Goal: Task Accomplishment & Management: Manage account settings

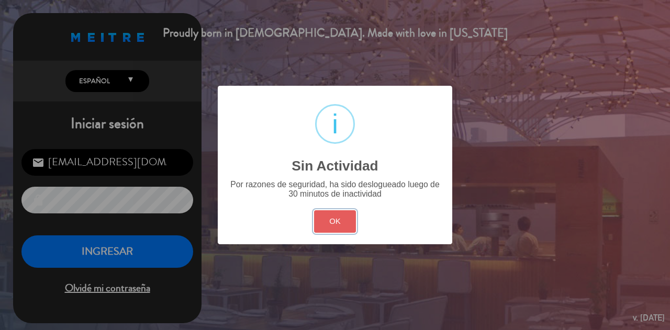
click at [350, 221] on button "OK" at bounding box center [335, 221] width 42 height 23
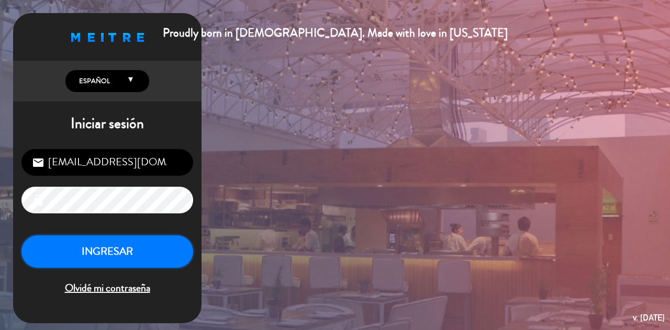
click at [139, 246] on button "INGRESAR" at bounding box center [107, 252] width 172 height 33
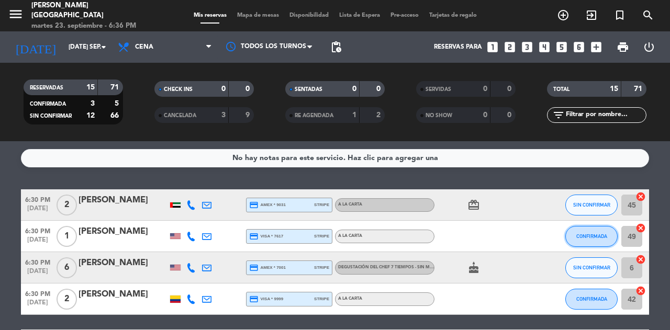
click at [590, 236] on span "CONFIRMADA" at bounding box center [591, 237] width 31 height 6
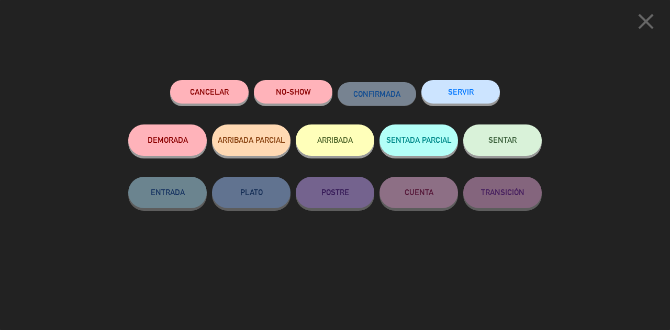
click at [498, 145] on span "SENTAR" at bounding box center [502, 140] width 28 height 9
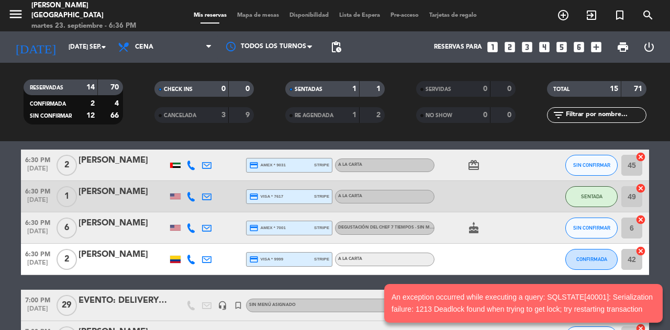
scroll to position [42, 0]
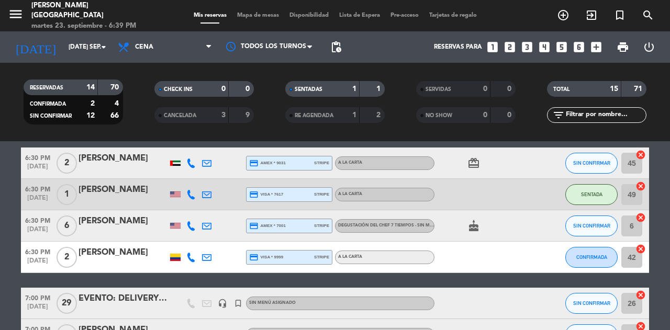
click at [589, 17] on icon "exit_to_app" at bounding box center [591, 15] width 13 height 13
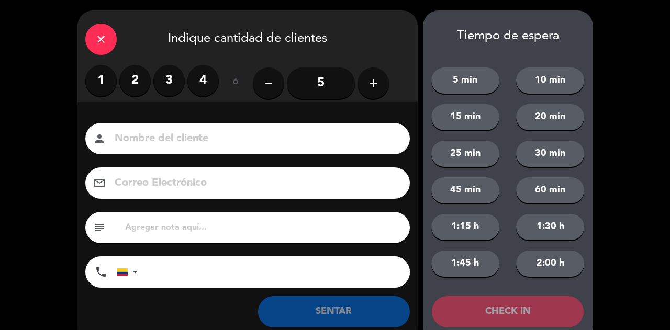
click at [202, 80] on label "4" at bounding box center [202, 80] width 31 height 31
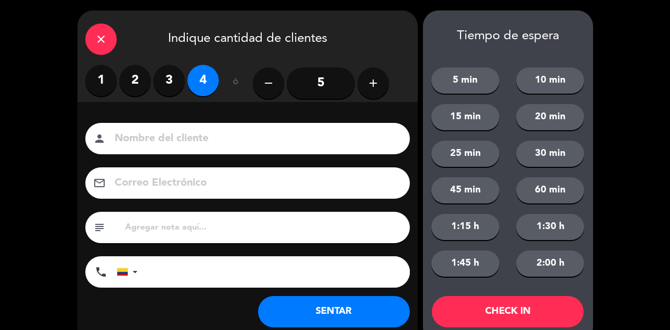
click at [197, 138] on input at bounding box center [255, 139] width 283 height 18
type input "SR EXT"
click at [298, 312] on button "SENTAR" at bounding box center [334, 311] width 152 height 31
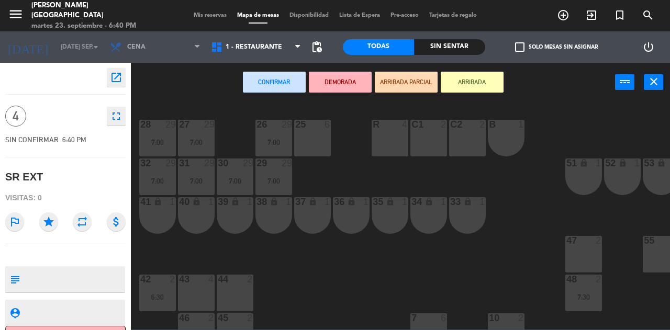
click at [193, 284] on div "43 4" at bounding box center [196, 280] width 37 height 10
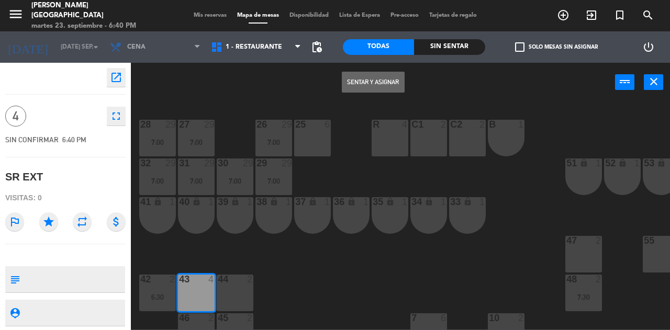
click at [353, 86] on button "Sentar y Asignar" at bounding box center [373, 82] width 63 height 21
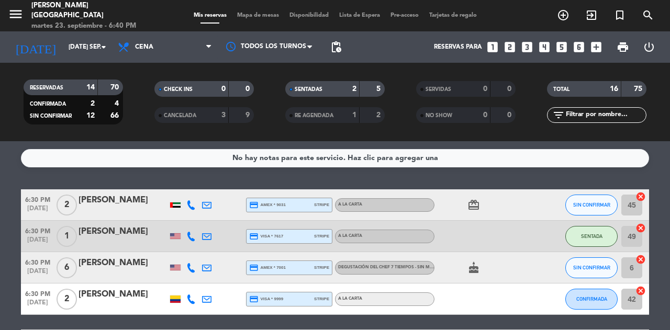
click at [600, 270] on span "SIN CONFIRMAR" at bounding box center [591, 268] width 37 height 6
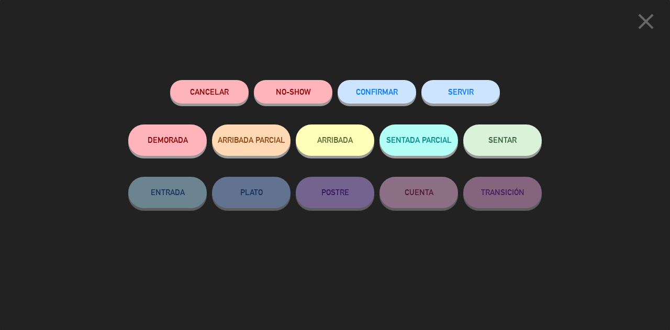
click at [498, 147] on button "SENTAR" at bounding box center [502, 140] width 79 height 31
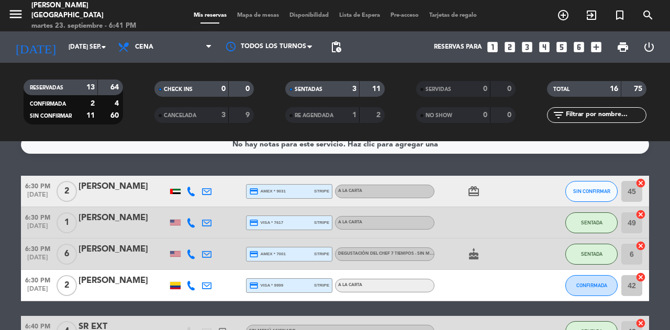
scroll to position [16, 0]
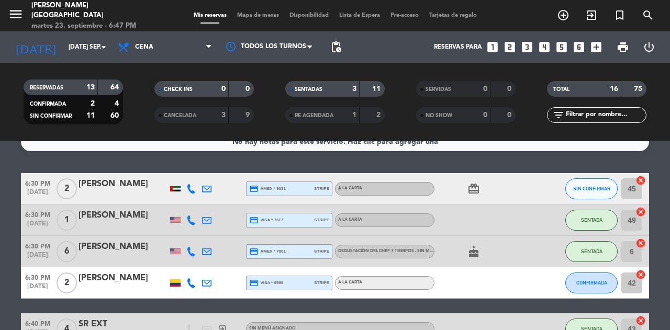
click at [511, 150] on div "No hay notas para este servicio. Haz clic para agregar una" at bounding box center [335, 142] width 628 height 18
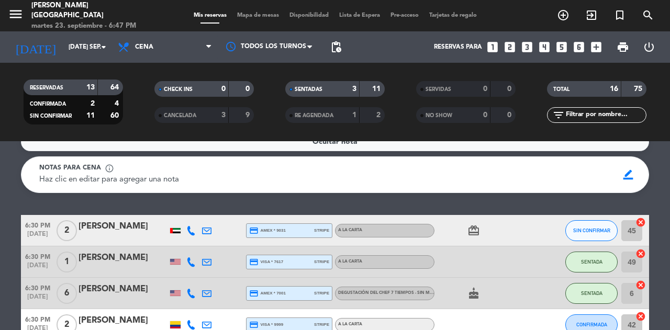
click at [416, 208] on div "Ocultar nota Notas para cena info_outline Haz clic en editar para agregar una n…" at bounding box center [335, 235] width 670 height 189
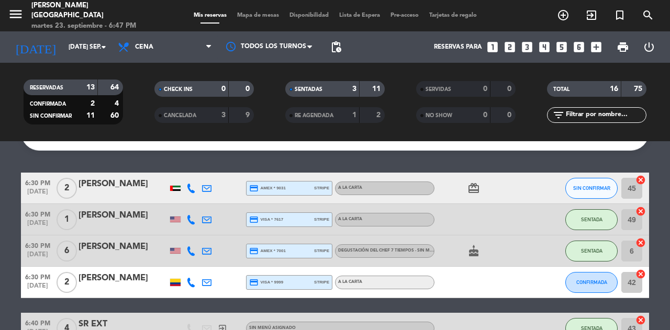
scroll to position [60, 0]
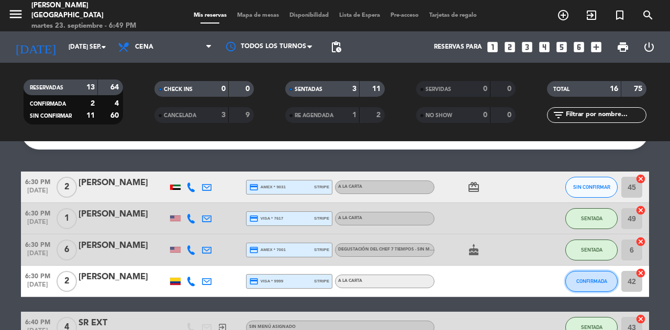
click at [593, 282] on span "CONFIRMADA" at bounding box center [591, 282] width 31 height 6
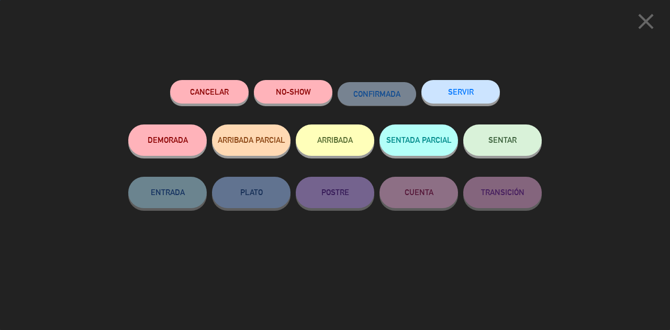
click at [515, 143] on span "SENTAR" at bounding box center [502, 140] width 28 height 9
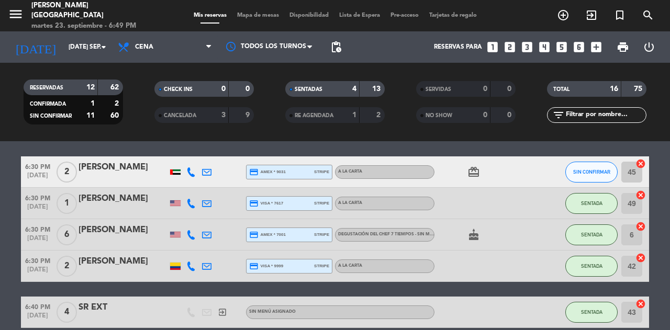
scroll to position [24, 0]
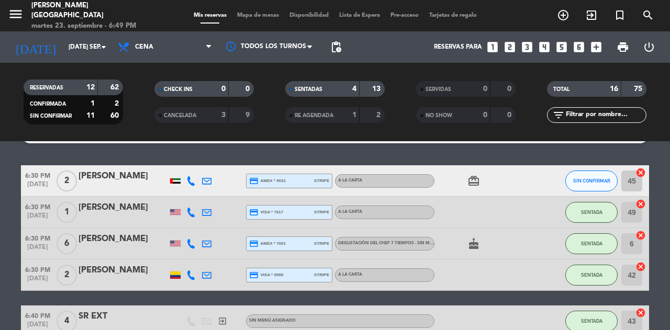
click at [471, 180] on icon "card_giftcard" at bounding box center [474, 181] width 13 height 13
click at [641, 268] on icon "cancel" at bounding box center [641, 267] width 10 height 10
click at [639, 175] on icon "cancel" at bounding box center [641, 173] width 10 height 10
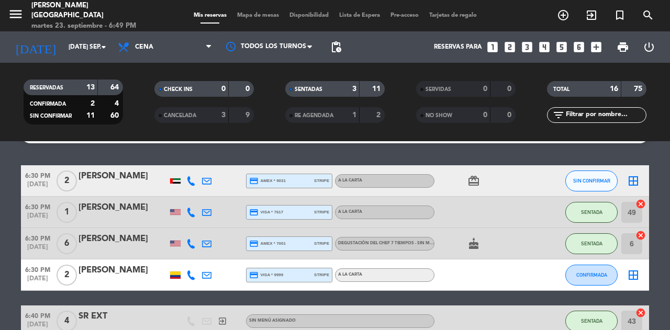
click at [632, 275] on icon "border_all" at bounding box center [633, 275] width 13 height 13
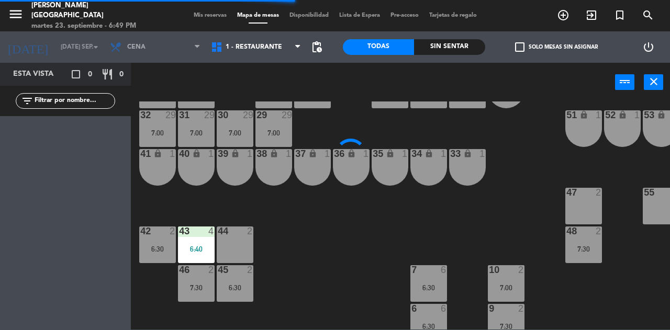
scroll to position [55, 0]
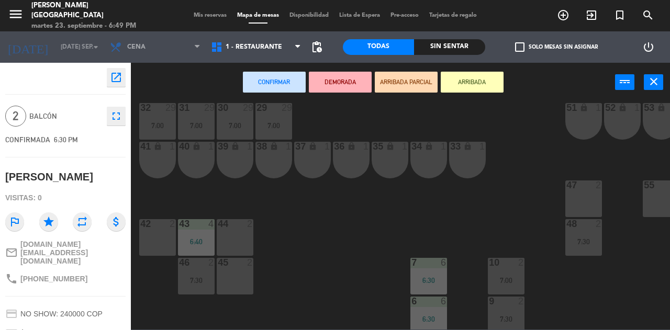
click at [232, 276] on div "45 2" at bounding box center [235, 276] width 37 height 37
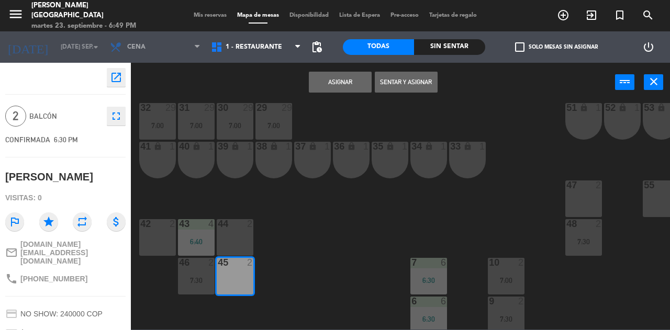
click at [334, 85] on button "Asignar" at bounding box center [340, 82] width 63 height 21
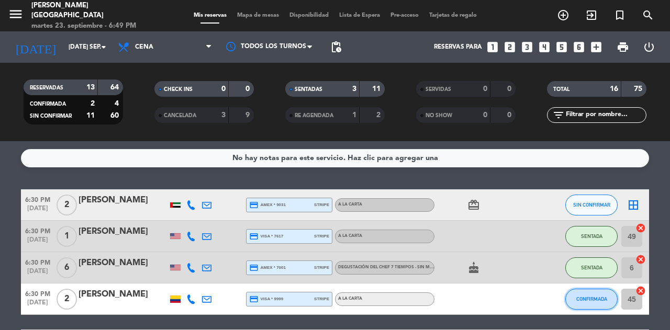
click at [583, 301] on span "CONFIRMADA" at bounding box center [591, 299] width 31 height 6
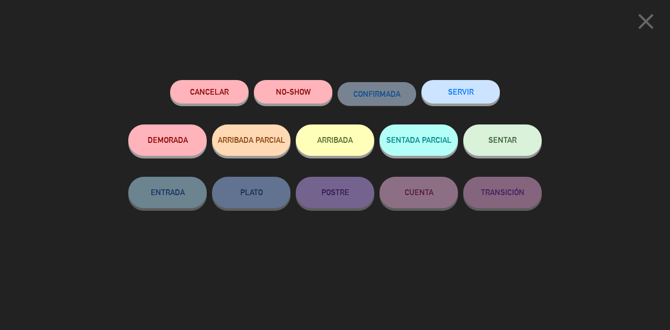
click at [498, 141] on span "SENTAR" at bounding box center [502, 140] width 28 height 9
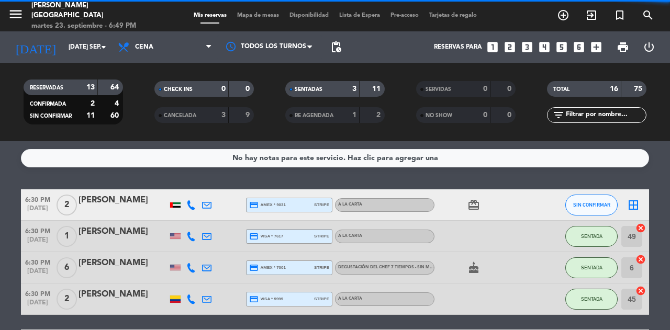
click at [635, 209] on icon "border_all" at bounding box center [633, 205] width 13 height 13
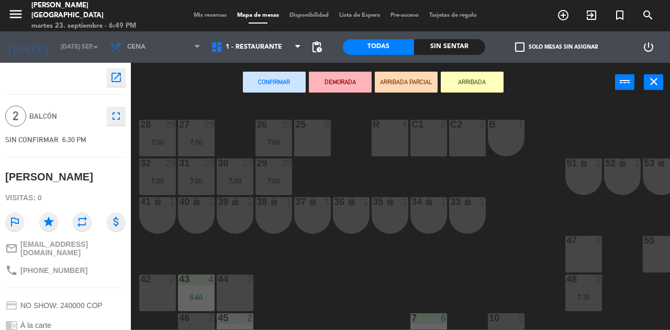
click at [157, 285] on div "42 2" at bounding box center [157, 293] width 37 height 37
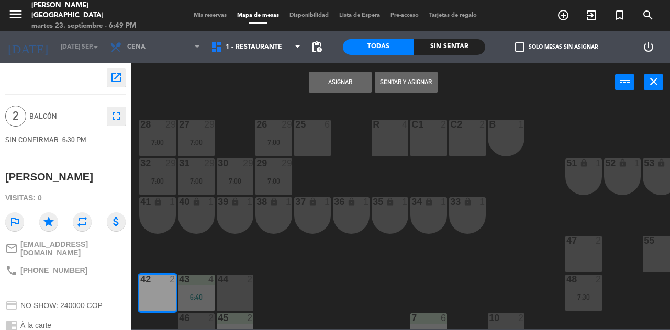
click at [348, 80] on button "Asignar" at bounding box center [340, 82] width 63 height 21
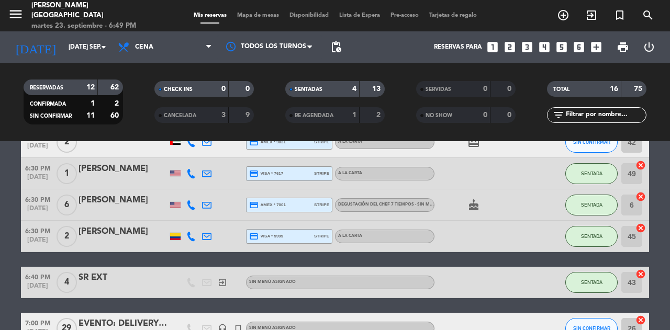
scroll to position [65, 0]
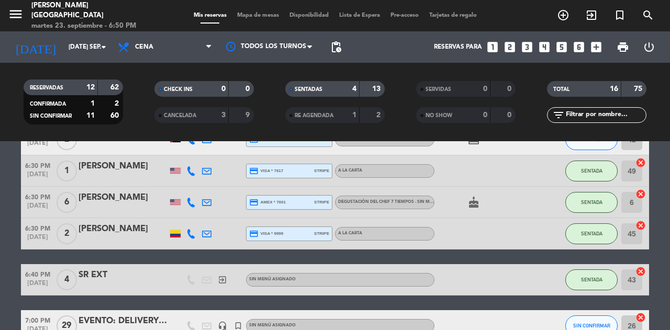
click at [590, 202] on span "SENTADA" at bounding box center [591, 202] width 21 height 6
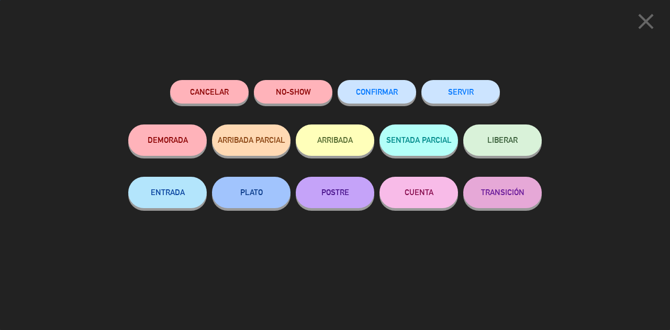
click at [506, 145] on span "LIBERAR" at bounding box center [502, 140] width 30 height 9
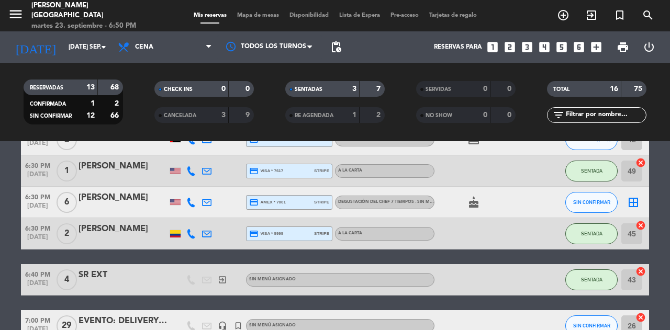
click at [127, 196] on div "[PERSON_NAME]" at bounding box center [123, 198] width 89 height 14
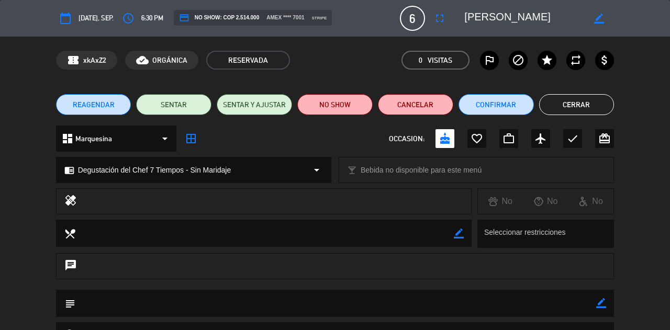
click at [438, 21] on icon "fullscreen" at bounding box center [440, 18] width 13 height 13
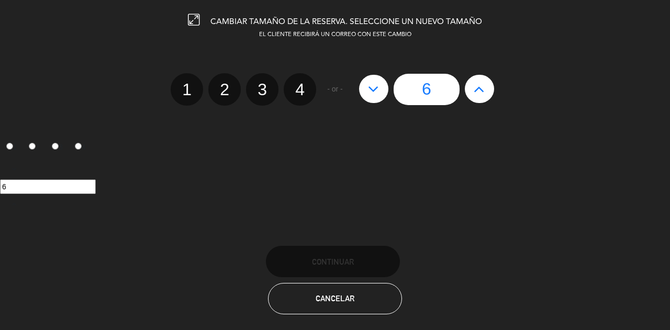
click at [476, 89] on icon at bounding box center [479, 89] width 11 height 17
type input "7"
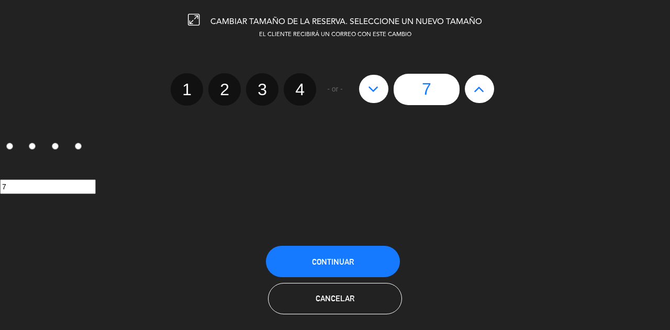
click at [350, 261] on span "Continuar" at bounding box center [333, 262] width 42 height 9
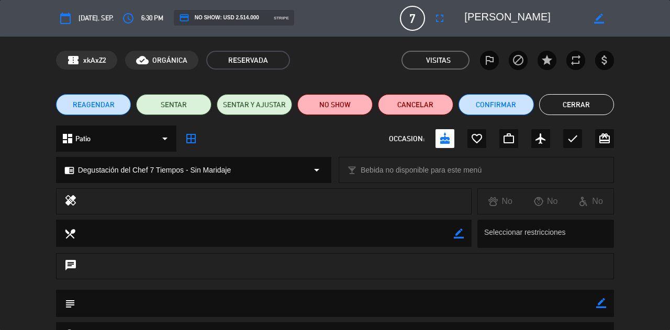
click at [588, 105] on button "Cerrar" at bounding box center [576, 104] width 75 height 21
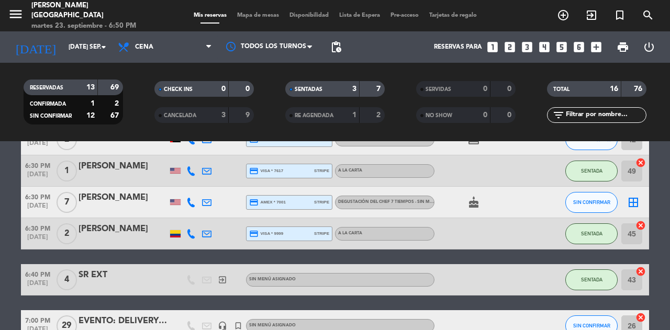
click at [633, 206] on icon "border_all" at bounding box center [633, 202] width 13 height 13
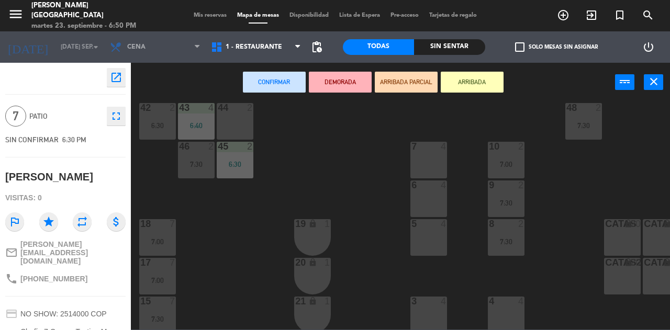
scroll to position [171, 0]
click at [425, 195] on div "6 4" at bounding box center [428, 199] width 37 height 37
click at [422, 159] on div "7 4" at bounding box center [428, 160] width 37 height 37
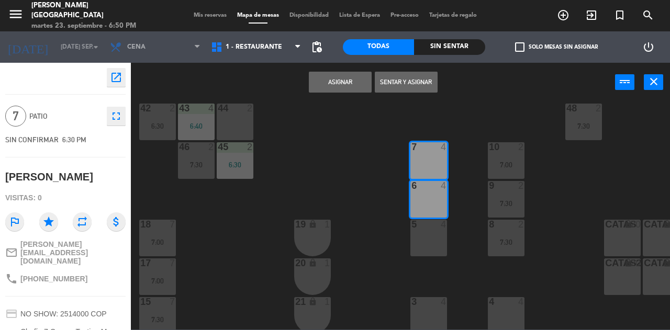
click at [339, 89] on button "Asignar" at bounding box center [340, 82] width 63 height 21
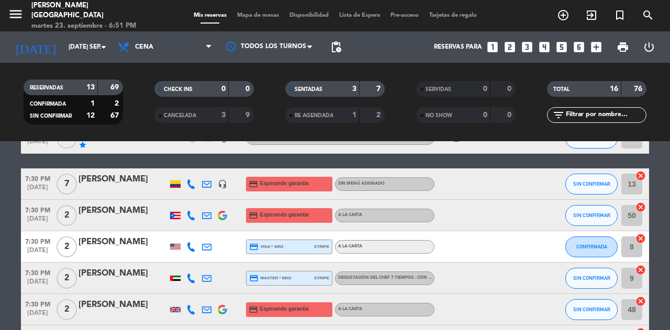
scroll to position [318, 0]
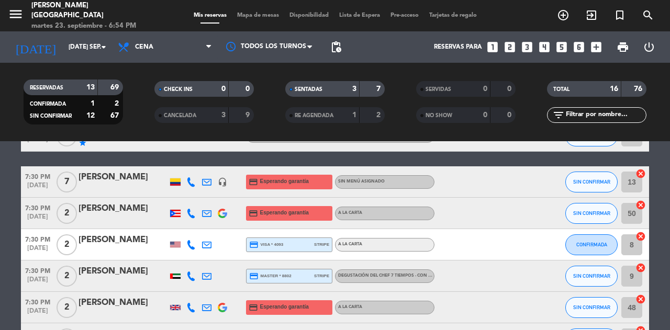
click at [641, 206] on icon "cancel" at bounding box center [641, 205] width 10 height 10
click at [638, 240] on icon "cancel" at bounding box center [641, 236] width 10 height 10
click at [636, 219] on icon "border_all" at bounding box center [633, 213] width 13 height 13
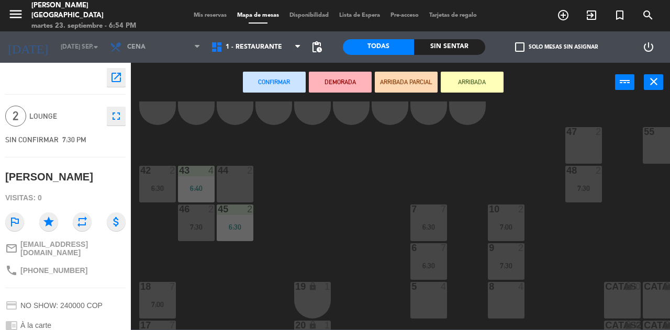
scroll to position [109, 0]
click at [507, 295] on div "8 4" at bounding box center [506, 300] width 37 height 37
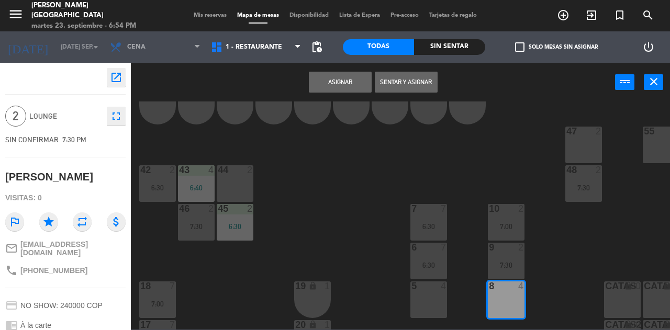
click at [331, 88] on button "Asignar" at bounding box center [340, 82] width 63 height 21
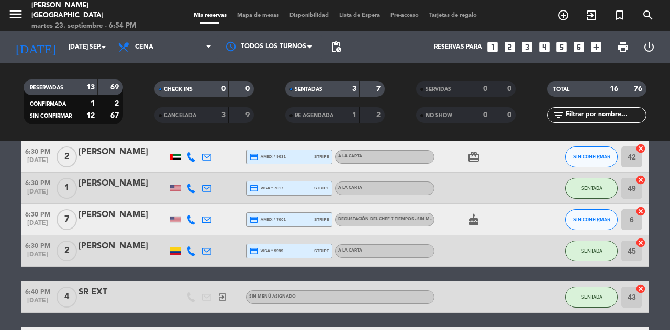
scroll to position [49, 0]
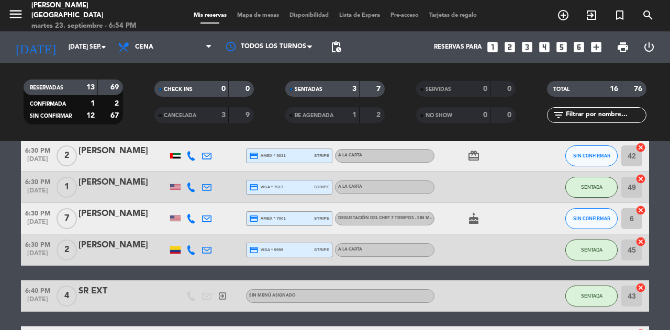
click at [586, 218] on span "SIN CONFIRMAR" at bounding box center [591, 219] width 37 height 6
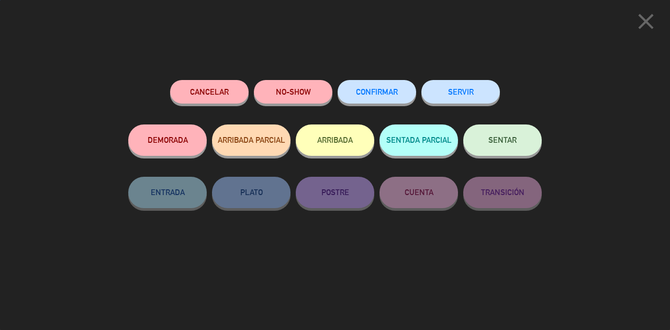
click at [502, 137] on span "SENTAR" at bounding box center [502, 140] width 28 height 9
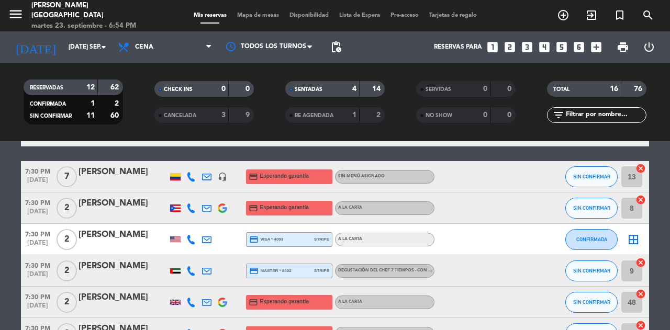
scroll to position [324, 0]
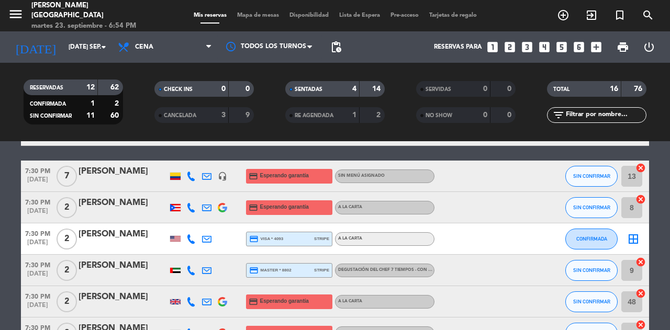
click at [631, 239] on icon "border_all" at bounding box center [633, 239] width 13 height 13
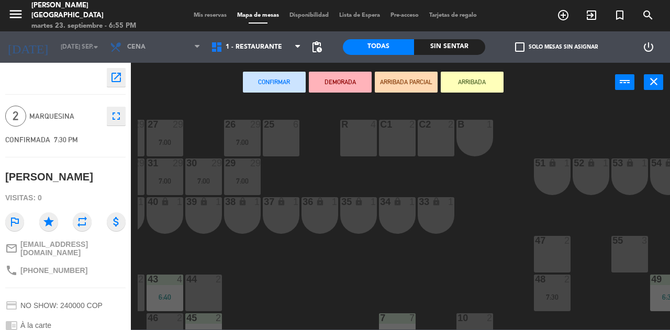
scroll to position [0, 95]
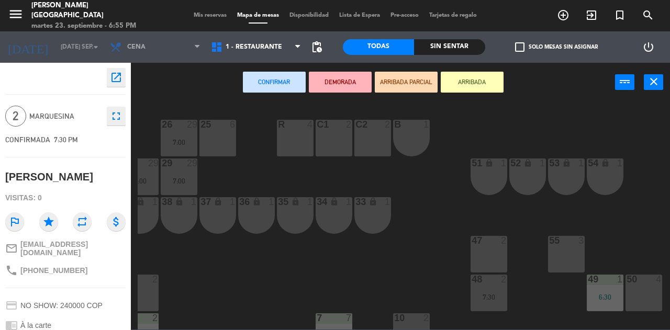
click at [647, 288] on div "50 4" at bounding box center [644, 293] width 37 height 37
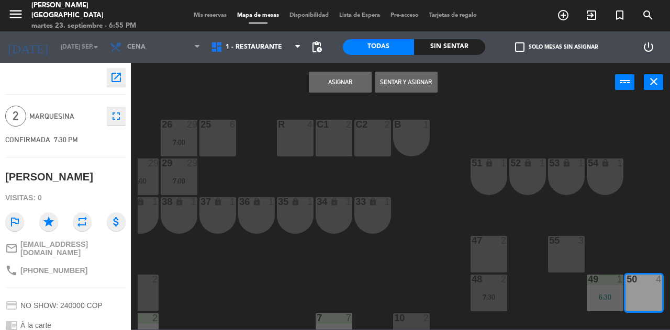
click at [348, 83] on button "Asignar" at bounding box center [340, 82] width 63 height 21
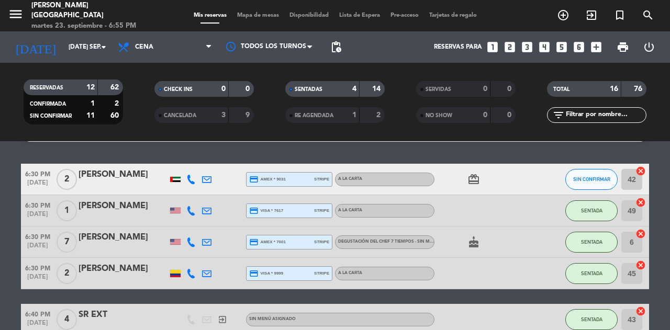
scroll to position [24, 0]
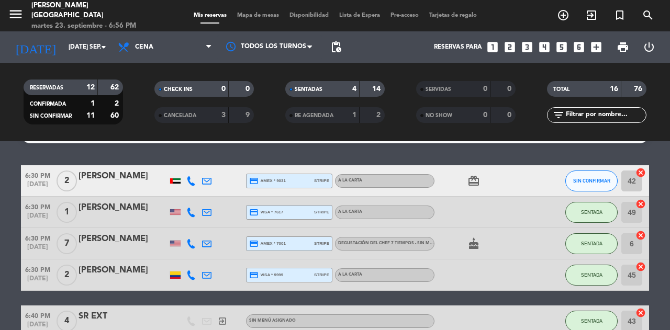
click at [594, 214] on span "SENTADA" at bounding box center [591, 212] width 21 height 6
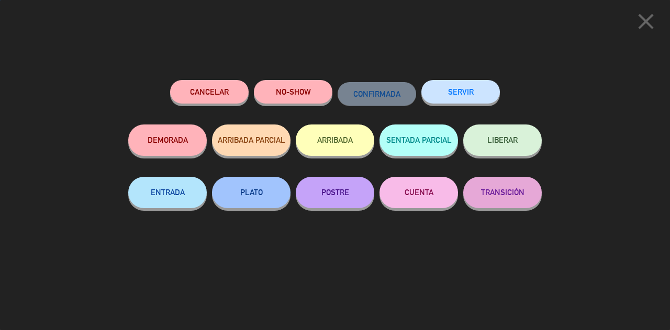
click at [468, 96] on button "SERVIR" at bounding box center [460, 92] width 79 height 24
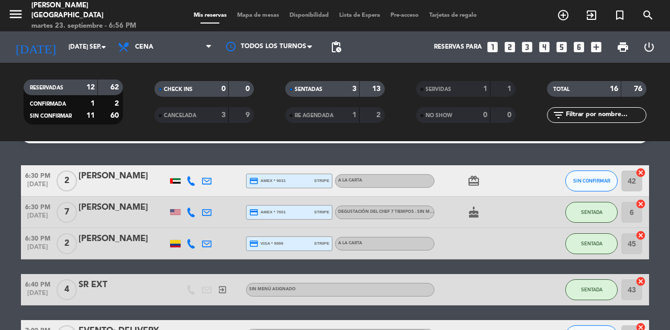
click at [592, 250] on button "SENTADA" at bounding box center [591, 244] width 52 height 21
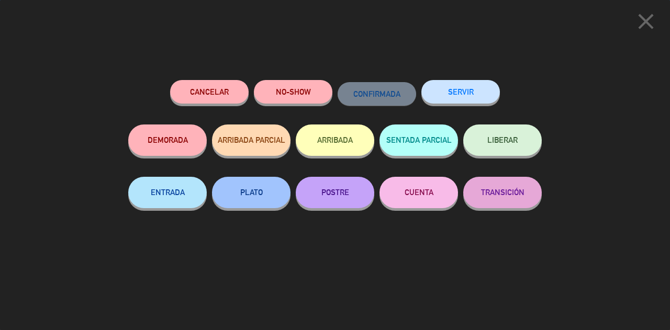
click at [465, 98] on button "SERVIR" at bounding box center [460, 92] width 79 height 24
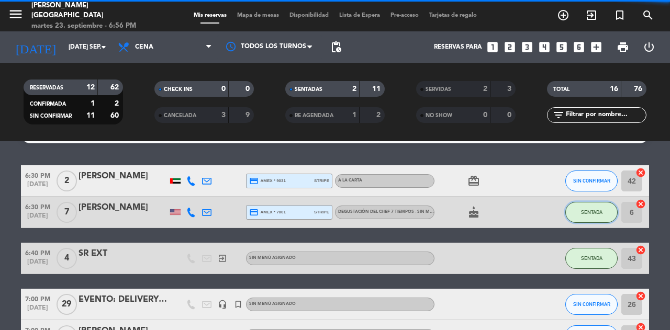
click at [583, 210] on span "SENTADA" at bounding box center [591, 212] width 21 height 6
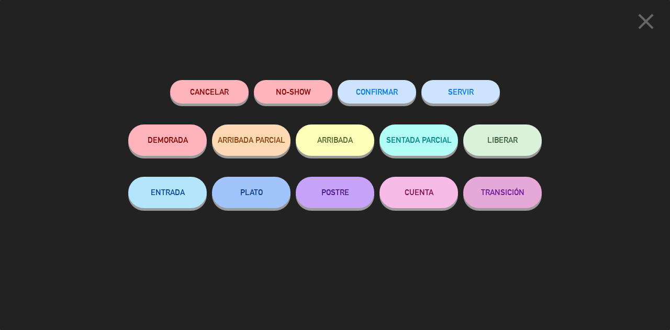
click at [473, 89] on button "SERVIR" at bounding box center [460, 92] width 79 height 24
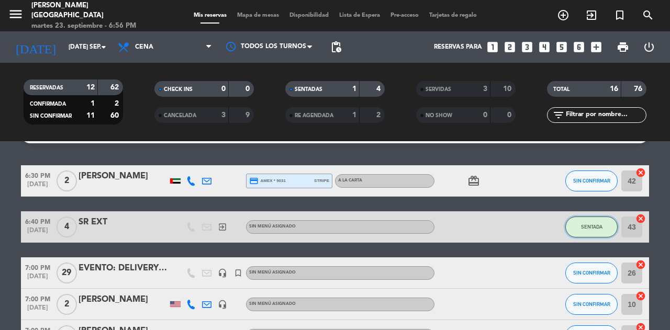
click at [592, 227] on span "SENTADA" at bounding box center [591, 227] width 21 height 6
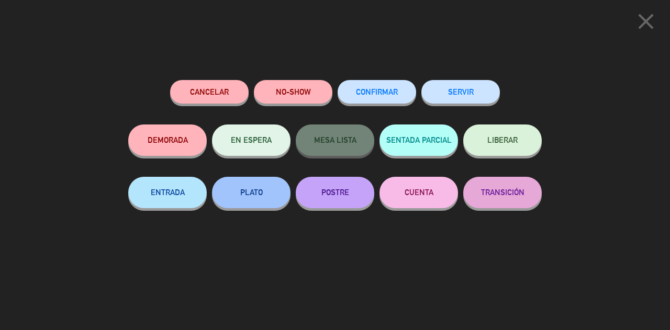
click at [465, 96] on button "SERVIR" at bounding box center [460, 92] width 79 height 24
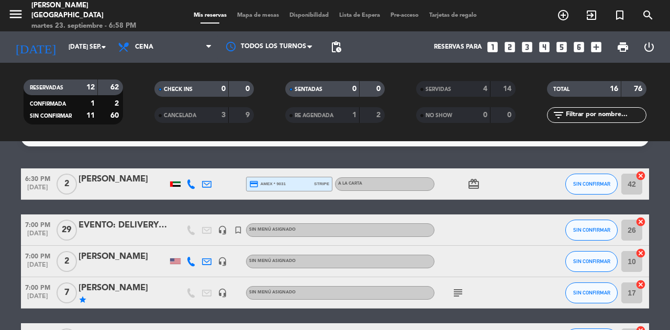
scroll to position [23, 0]
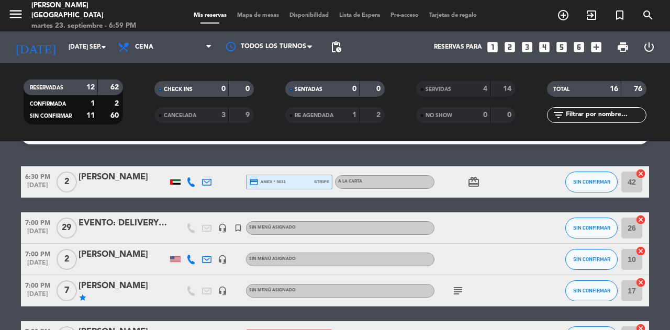
click at [603, 185] on button "SIN CONFIRMAR" at bounding box center [591, 182] width 52 height 21
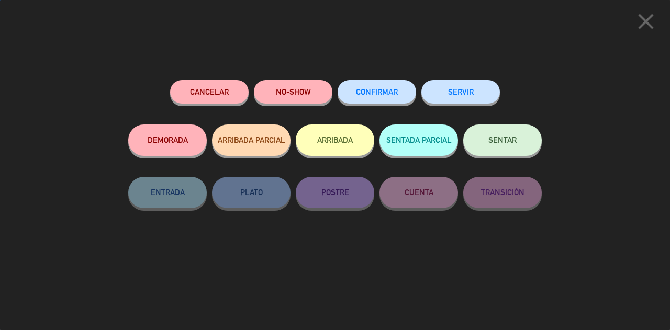
click at [494, 138] on span "SENTAR" at bounding box center [502, 140] width 28 height 9
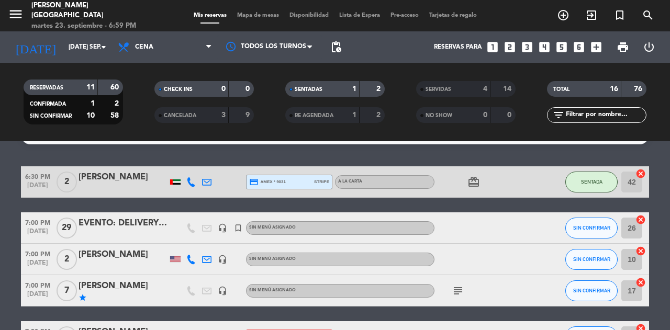
click at [485, 88] on strong "4" at bounding box center [485, 88] width 4 height 7
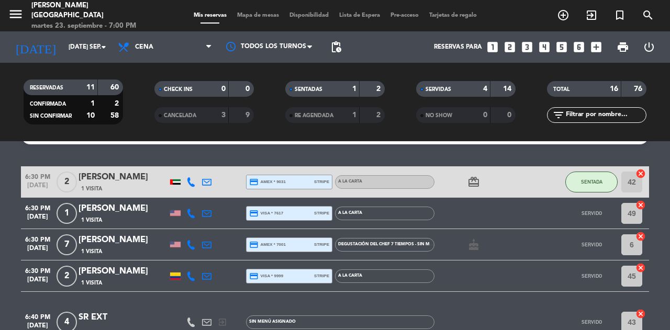
click at [471, 88] on div "4" at bounding box center [477, 89] width 21 height 12
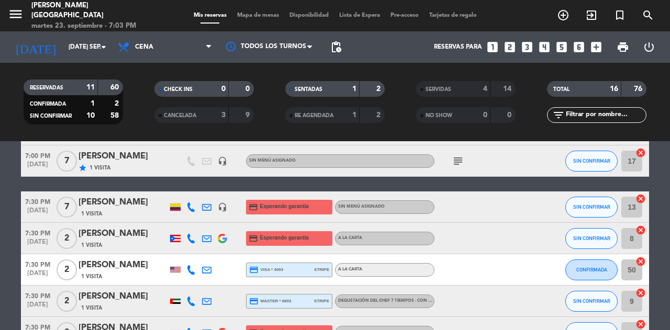
scroll to position [159, 0]
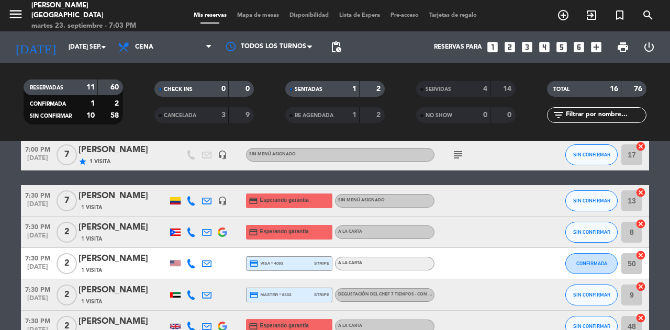
click at [592, 232] on span "SIN CONFIRMAR" at bounding box center [591, 232] width 37 height 6
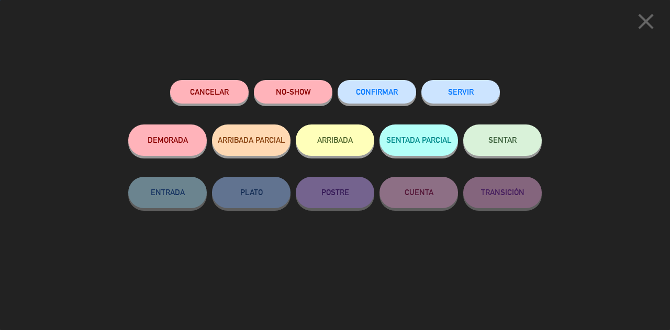
click at [499, 134] on button "SENTAR" at bounding box center [502, 140] width 79 height 31
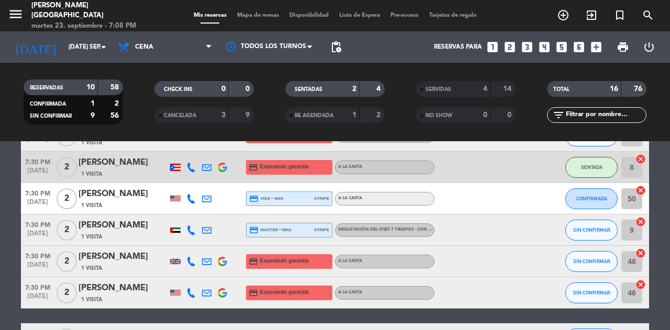
scroll to position [224, 0]
click at [394, 228] on span "Degustación del Chef 7 Tiempos - Con Maridaje con alcohol , COP 529.000" at bounding box center [424, 230] width 173 height 4
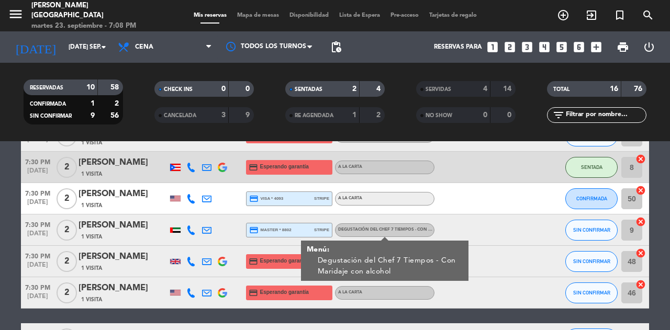
click at [494, 215] on div at bounding box center [482, 230] width 94 height 31
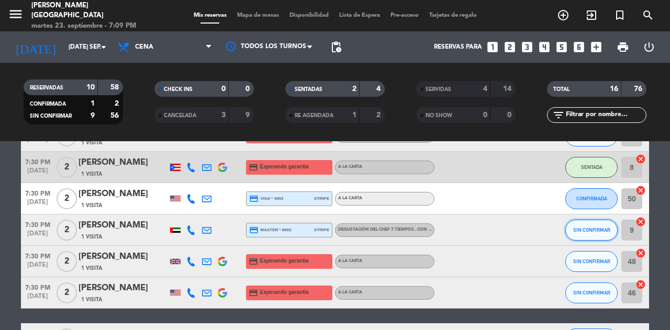
click at [612, 236] on button "SIN CONFIRMAR" at bounding box center [591, 230] width 52 height 21
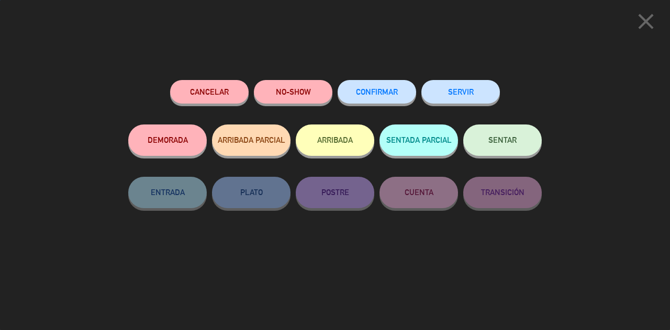
click at [497, 136] on button "SENTAR" at bounding box center [502, 140] width 79 height 31
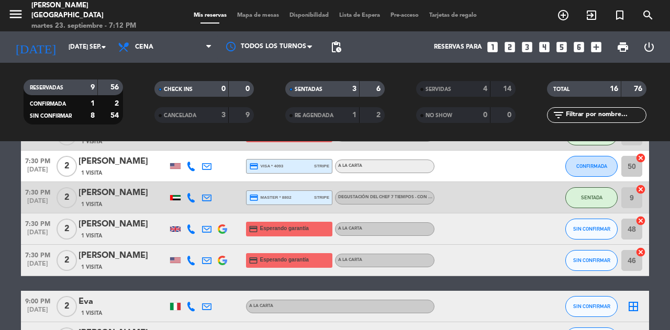
scroll to position [262, 0]
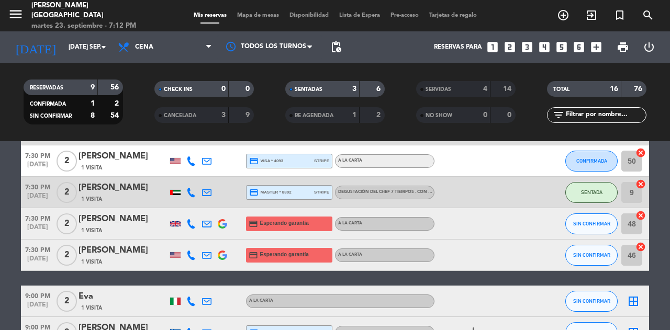
click at [592, 224] on span "SIN CONFIRMAR" at bounding box center [591, 224] width 37 height 6
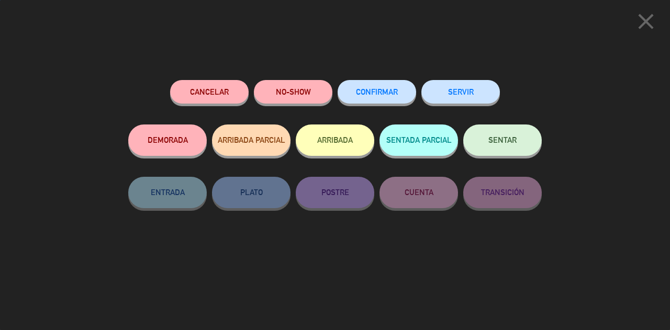
click at [507, 139] on span "SENTAR" at bounding box center [502, 140] width 28 height 9
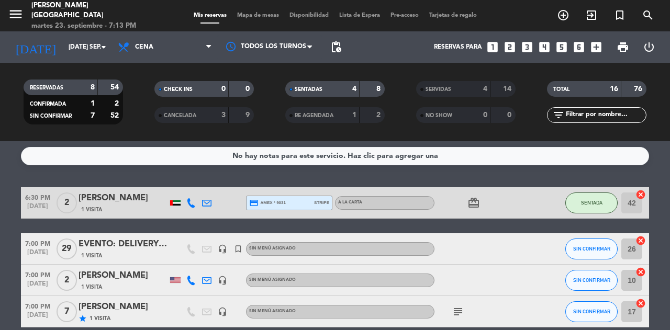
scroll to position [0, 0]
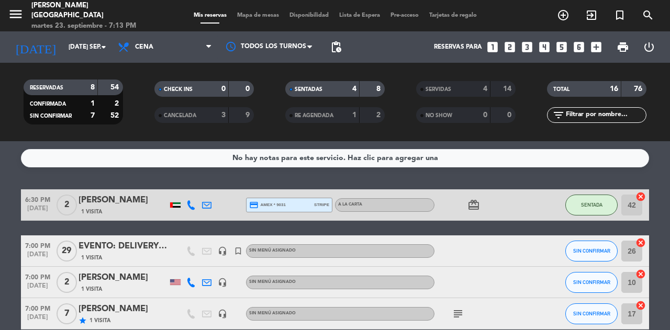
click at [584, 213] on button "SENTADA" at bounding box center [591, 205] width 52 height 21
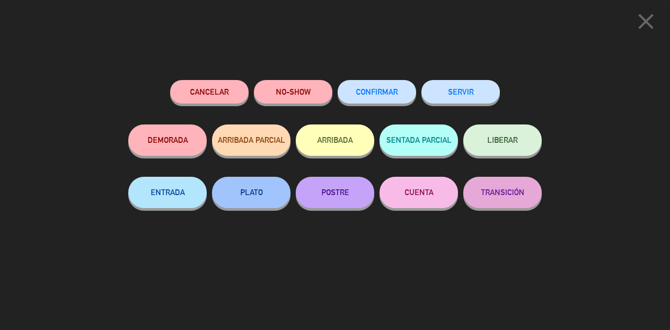
click at [467, 95] on button "SERVIR" at bounding box center [460, 92] width 79 height 24
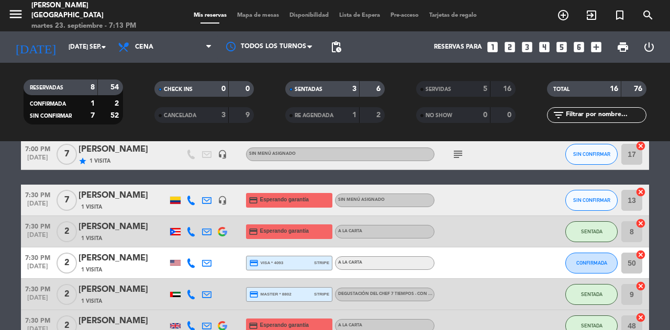
scroll to position [117, 0]
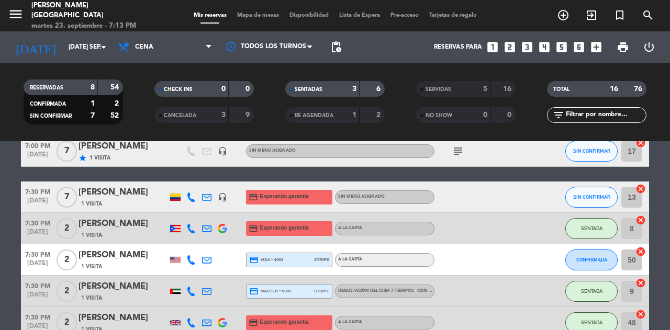
click at [595, 228] on span "SENTADA" at bounding box center [591, 229] width 21 height 6
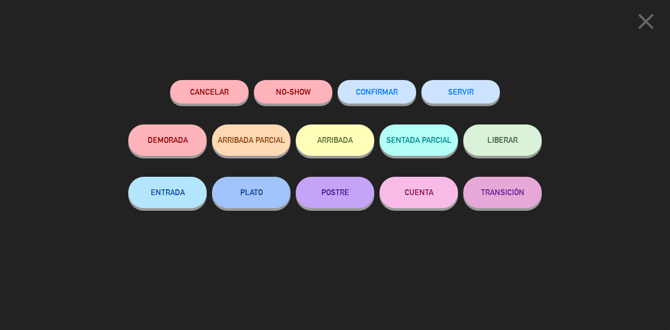
click at [467, 97] on button "SERVIR" at bounding box center [460, 92] width 79 height 24
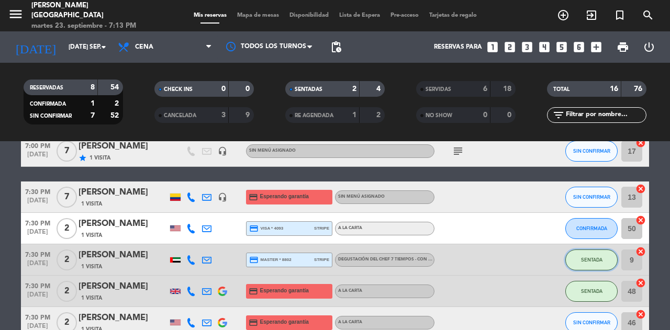
click at [595, 260] on span "SENTADA" at bounding box center [591, 260] width 21 height 6
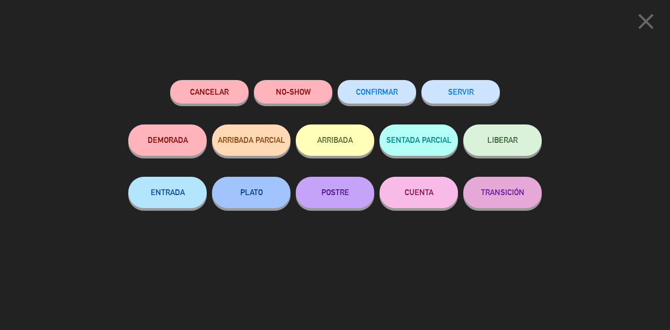
click at [479, 101] on button "SERVIR" at bounding box center [460, 92] width 79 height 24
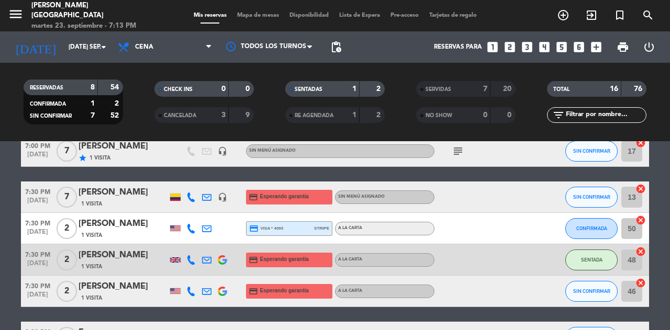
click at [597, 260] on span "SENTADA" at bounding box center [591, 260] width 21 height 6
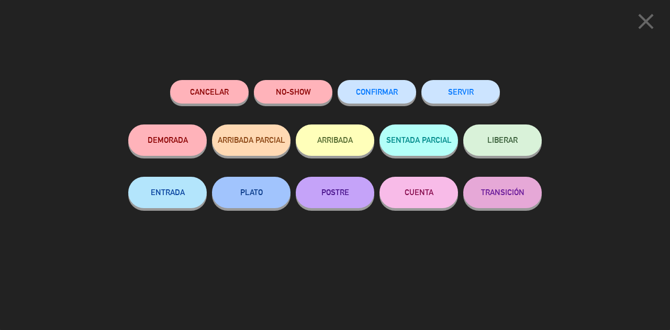
click at [474, 94] on button "SERVIR" at bounding box center [460, 92] width 79 height 24
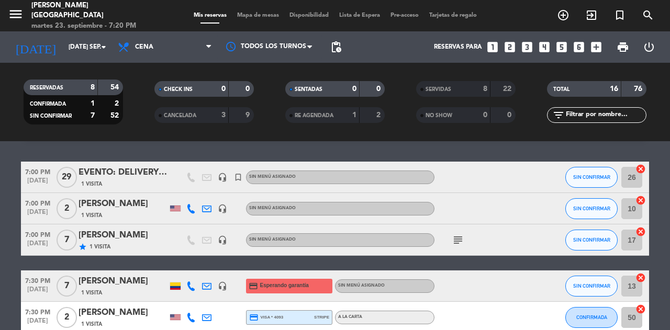
scroll to position [23, 0]
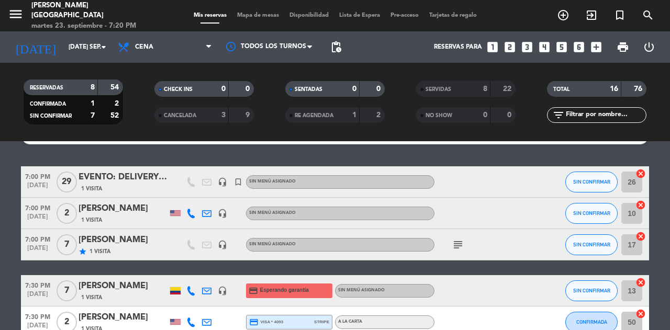
click at [466, 89] on div "SERVIDAS" at bounding box center [443, 89] width 48 height 12
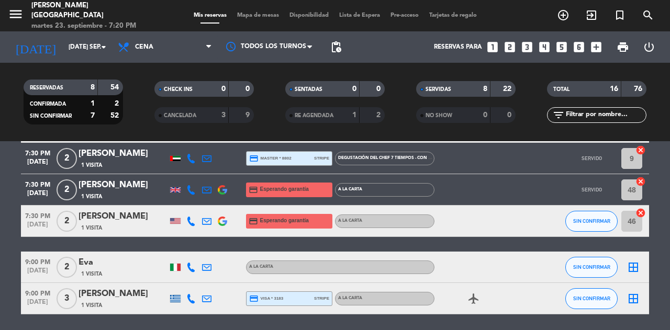
scroll to position [472, 0]
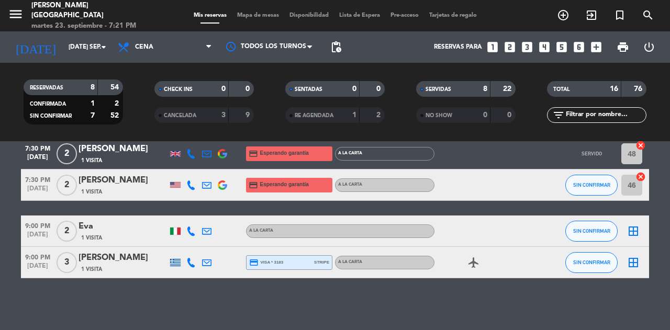
click at [472, 88] on div "8" at bounding box center [477, 89] width 21 height 12
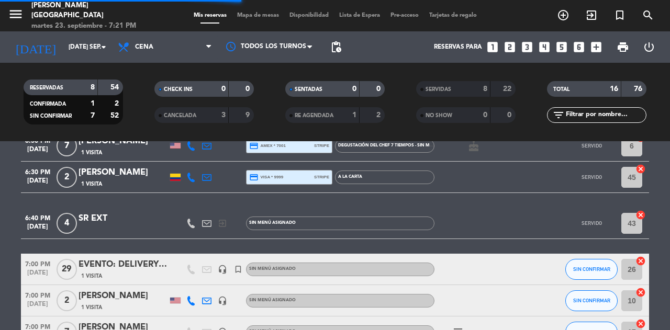
scroll to position [0, 0]
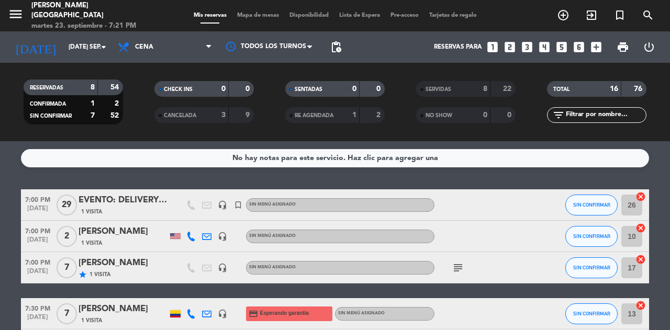
click at [191, 239] on icon at bounding box center [190, 236] width 9 height 9
click at [198, 219] on span "content_paste" at bounding box center [202, 219] width 8 height 8
click at [475, 167] on div "No hay notas para este servicio. Haz clic para agregar una" at bounding box center [335, 158] width 628 height 18
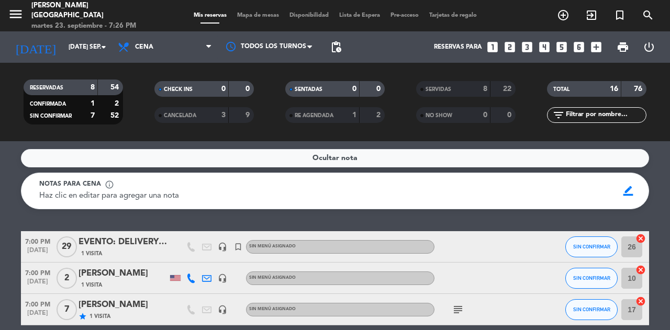
click at [592, 15] on icon "exit_to_app" at bounding box center [591, 15] width 13 height 13
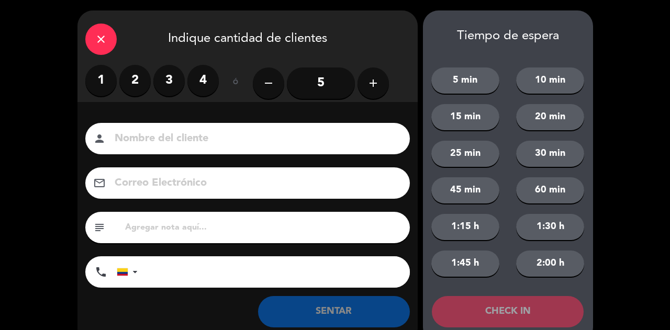
click at [129, 76] on label "2" at bounding box center [134, 80] width 31 height 31
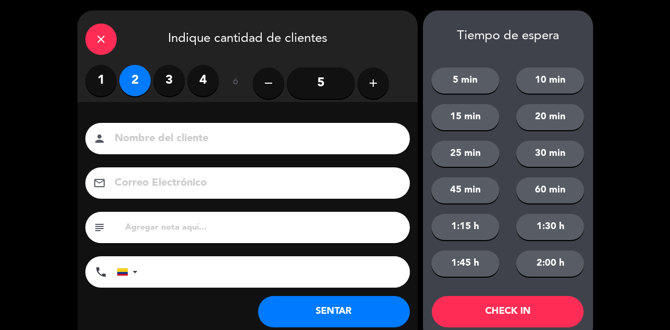
click at [143, 147] on input at bounding box center [255, 139] width 283 height 18
type input "S"
type input "SR 1 LOC 1 EXT"
click at [298, 310] on button "SENTAR" at bounding box center [334, 311] width 152 height 31
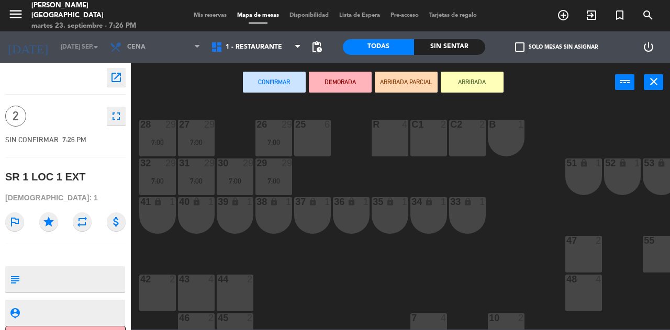
click at [580, 249] on div "47 2" at bounding box center [583, 254] width 37 height 37
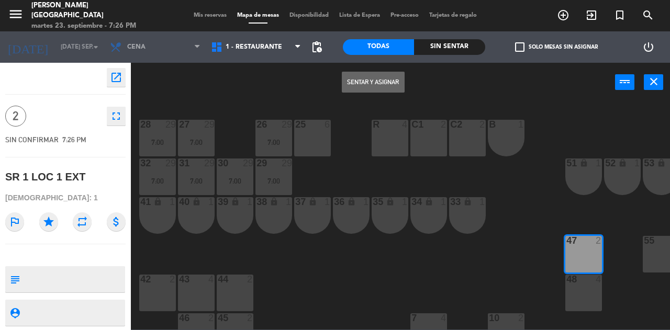
click at [379, 82] on button "Sentar y Asignar" at bounding box center [373, 82] width 63 height 21
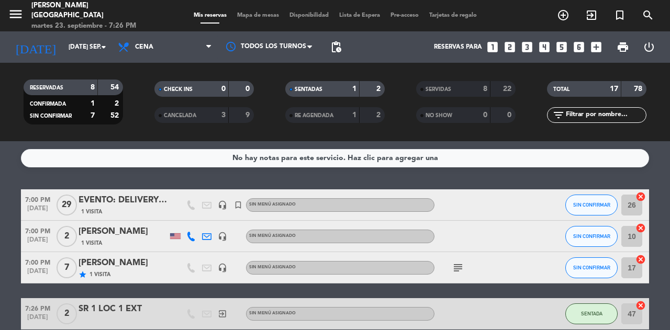
click at [596, 17] on icon "exit_to_app" at bounding box center [591, 15] width 13 height 13
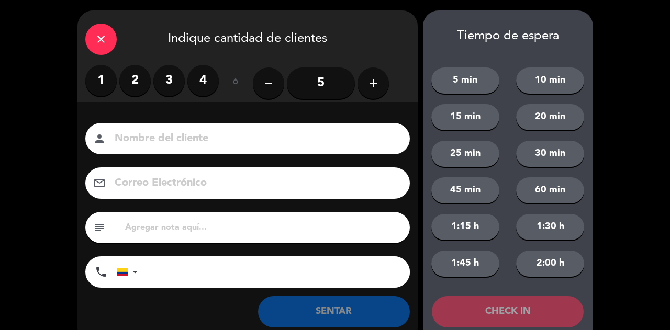
click at [103, 79] on label "1" at bounding box center [100, 80] width 31 height 31
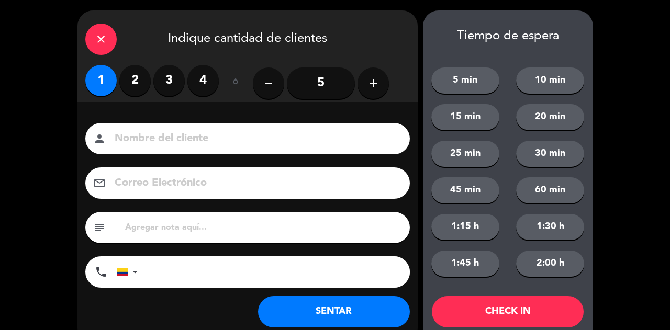
click at [171, 132] on input at bounding box center [255, 139] width 283 height 18
type input "s"
type input "SR EXT"
click at [291, 319] on button "SENTAR" at bounding box center [334, 311] width 152 height 31
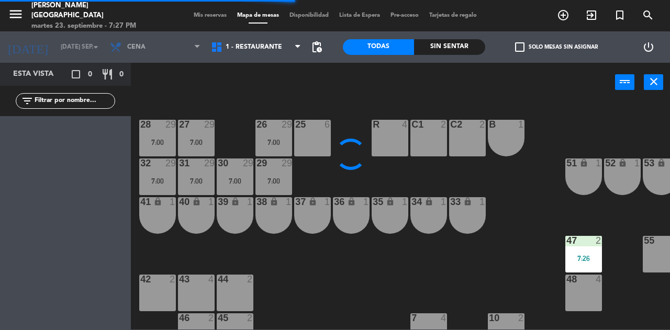
click at [151, 216] on div "41 lock 1" at bounding box center [157, 215] width 37 height 37
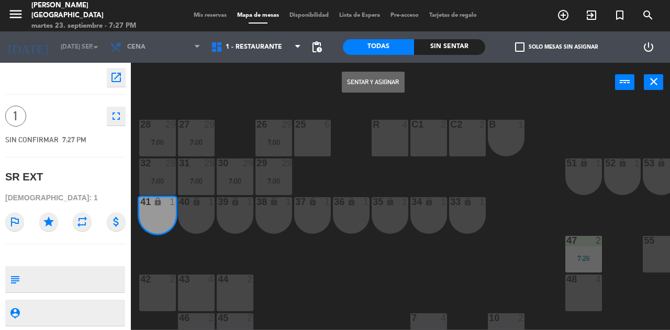
click at [380, 79] on button "Sentar y Asignar" at bounding box center [373, 82] width 63 height 21
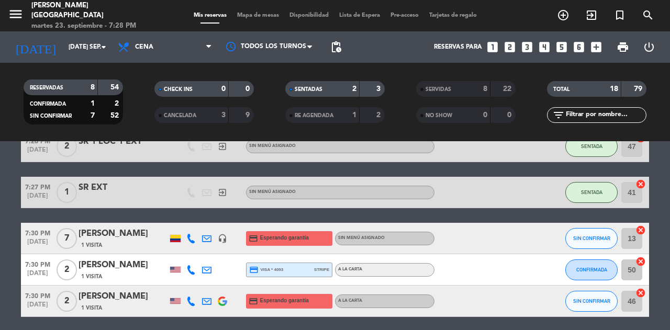
scroll to position [182, 0]
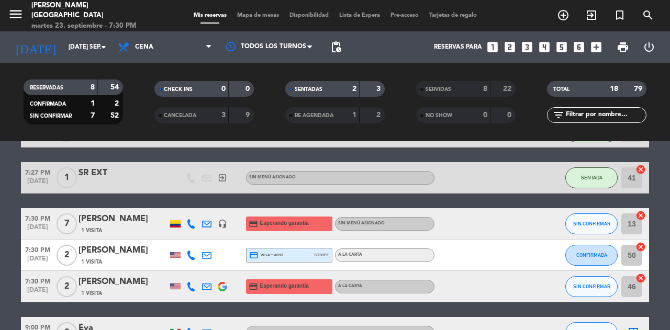
click at [119, 263] on div "1 Visita" at bounding box center [123, 262] width 89 height 9
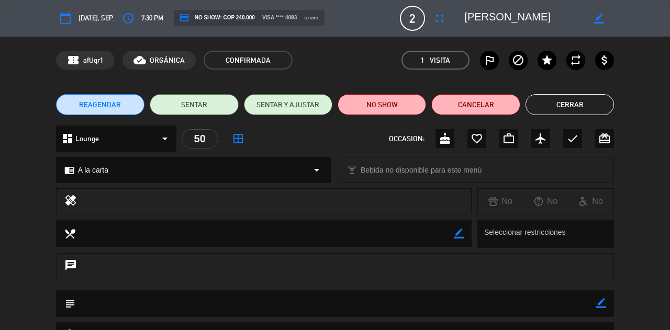
click at [439, 27] on button "fullscreen" at bounding box center [439, 18] width 19 height 19
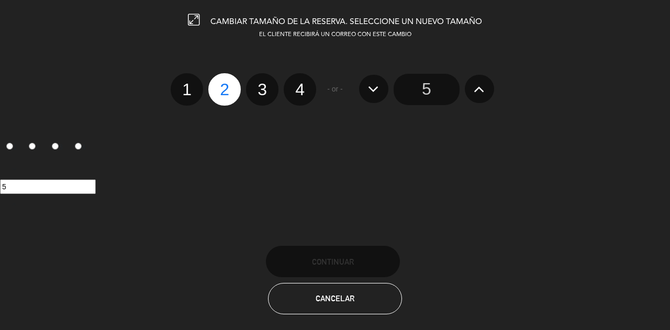
click at [256, 93] on label "3" at bounding box center [262, 89] width 32 height 32
click at [258, 84] on input "3" at bounding box center [261, 80] width 7 height 7
radio input "true"
radio input "false"
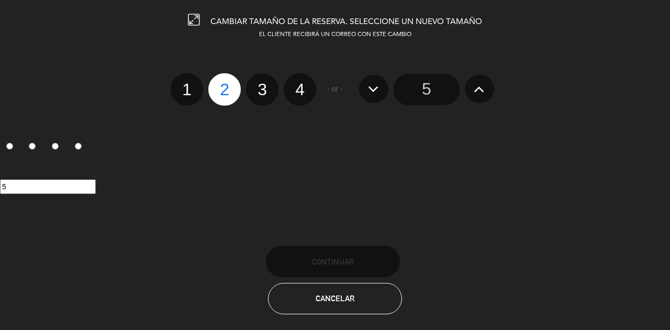
radio input "false"
radio input "true"
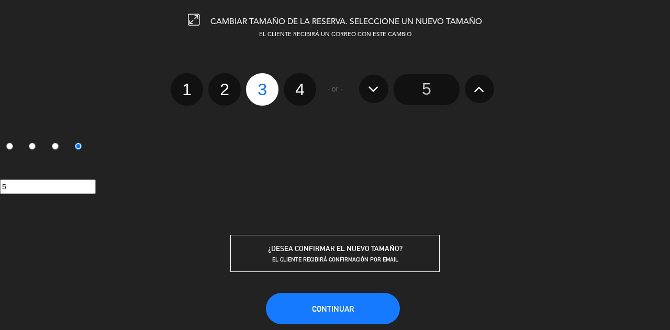
click at [340, 307] on span "Continuar" at bounding box center [333, 309] width 42 height 9
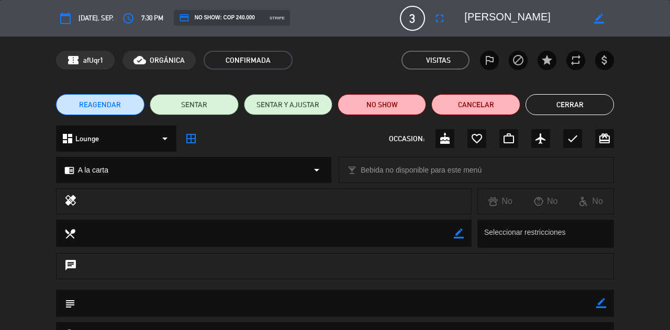
click at [578, 112] on button "Cerrar" at bounding box center [570, 104] width 88 height 21
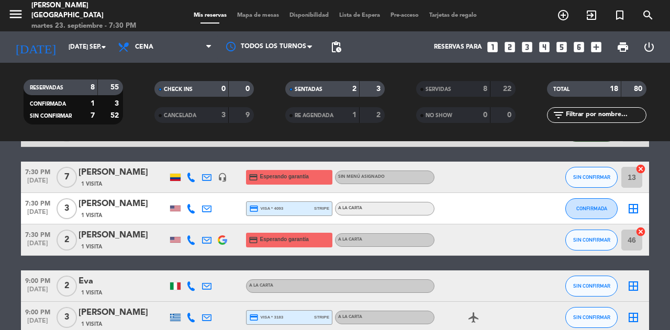
scroll to position [230, 0]
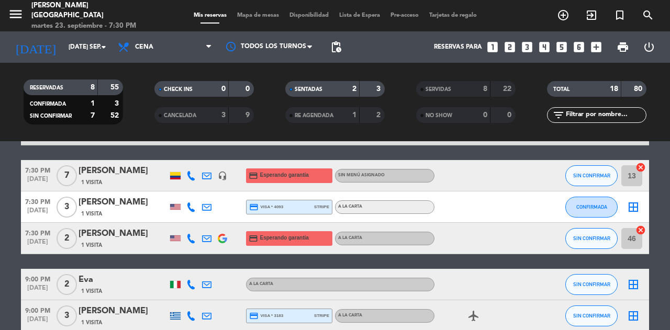
click at [639, 205] on icon "border_all" at bounding box center [633, 207] width 13 height 13
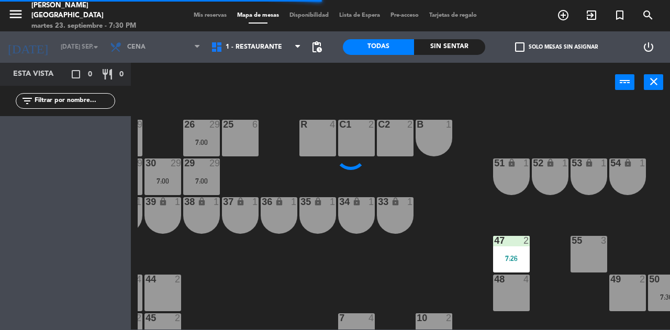
scroll to position [0, 95]
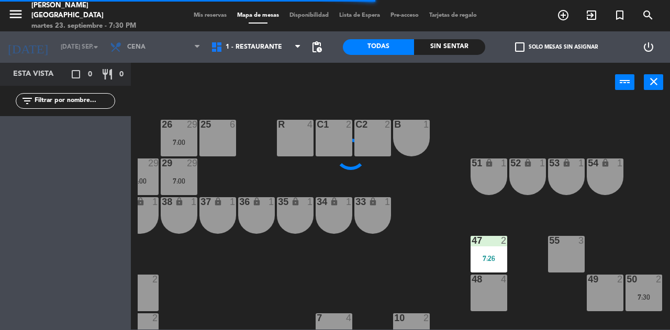
click at [649, 291] on div "50 2 7:30" at bounding box center [644, 293] width 37 height 37
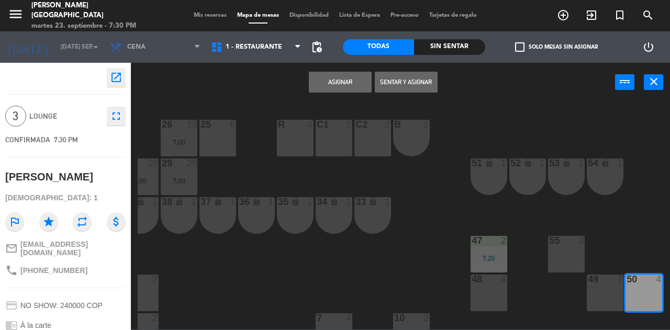
click at [345, 84] on button "Asignar" at bounding box center [340, 82] width 63 height 21
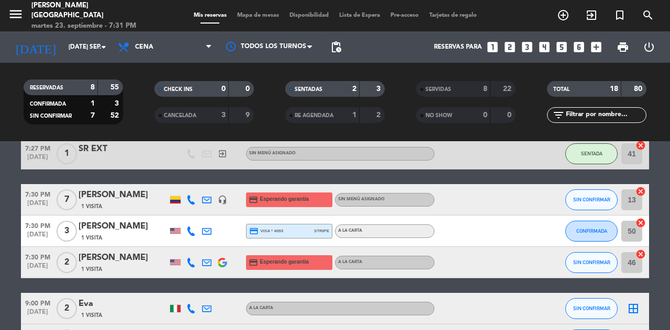
scroll to position [213, 0]
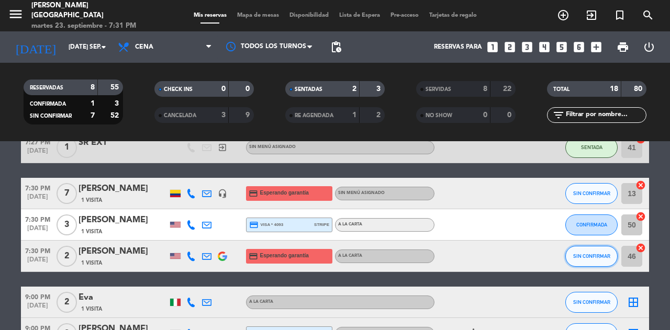
click at [583, 265] on button "SIN CONFIRMAR" at bounding box center [591, 256] width 52 height 21
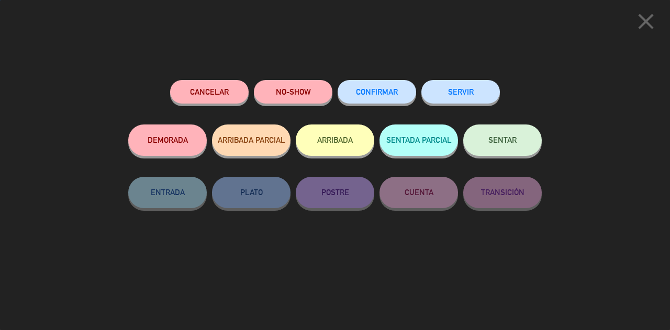
click at [498, 140] on span "SENTAR" at bounding box center [502, 140] width 28 height 9
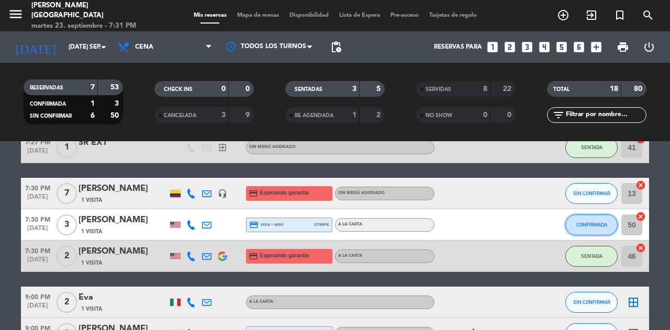
click at [590, 222] on span "CONFIRMADA" at bounding box center [591, 225] width 31 height 6
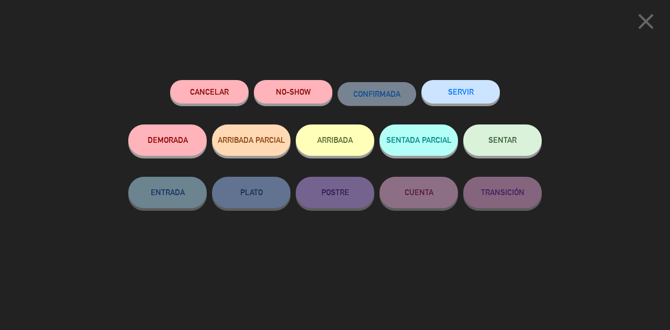
click at [513, 133] on button "SENTAR" at bounding box center [502, 140] width 79 height 31
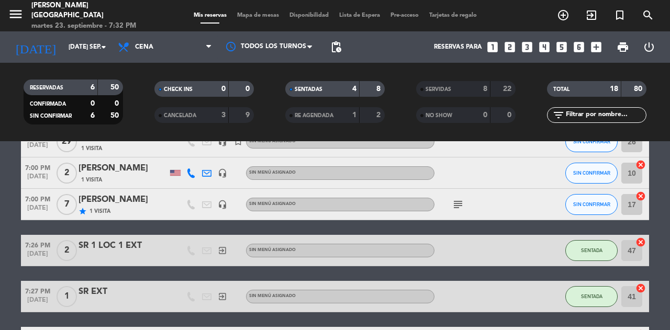
scroll to position [89, 0]
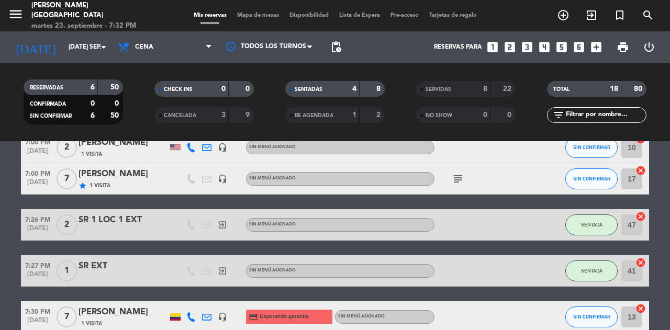
click at [593, 227] on span "SENTADA" at bounding box center [591, 225] width 21 height 6
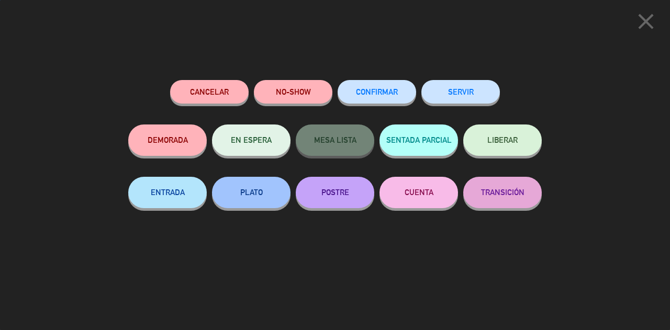
click at [470, 94] on button "SERVIR" at bounding box center [460, 92] width 79 height 24
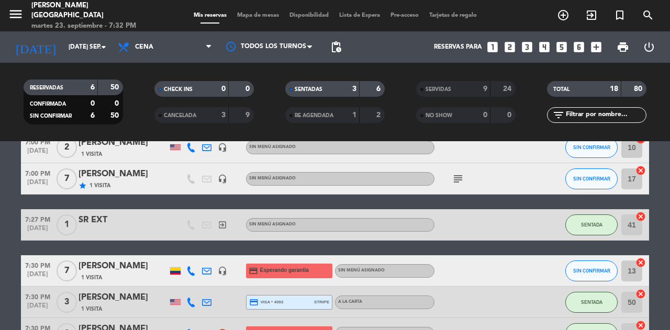
click at [595, 227] on span "SENTADA" at bounding box center [591, 225] width 21 height 6
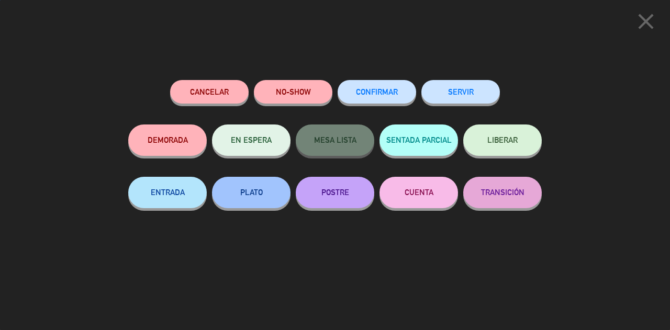
click at [465, 93] on button "SERVIR" at bounding box center [460, 92] width 79 height 24
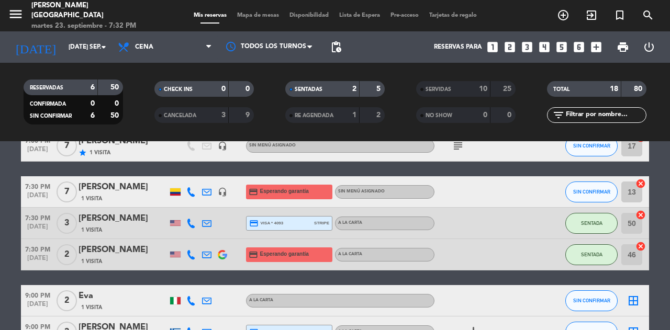
scroll to position [115, 0]
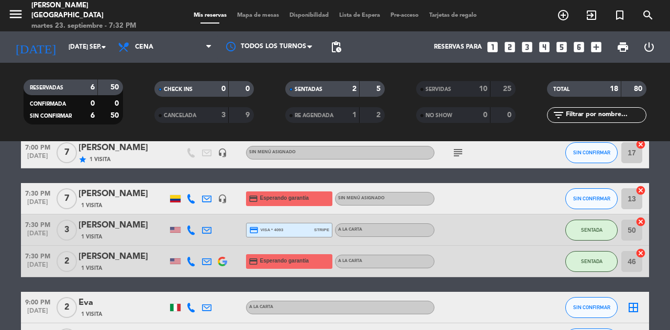
click at [599, 234] on button "SENTADA" at bounding box center [591, 230] width 52 height 21
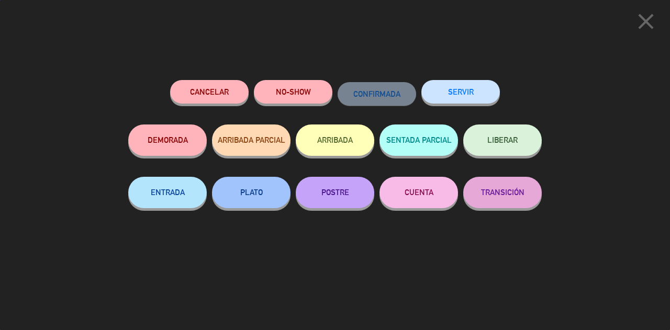
click at [471, 92] on button "SERVIR" at bounding box center [460, 92] width 79 height 24
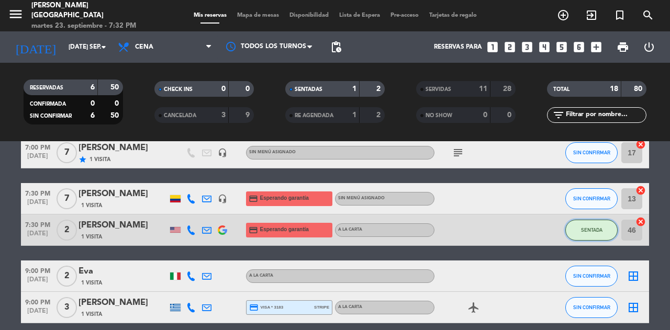
click at [584, 225] on button "SENTADA" at bounding box center [591, 230] width 52 height 21
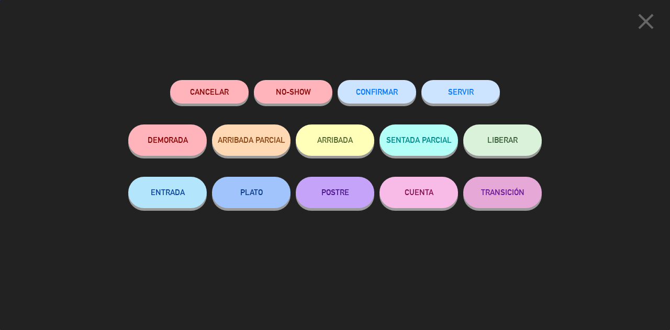
click at [464, 95] on button "SERVIR" at bounding box center [460, 92] width 79 height 24
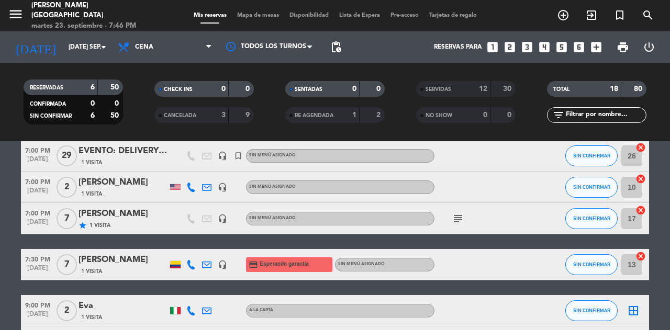
scroll to position [0, 0]
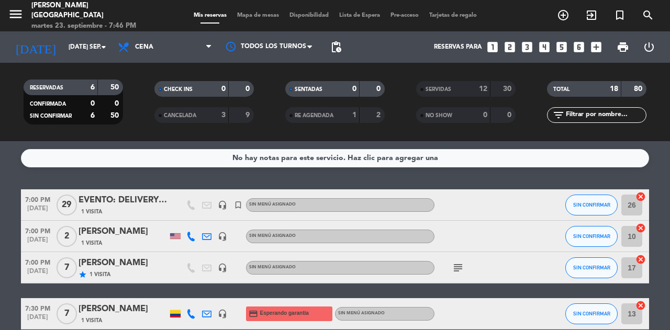
click at [459, 88] on div "SERVIDAS" at bounding box center [443, 89] width 48 height 12
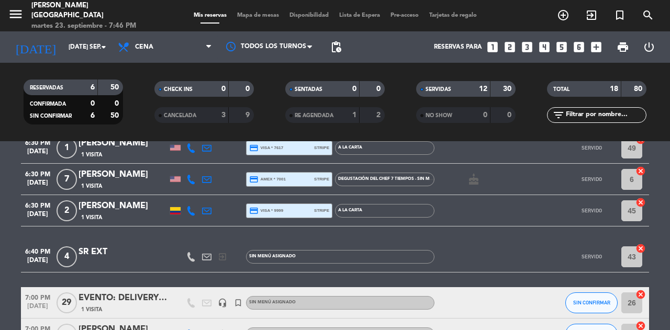
scroll to position [87, 0]
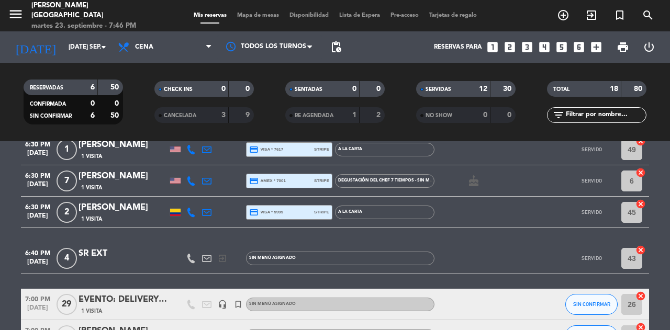
click at [483, 89] on strong "12" at bounding box center [483, 88] width 8 height 7
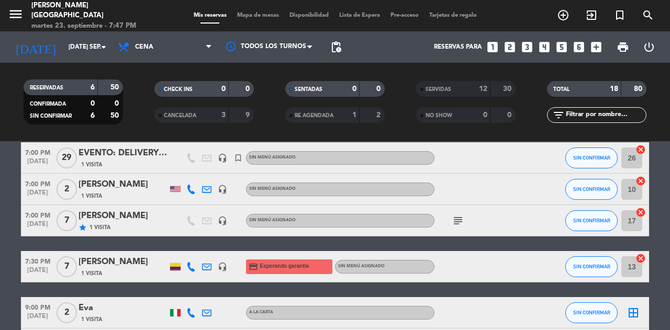
scroll to position [45, 0]
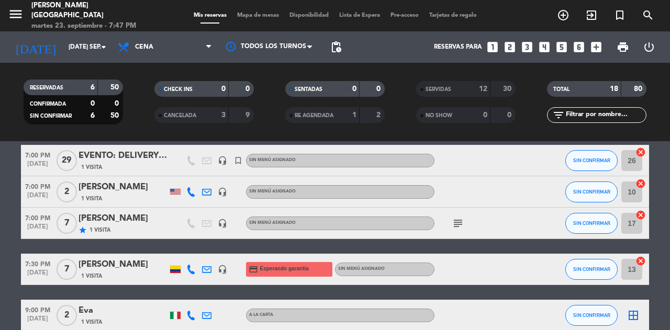
click at [593, 223] on span "SIN CONFIRMAR" at bounding box center [591, 223] width 37 height 6
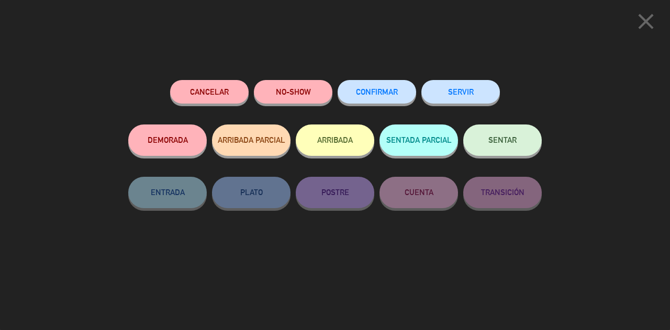
click at [498, 142] on span "SENTAR" at bounding box center [502, 140] width 28 height 9
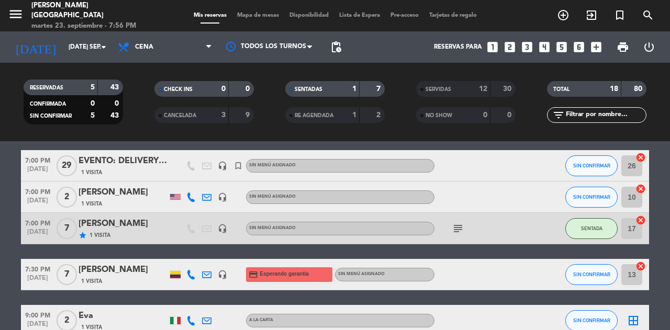
scroll to position [51, 0]
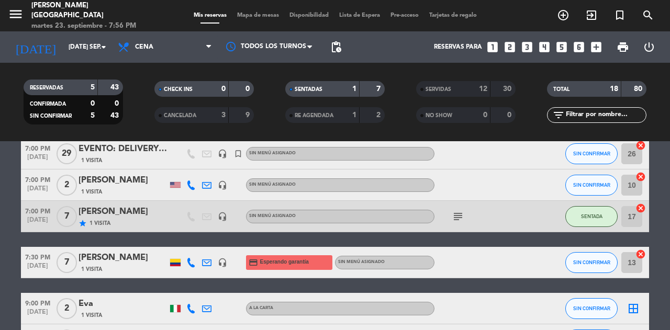
click at [121, 264] on div "[PERSON_NAME]" at bounding box center [123, 258] width 89 height 14
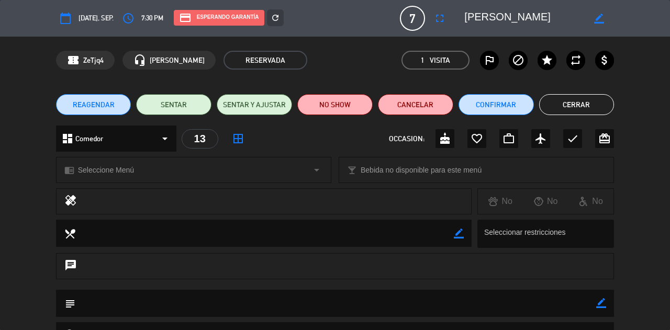
click at [441, 26] on button "fullscreen" at bounding box center [439, 18] width 19 height 19
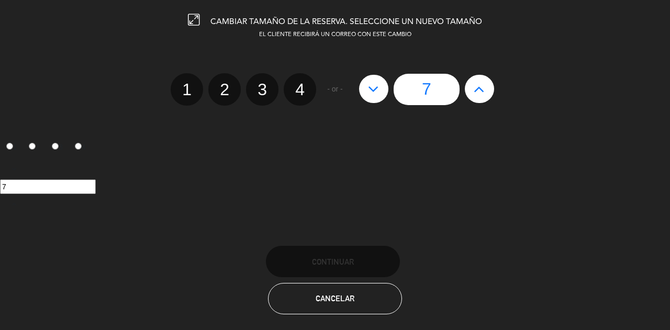
click at [376, 86] on icon at bounding box center [373, 89] width 11 height 17
type input "6"
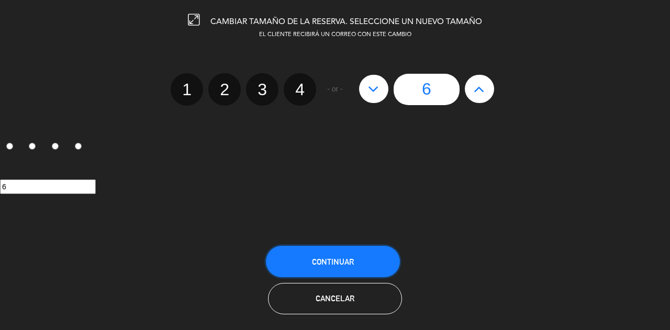
click at [354, 261] on button "Continuar" at bounding box center [333, 261] width 134 height 31
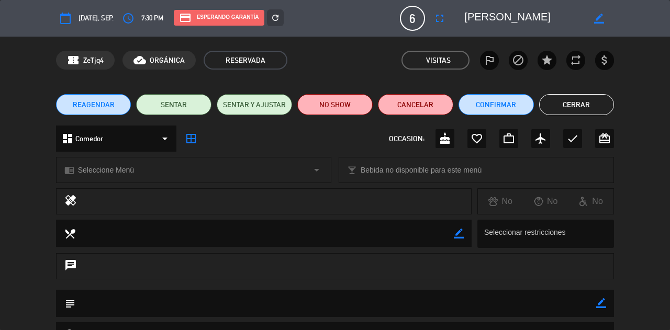
click at [584, 110] on button "Cerrar" at bounding box center [576, 104] width 75 height 21
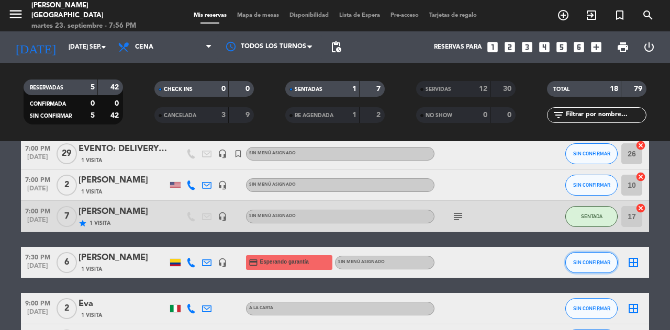
click at [594, 262] on span "SIN CONFIRMAR" at bounding box center [591, 263] width 37 height 6
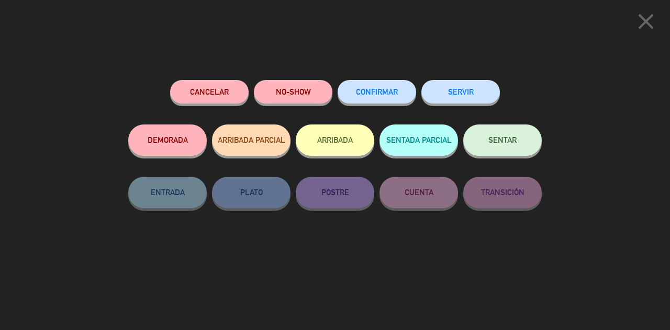
click at [499, 144] on span "SENTAR" at bounding box center [502, 140] width 28 height 9
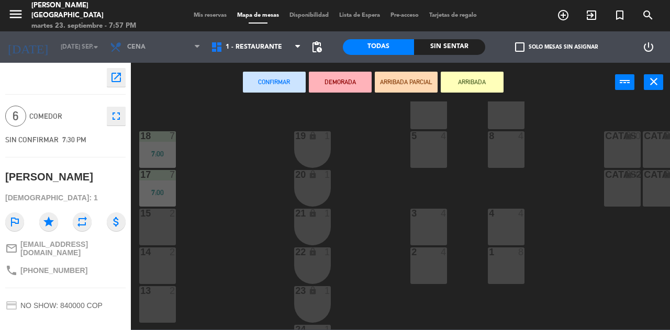
scroll to position [297, 0]
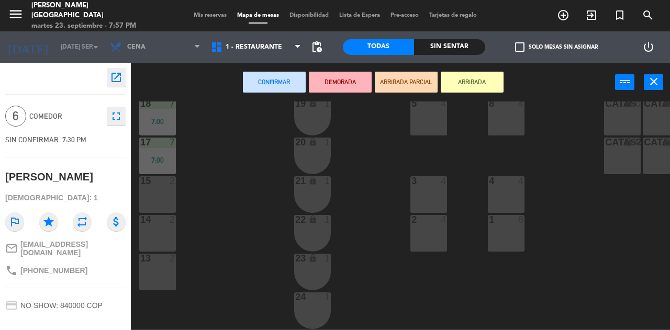
click at [154, 268] on div "13 2" at bounding box center [157, 272] width 37 height 37
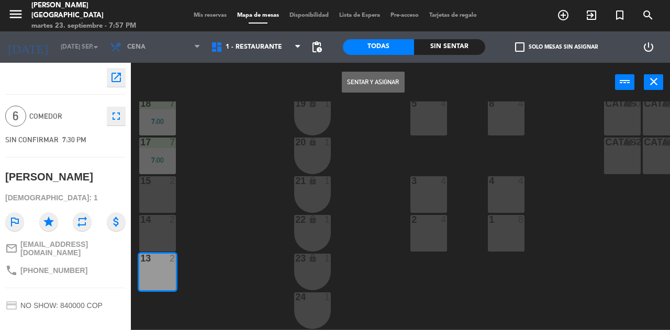
click at [161, 224] on div "14 2" at bounding box center [157, 233] width 37 height 37
click at [358, 84] on button "Sentar y Asignar" at bounding box center [373, 82] width 63 height 21
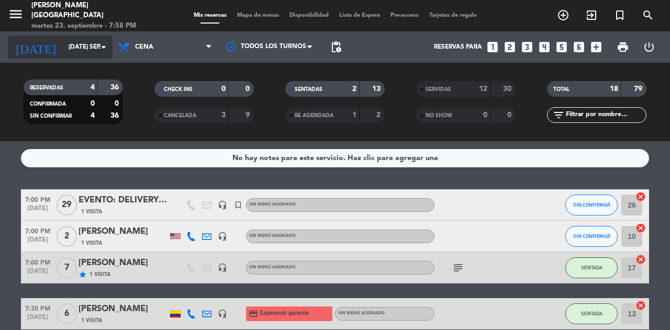
click at [104, 47] on icon "arrow_drop_down" at bounding box center [103, 47] width 13 height 13
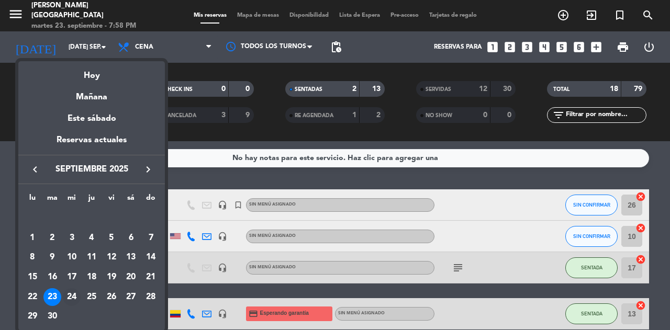
click at [72, 298] on div "24" at bounding box center [72, 297] width 18 height 18
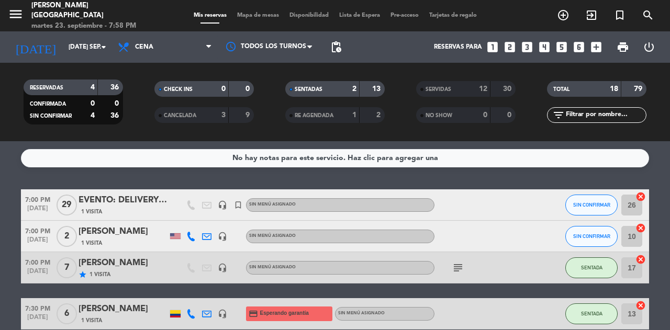
type input "mié. [DATE]"
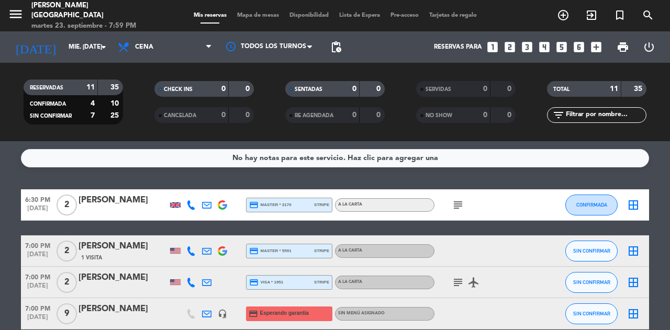
click at [561, 49] on icon "looks_5" at bounding box center [562, 47] width 14 height 14
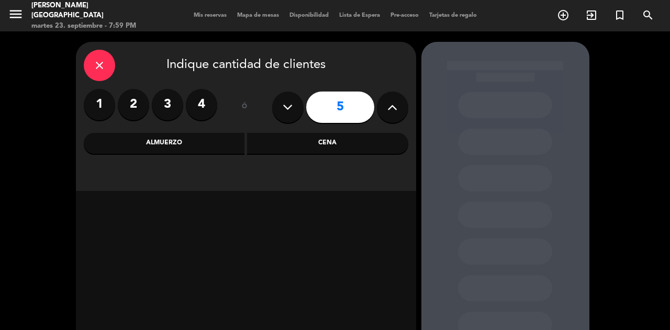
click at [387, 110] on icon at bounding box center [392, 107] width 10 height 16
type input "6"
click at [328, 143] on div "Cena" at bounding box center [327, 143] width 161 height 21
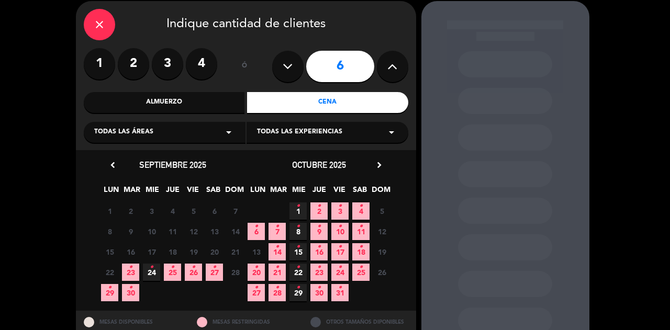
click at [153, 269] on icon "•" at bounding box center [152, 267] width 4 height 17
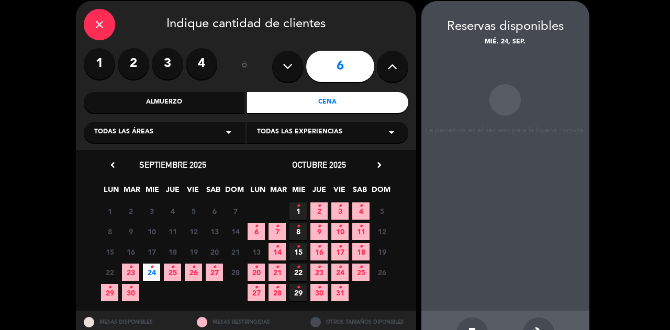
scroll to position [42, 0]
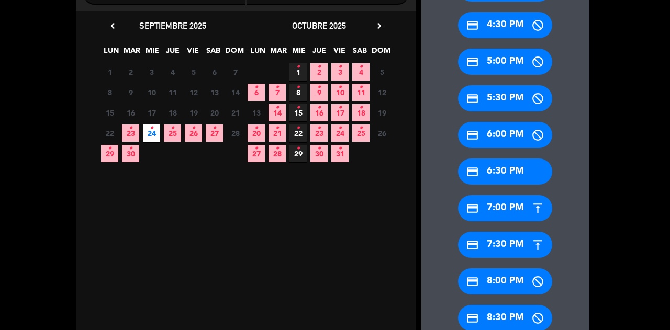
click at [497, 249] on div "credit_card 7:30 PM" at bounding box center [505, 245] width 94 height 26
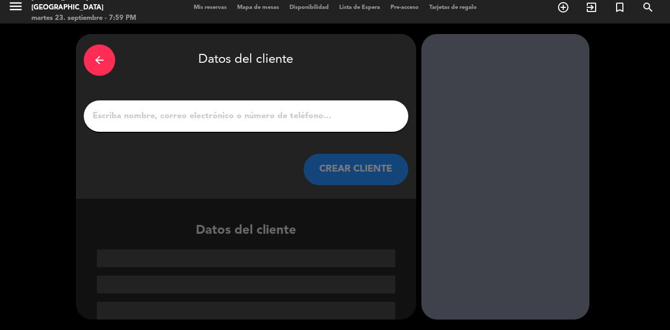
scroll to position [7, 0]
click at [341, 120] on input "1" at bounding box center [246, 116] width 309 height 15
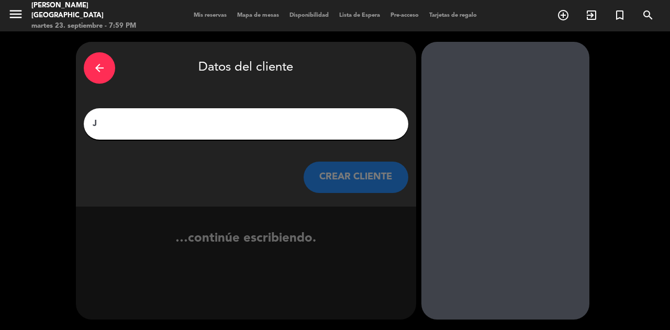
scroll to position [0, 0]
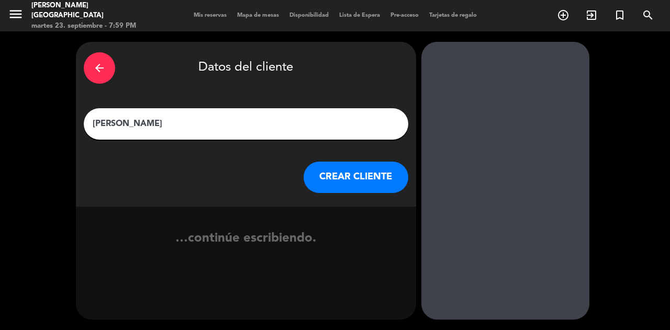
type input "[PERSON_NAME]"
click at [346, 177] on button "CREAR CLIENTE" at bounding box center [356, 177] width 105 height 31
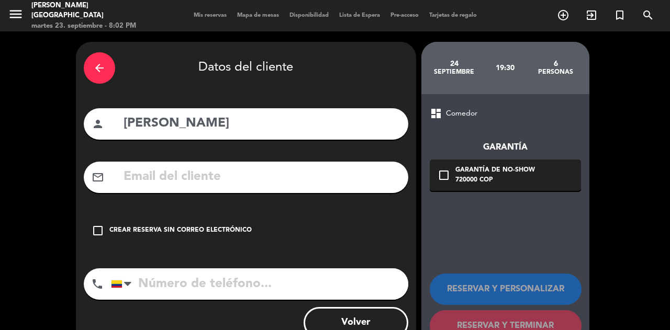
click at [165, 183] on input "text" at bounding box center [262, 176] width 278 height 21
click at [252, 172] on input "text" at bounding box center [262, 176] width 278 height 21
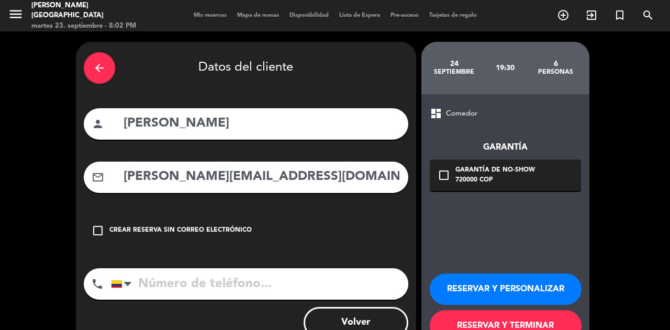
type input "[PERSON_NAME][EMAIL_ADDRESS][DOMAIN_NAME]"
click at [174, 282] on input "tel" at bounding box center [259, 284] width 297 height 31
click at [448, 179] on icon "check_box_outline_blank" at bounding box center [444, 175] width 13 height 13
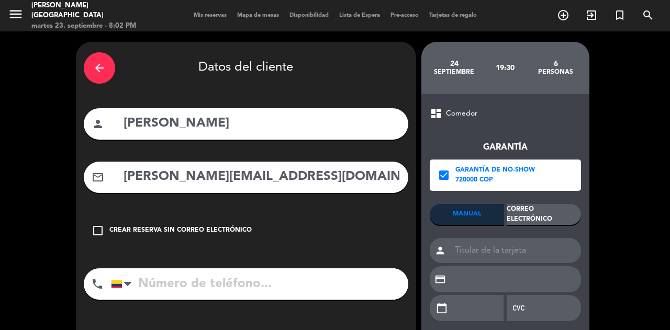
click at [538, 218] on div "Correo Electrónico" at bounding box center [544, 214] width 74 height 21
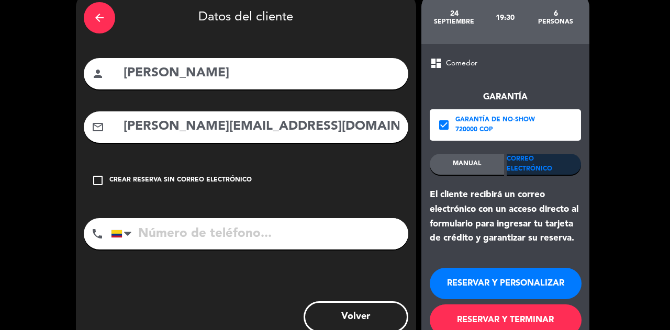
click at [515, 288] on button "RESERVAR Y PERSONALIZAR" at bounding box center [506, 283] width 152 height 31
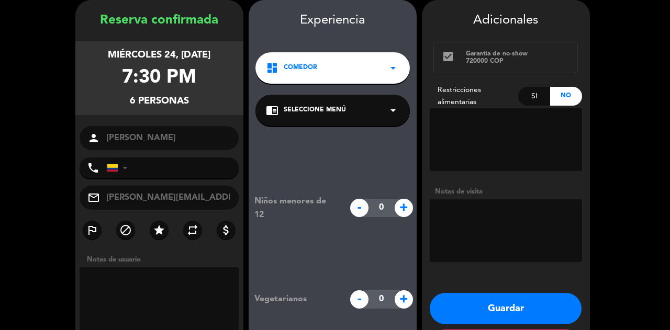
click at [497, 304] on button "Guardar" at bounding box center [506, 308] width 152 height 31
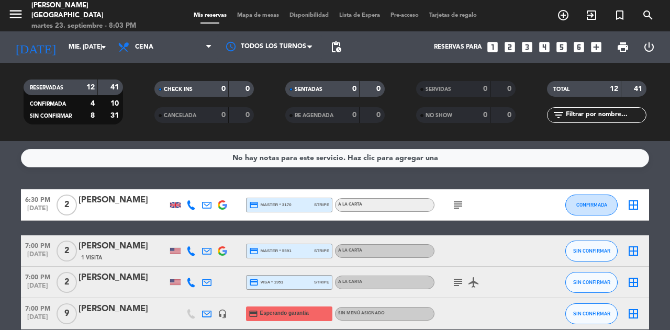
click at [516, 47] on icon "looks_two" at bounding box center [510, 47] width 14 height 14
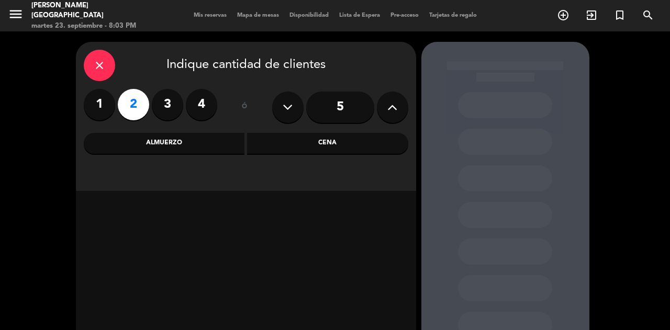
click at [341, 143] on div "Cena" at bounding box center [327, 143] width 161 height 21
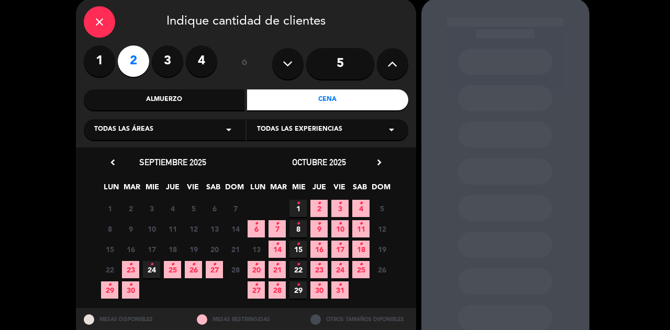
scroll to position [44, 0]
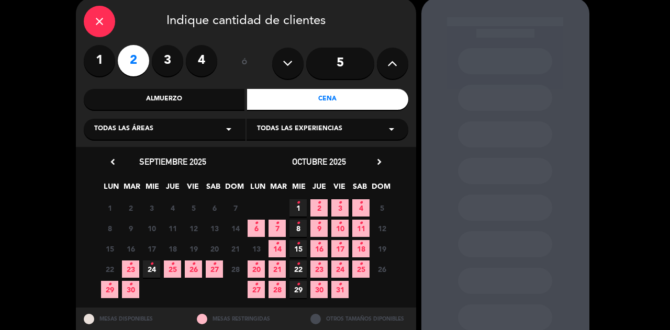
click at [148, 271] on span "24 •" at bounding box center [151, 269] width 17 height 17
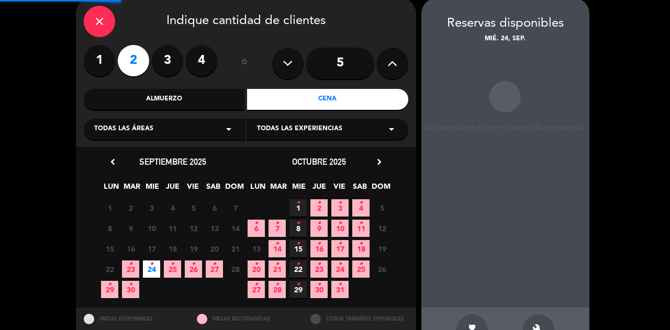
scroll to position [42, 0]
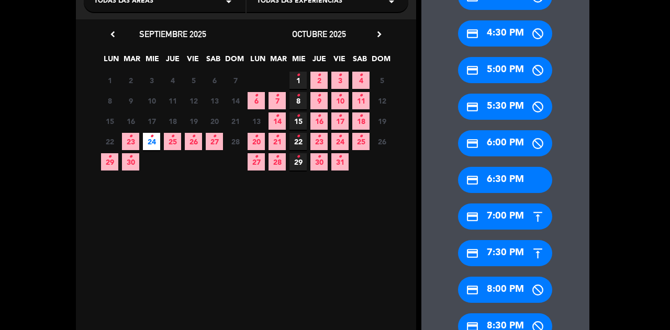
click at [506, 251] on div "credit_card 7:30 PM" at bounding box center [505, 253] width 94 height 26
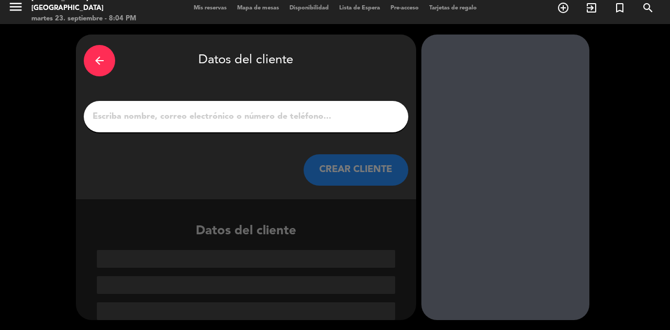
click at [273, 119] on input "1" at bounding box center [246, 116] width 309 height 15
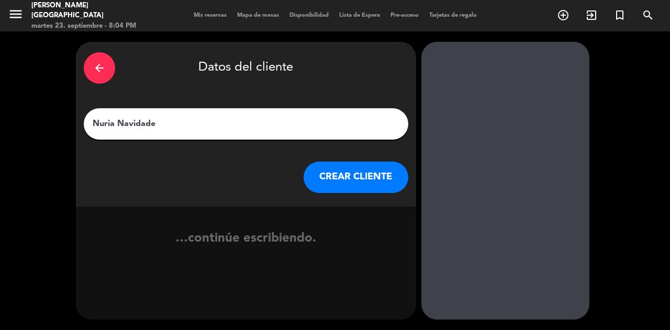
type input "Nuria Navidades"
click at [354, 175] on button "CREAR CLIENTE" at bounding box center [356, 177] width 105 height 31
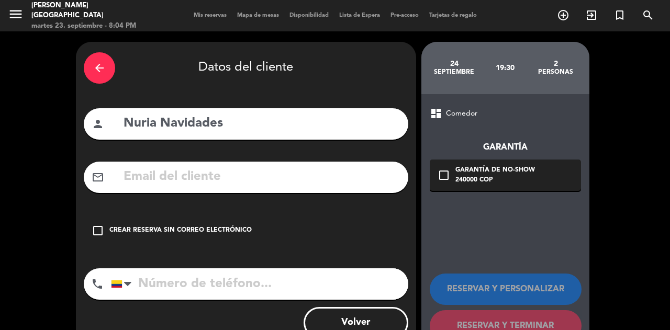
click at [143, 182] on input "text" at bounding box center [262, 176] width 278 height 21
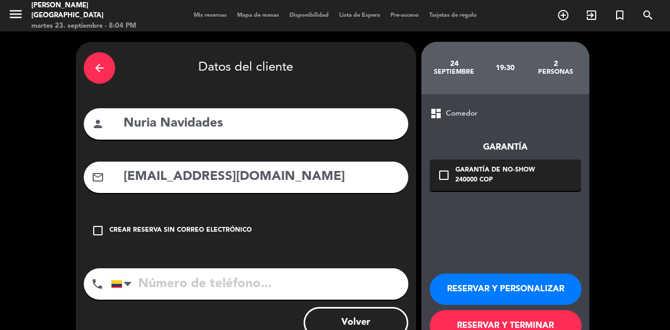
type input "[EMAIL_ADDRESS][DOMAIN_NAME]"
click at [158, 283] on input "tel" at bounding box center [259, 284] width 297 height 31
type input "3054906902"
click at [445, 177] on icon "check_box_outline_blank" at bounding box center [444, 175] width 13 height 13
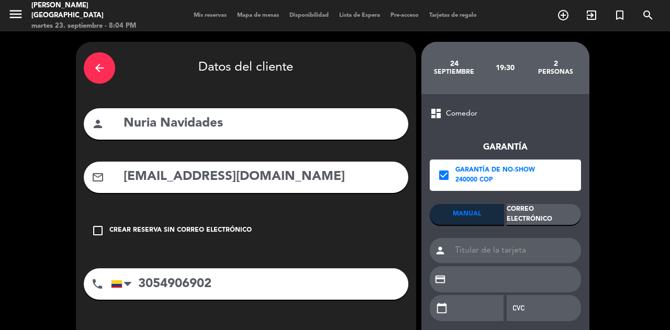
click at [539, 215] on div "Correo Electrónico" at bounding box center [544, 214] width 74 height 21
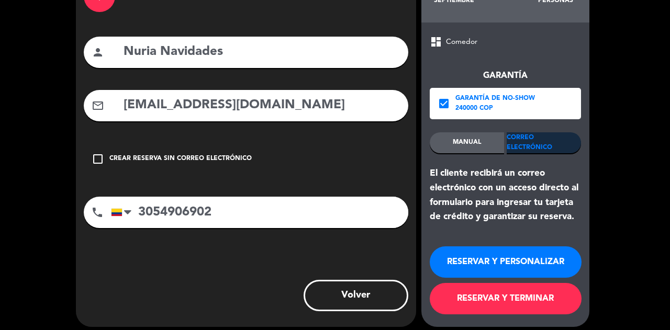
click at [494, 269] on button "RESERVAR Y PERSONALIZAR" at bounding box center [506, 262] width 152 height 31
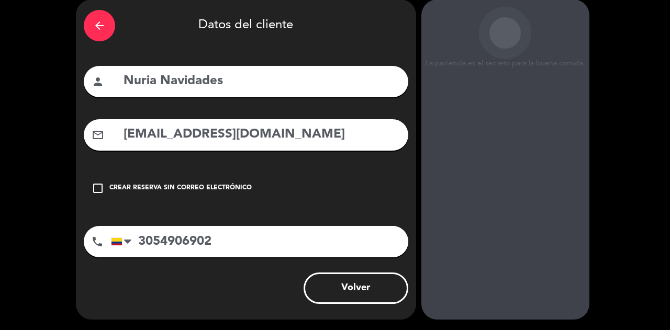
scroll to position [42, 0]
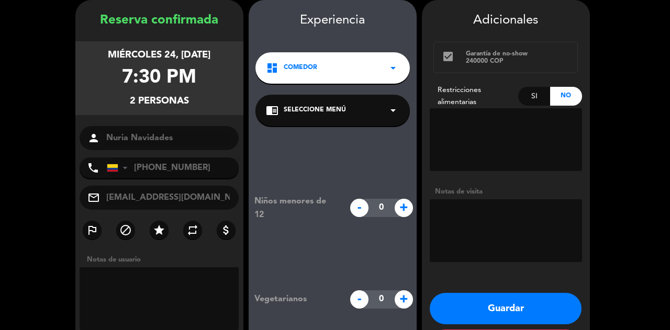
click at [519, 312] on button "Guardar" at bounding box center [506, 308] width 152 height 31
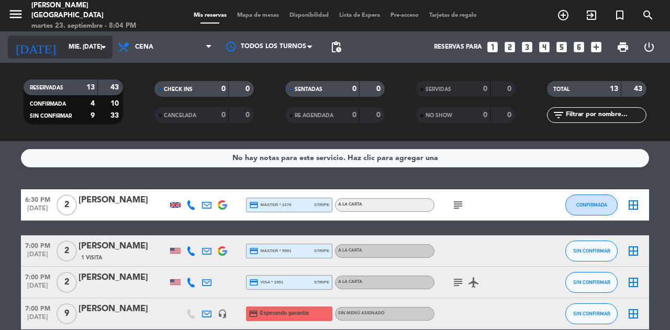
click at [63, 45] on input "mié. [DATE]" at bounding box center [104, 47] width 83 height 18
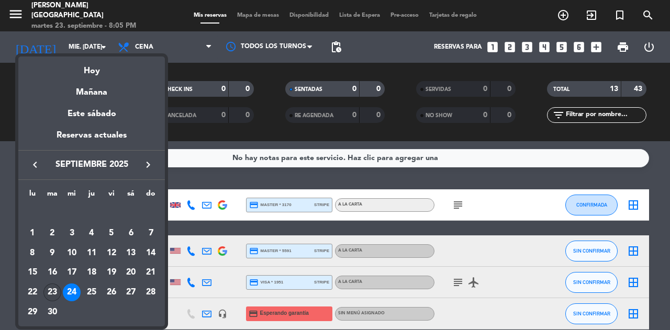
click at [53, 296] on div "23" at bounding box center [52, 293] width 18 height 18
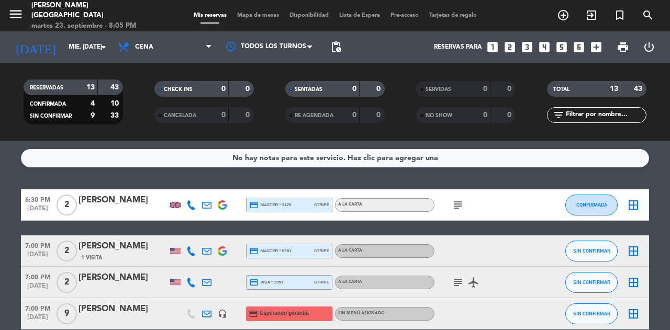
type input "[DATE] sep."
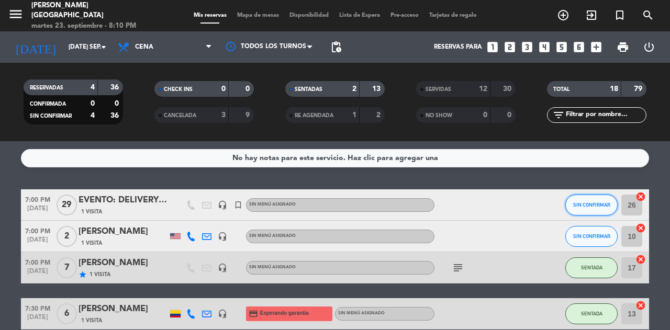
click at [596, 205] on span "SIN CONFIRMAR" at bounding box center [591, 205] width 37 height 6
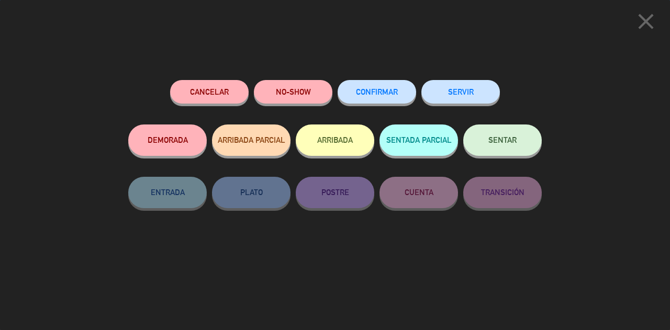
click at [642, 26] on icon "close" at bounding box center [646, 21] width 26 height 26
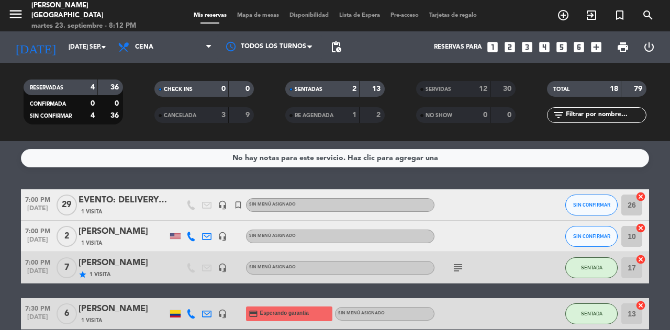
click at [107, 205] on div "EVENTO: DELIVERY ASSOCIATES" at bounding box center [123, 201] width 89 height 14
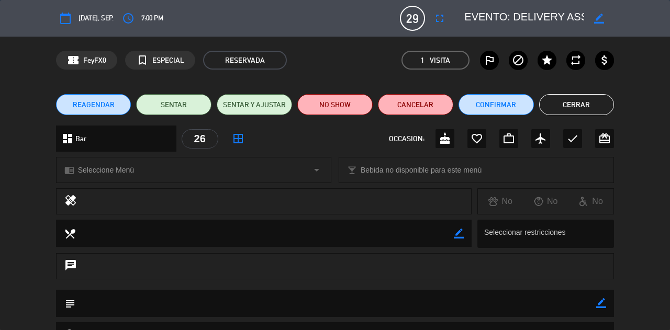
click at [439, 21] on icon "fullscreen" at bounding box center [440, 18] width 13 height 13
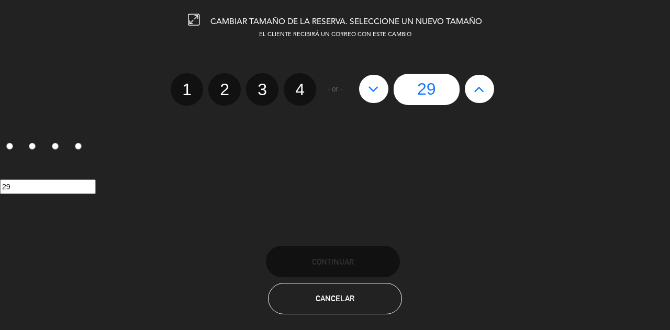
click at [472, 88] on button at bounding box center [479, 89] width 29 height 28
type input "30"
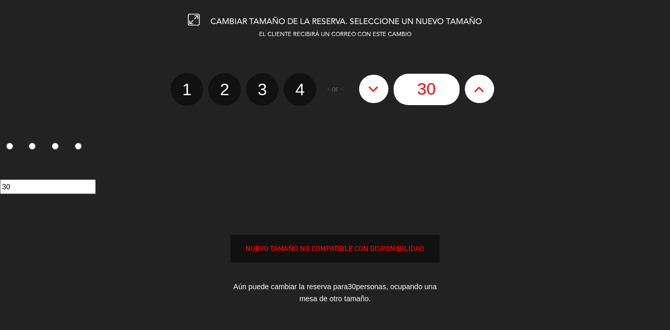
click at [480, 91] on icon at bounding box center [479, 89] width 11 height 17
type input "31"
click at [476, 86] on icon at bounding box center [479, 89] width 11 height 17
type input "32"
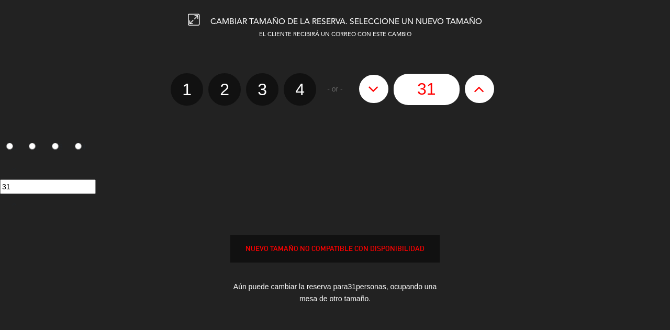
type input "32"
click at [480, 91] on icon at bounding box center [479, 89] width 11 height 17
type input "33"
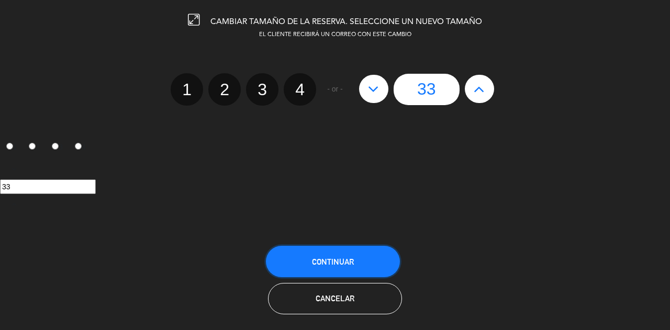
click at [349, 264] on span "Continuar" at bounding box center [333, 262] width 42 height 9
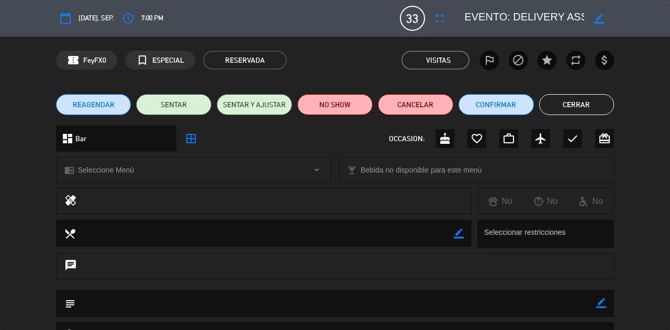
click at [580, 104] on button "Cerrar" at bounding box center [576, 104] width 75 height 21
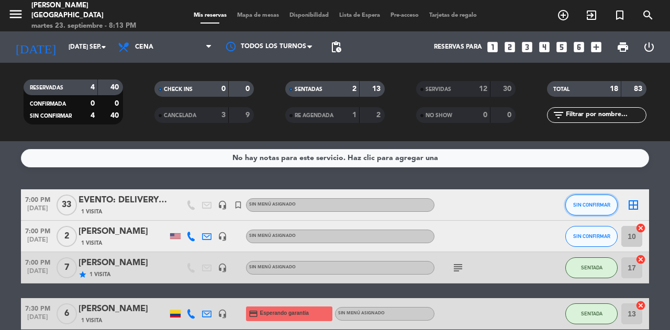
click at [592, 204] on span "SIN CONFIRMAR" at bounding box center [591, 205] width 37 height 6
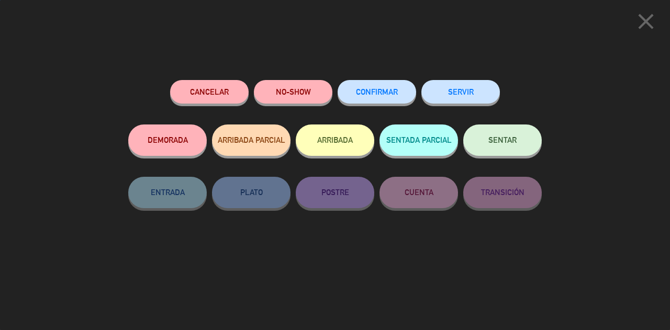
click at [503, 137] on button "SENTAR" at bounding box center [502, 140] width 79 height 31
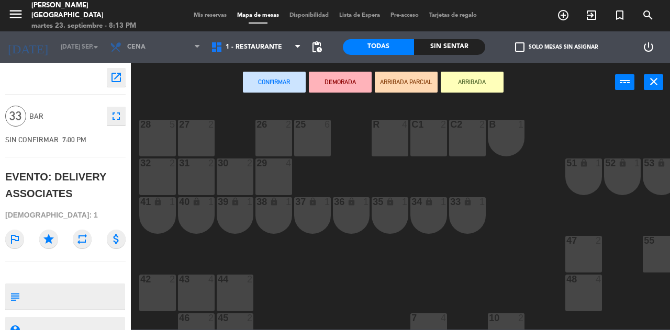
click at [159, 134] on div "28 5" at bounding box center [157, 138] width 37 height 37
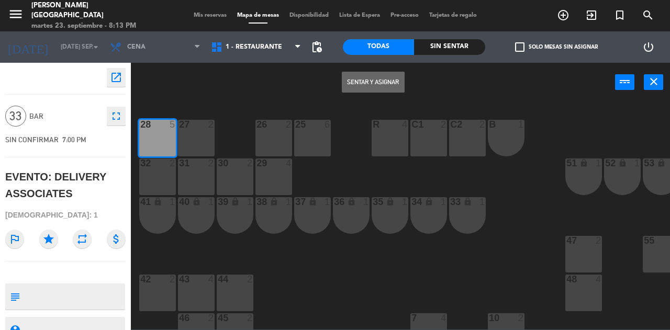
click at [191, 139] on div "27 2" at bounding box center [196, 138] width 37 height 37
click at [151, 185] on div "32 2" at bounding box center [157, 177] width 37 height 37
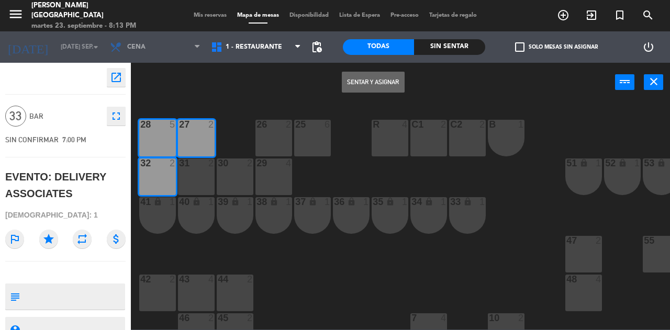
click at [204, 183] on div "31 2" at bounding box center [196, 177] width 37 height 37
click at [243, 183] on div "30 2" at bounding box center [235, 177] width 37 height 37
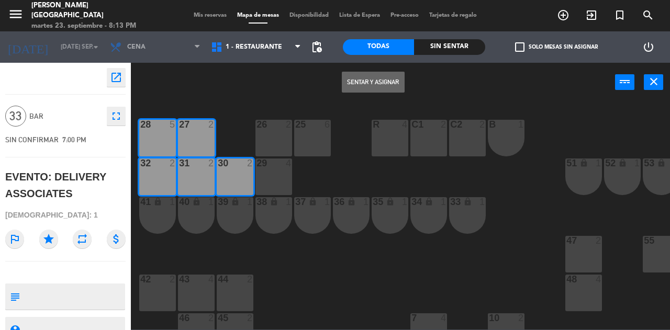
click at [277, 175] on div "29 4" at bounding box center [274, 177] width 37 height 37
click at [264, 134] on div "26 2" at bounding box center [274, 138] width 37 height 37
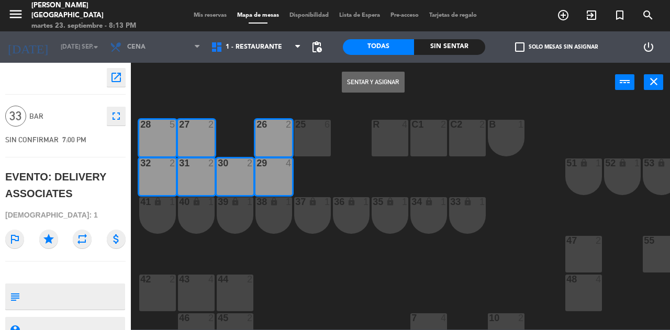
click at [314, 144] on div "25 6" at bounding box center [312, 138] width 37 height 37
click at [383, 82] on button "Sentar y Asignar" at bounding box center [373, 82] width 63 height 21
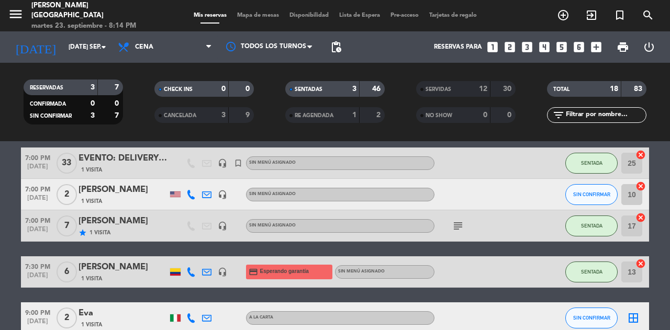
scroll to position [37, 0]
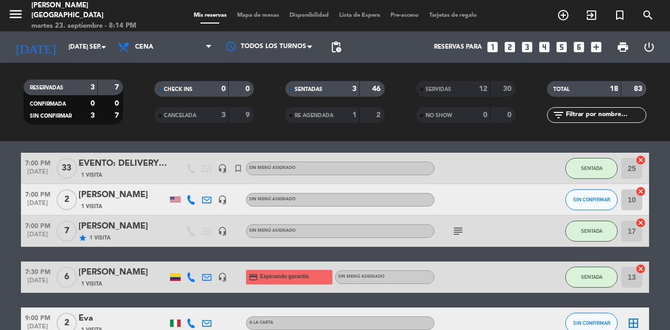
click at [595, 16] on icon "exit_to_app" at bounding box center [591, 15] width 13 height 13
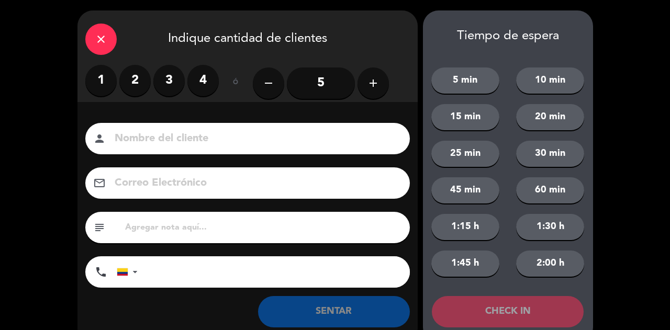
click at [96, 82] on label "1" at bounding box center [100, 80] width 31 height 31
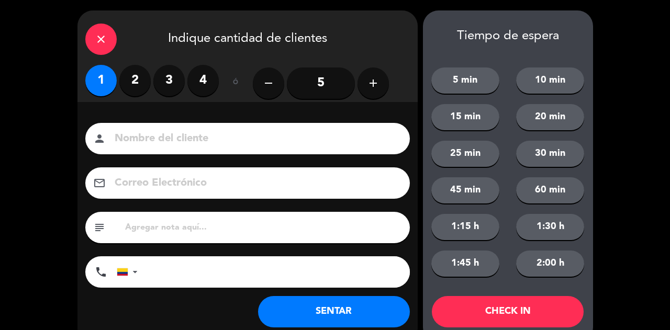
click at [153, 136] on input at bounding box center [255, 139] width 283 height 18
type input "SR EXT"
click at [294, 312] on button "SENTAR" at bounding box center [334, 311] width 152 height 31
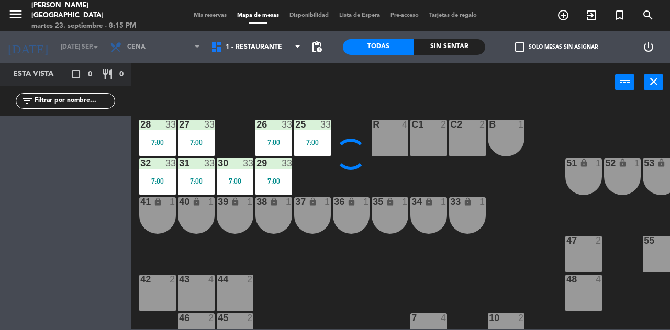
click at [193, 213] on div "40 lock 1" at bounding box center [196, 215] width 37 height 37
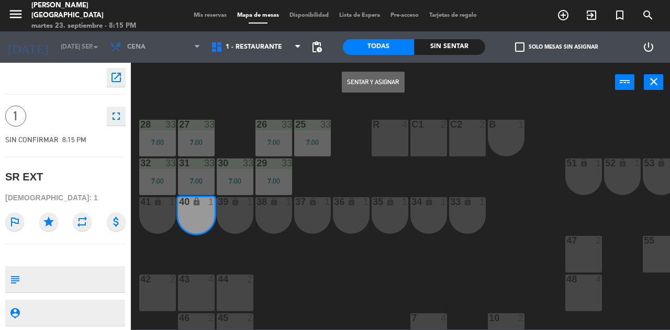
click at [367, 84] on button "Sentar y Asignar" at bounding box center [373, 82] width 63 height 21
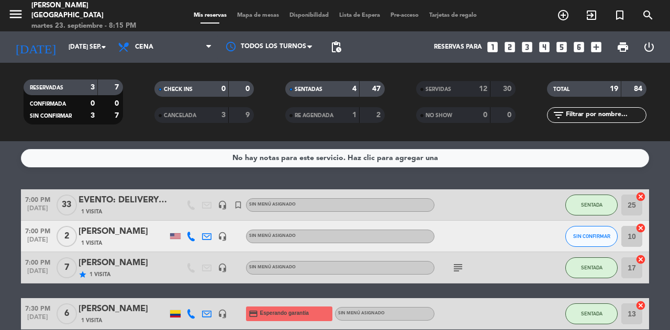
click at [592, 15] on icon "exit_to_app" at bounding box center [591, 15] width 13 height 13
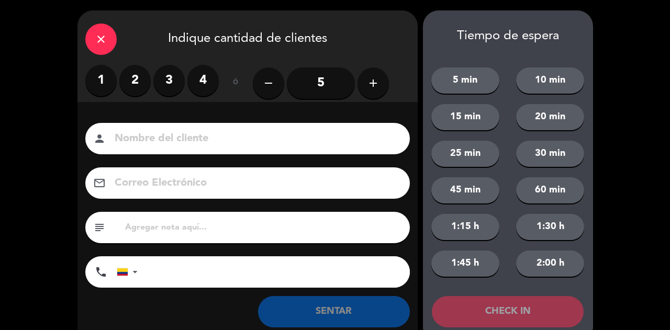
click at [105, 81] on label "1" at bounding box center [100, 80] width 31 height 31
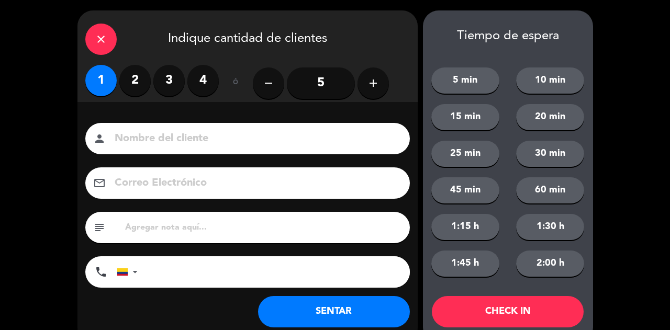
click at [151, 141] on input at bounding box center [255, 139] width 283 height 18
type input "SR EXT"
click at [314, 309] on button "SENTAR" at bounding box center [334, 311] width 152 height 31
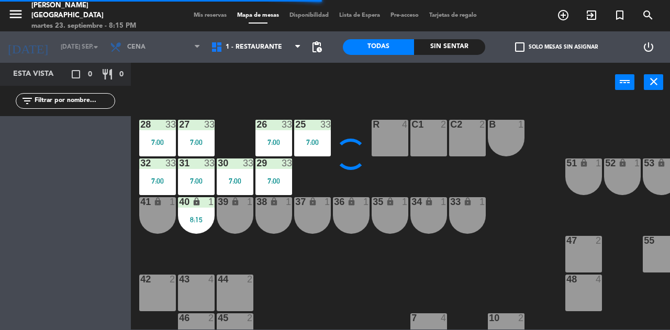
click at [243, 221] on div "39 lock 1" at bounding box center [235, 215] width 37 height 37
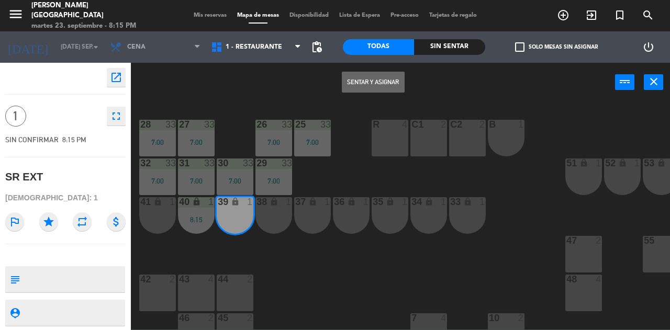
click at [372, 90] on button "Sentar y Asignar" at bounding box center [373, 82] width 63 height 21
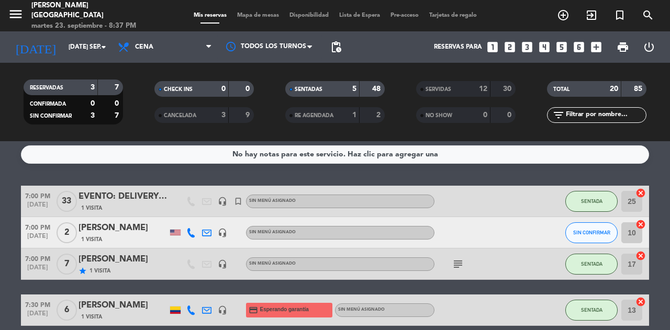
scroll to position [206, 0]
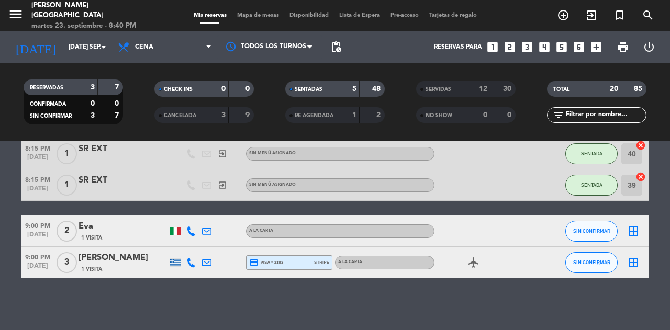
click at [526, 44] on icon "looks_3" at bounding box center [527, 47] width 14 height 14
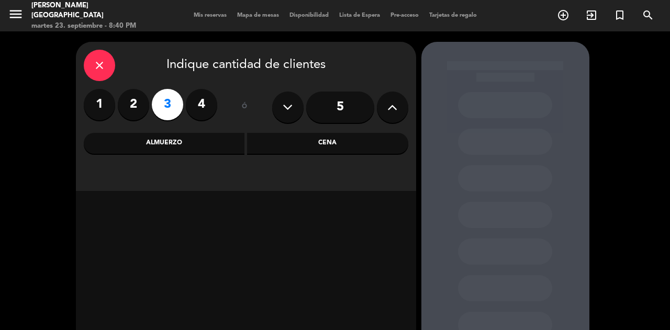
click at [346, 151] on div "Cena" at bounding box center [327, 143] width 161 height 21
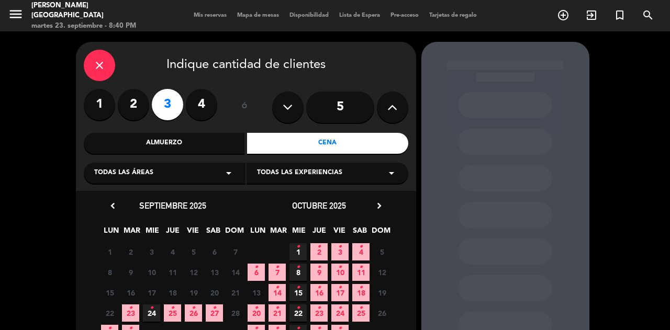
click at [150, 312] on icon "•" at bounding box center [152, 308] width 4 height 17
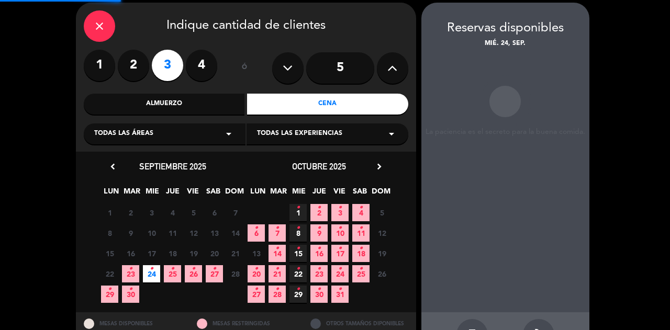
scroll to position [42, 0]
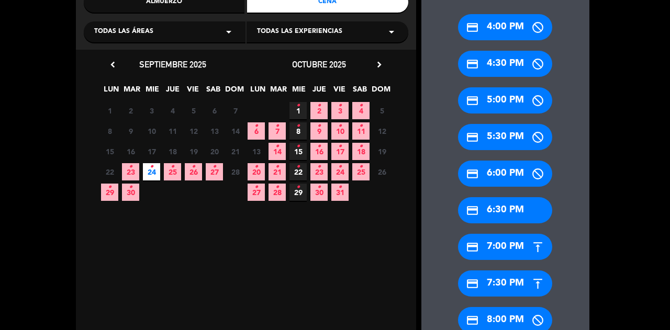
click at [504, 253] on div "credit_card 7:00 PM" at bounding box center [505, 247] width 94 height 26
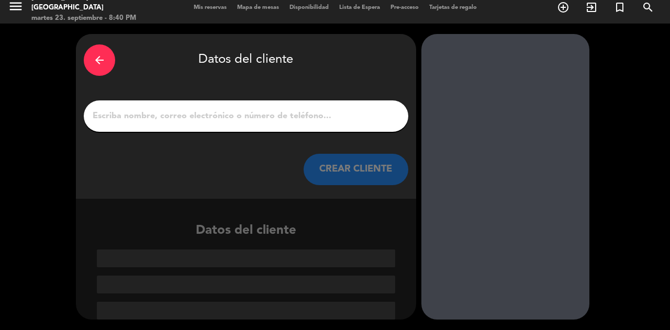
scroll to position [7, 0]
click at [254, 119] on input "1" at bounding box center [246, 116] width 309 height 15
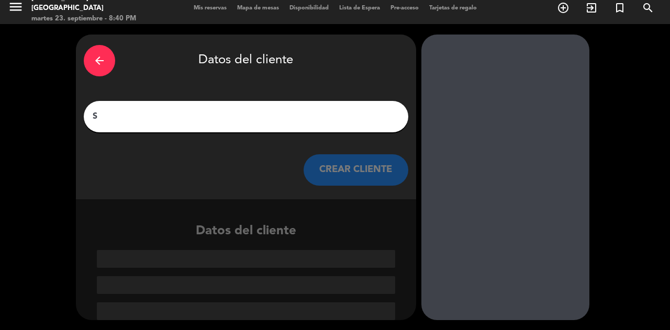
scroll to position [0, 0]
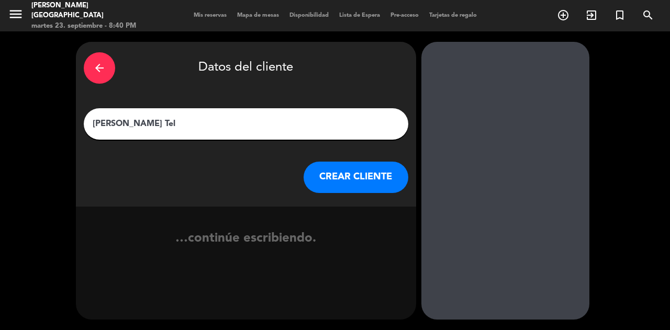
type input "[PERSON_NAME]"
click at [340, 175] on button "CREAR CLIENTE" at bounding box center [356, 177] width 105 height 31
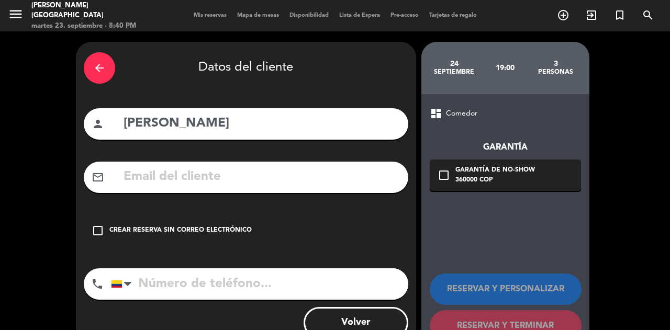
click at [186, 176] on input "text" at bounding box center [262, 176] width 278 height 21
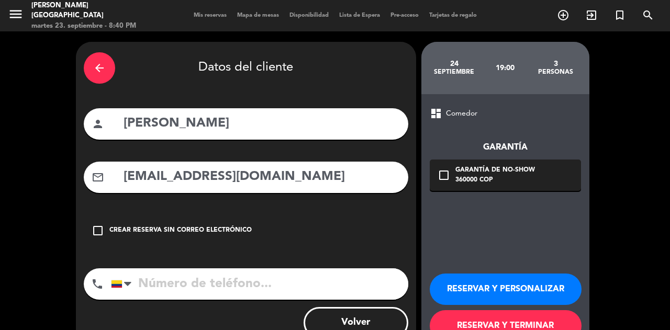
type input "[EMAIL_ADDRESS][DOMAIN_NAME]"
click at [456, 174] on div "Garantía de no-show" at bounding box center [496, 170] width 80 height 10
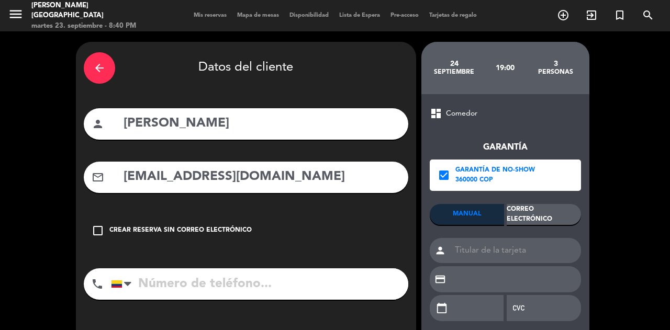
click at [198, 281] on input "tel" at bounding box center [259, 284] width 297 height 31
click at [541, 213] on div "Correo Electrónico" at bounding box center [544, 214] width 74 height 21
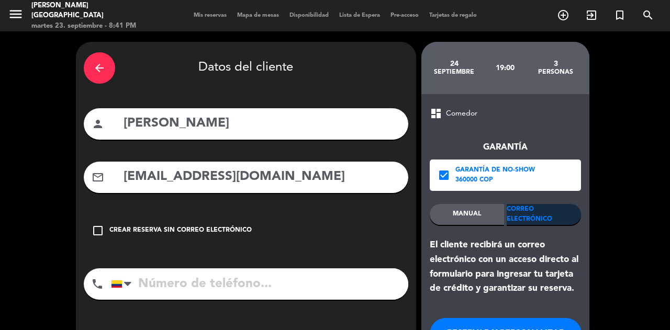
click at [261, 284] on input "tel" at bounding box center [259, 284] width 297 height 31
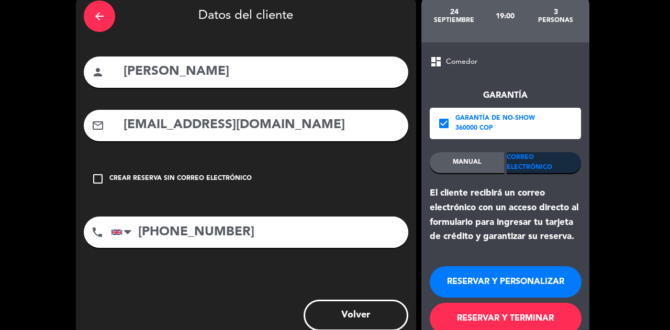
type input "[PHONE_NUMBER]"
click at [492, 285] on button "RESERVAR Y PERSONALIZAR" at bounding box center [506, 281] width 152 height 31
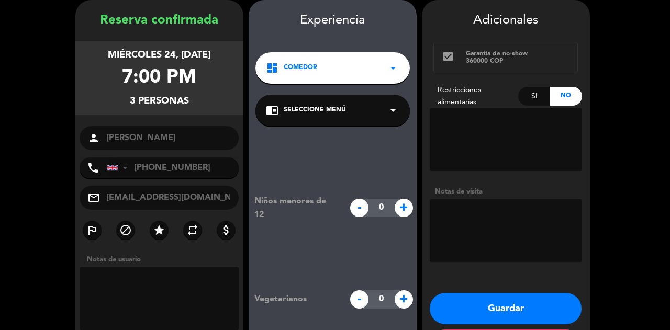
click at [499, 307] on button "Guardar" at bounding box center [506, 308] width 152 height 31
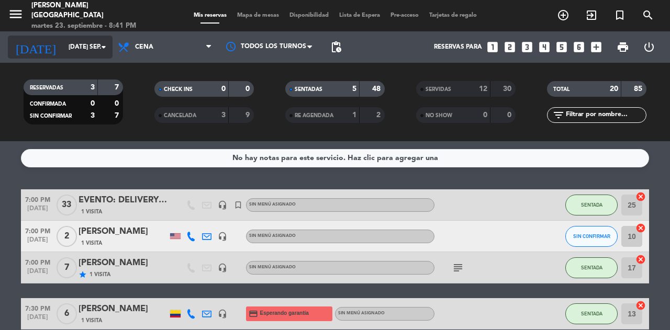
click at [97, 48] on icon "arrow_drop_down" at bounding box center [103, 47] width 13 height 13
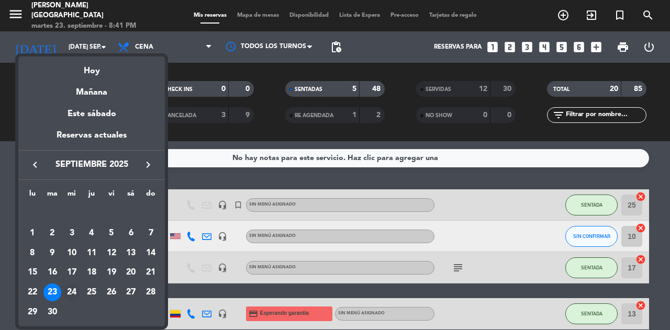
click at [71, 294] on div "24" at bounding box center [72, 293] width 18 height 18
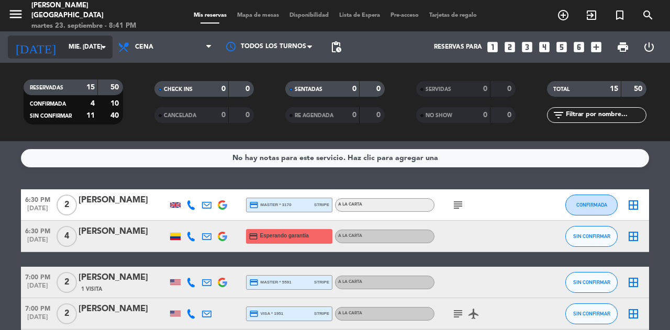
click at [101, 48] on icon "arrow_drop_down" at bounding box center [103, 47] width 13 height 13
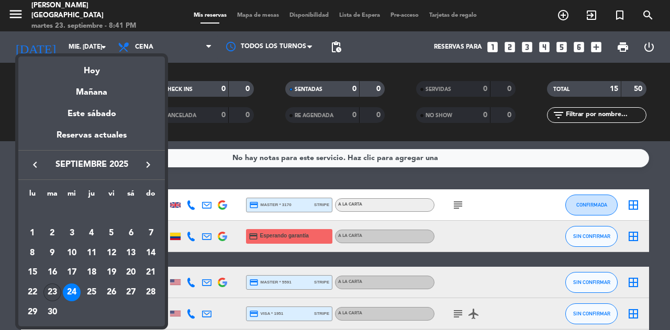
click at [50, 293] on div "23" at bounding box center [52, 293] width 18 height 18
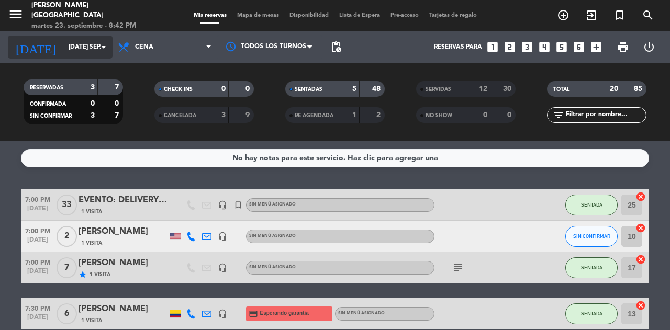
click at [99, 49] on icon "arrow_drop_down" at bounding box center [103, 47] width 13 height 13
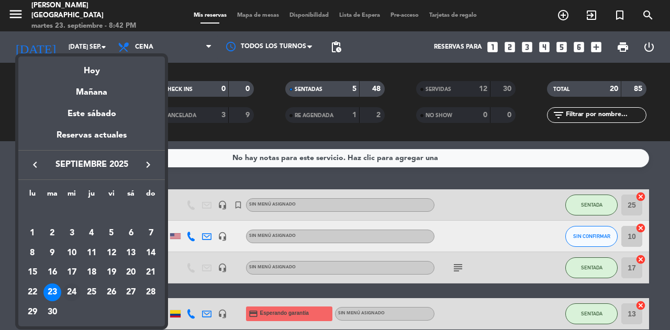
click at [73, 296] on div "24" at bounding box center [72, 293] width 18 height 18
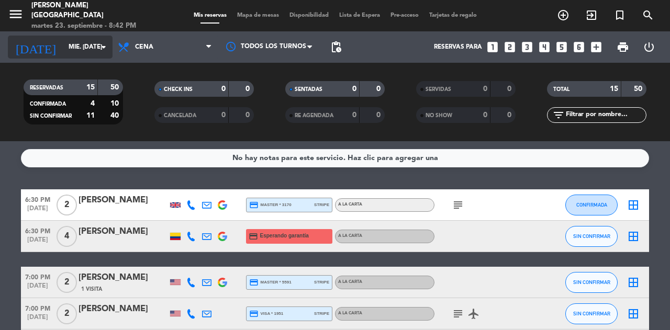
click at [96, 47] on input "mié. [DATE]" at bounding box center [104, 47] width 83 height 18
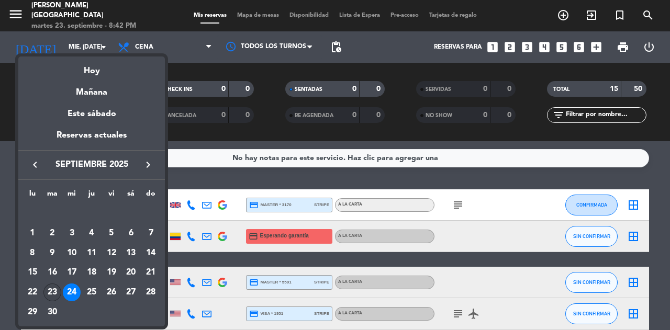
click at [49, 290] on div "23" at bounding box center [52, 293] width 18 height 18
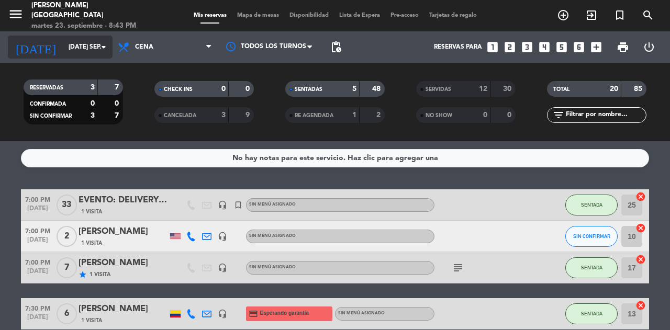
click at [69, 47] on input "[DATE] sep." at bounding box center [104, 47] width 83 height 18
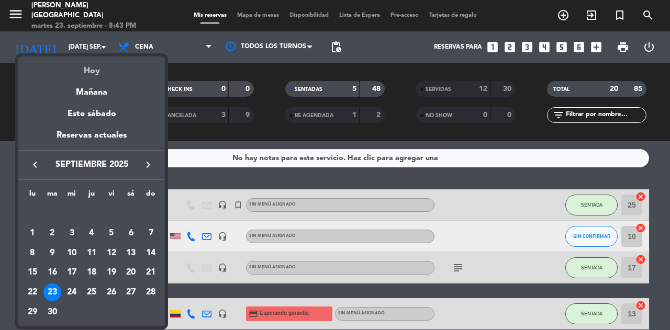
click at [96, 76] on div "Hoy" at bounding box center [91, 67] width 147 height 21
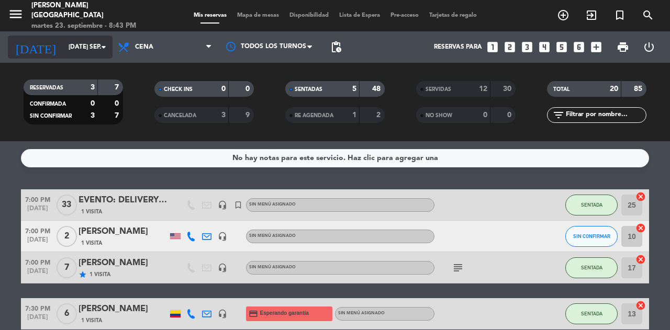
click at [66, 47] on input "[DATE] sep." at bounding box center [104, 47] width 83 height 18
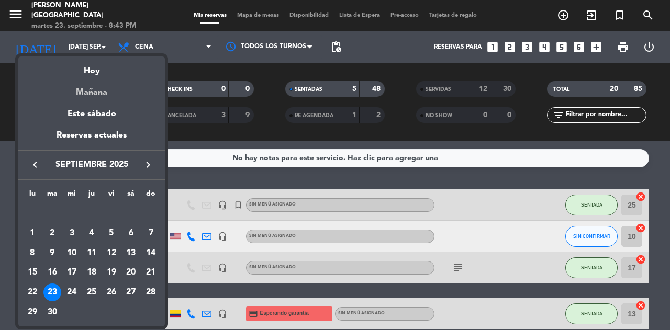
click at [90, 95] on div "Mañana" at bounding box center [91, 88] width 147 height 21
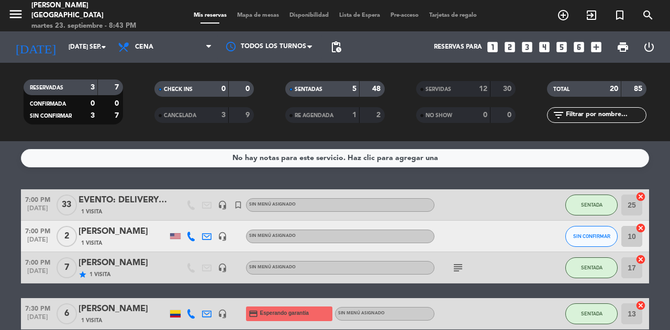
type input "mié. [DATE]"
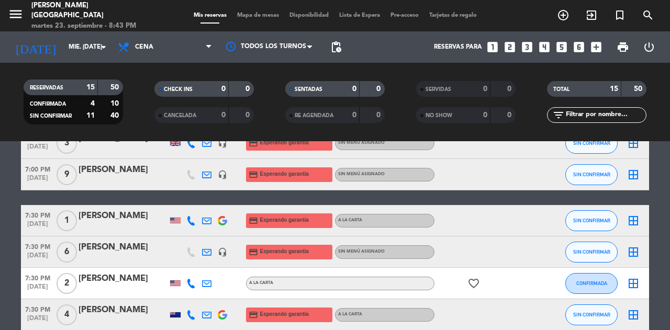
scroll to position [203, 0]
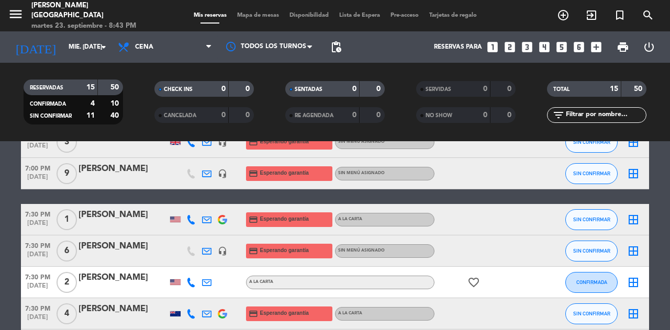
click at [629, 174] on icon "border_all" at bounding box center [633, 174] width 13 height 13
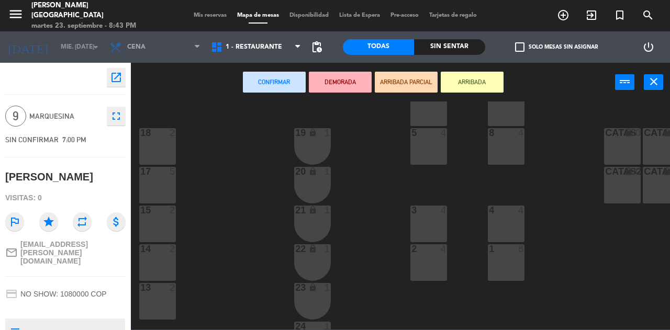
scroll to position [264, 0]
click at [160, 150] on div "18 2" at bounding box center [157, 145] width 37 height 37
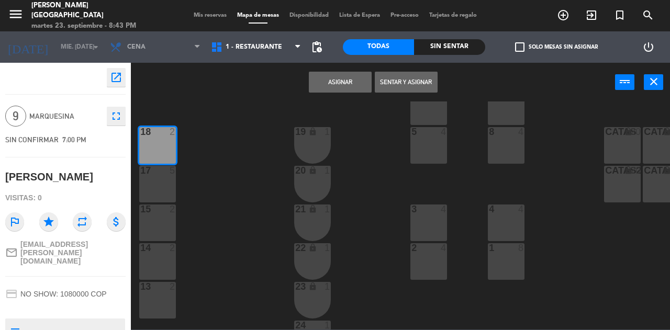
click at [151, 191] on div "17 5" at bounding box center [157, 184] width 37 height 37
click at [343, 80] on button "Asignar" at bounding box center [340, 82] width 63 height 21
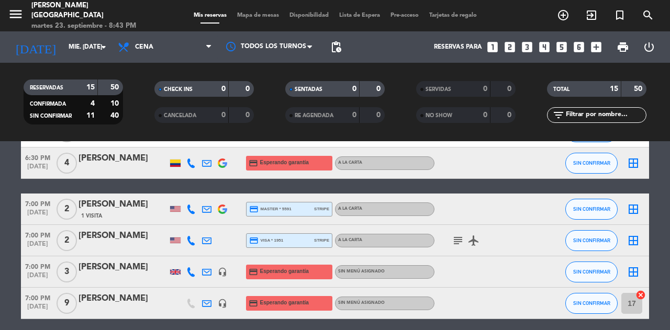
scroll to position [74, 0]
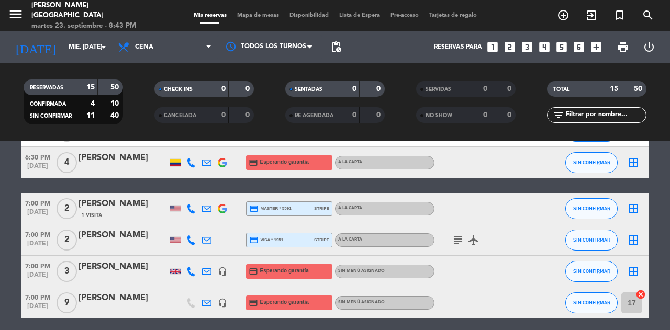
click at [639, 160] on icon "border_all" at bounding box center [633, 163] width 13 height 13
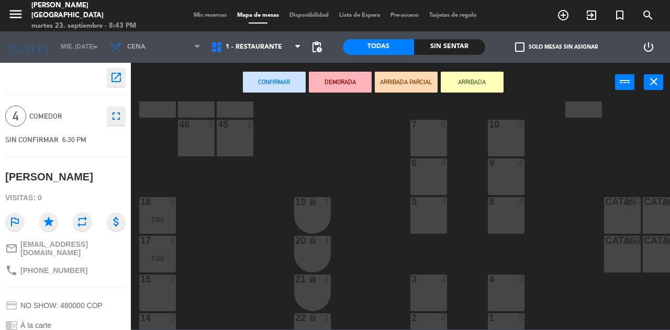
scroll to position [209, 0]
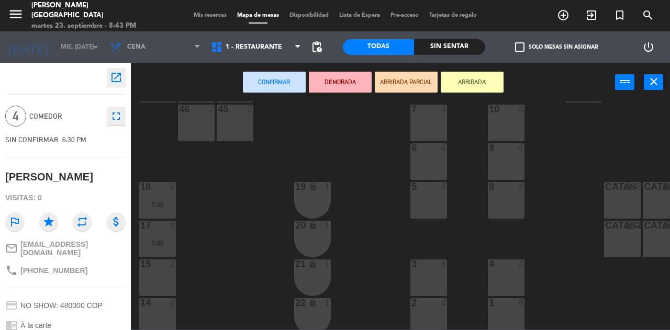
click at [440, 196] on div "5 4" at bounding box center [428, 200] width 37 height 37
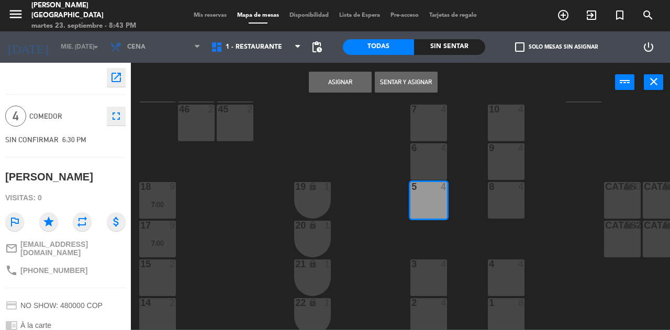
click at [349, 91] on button "Asignar" at bounding box center [340, 82] width 63 height 21
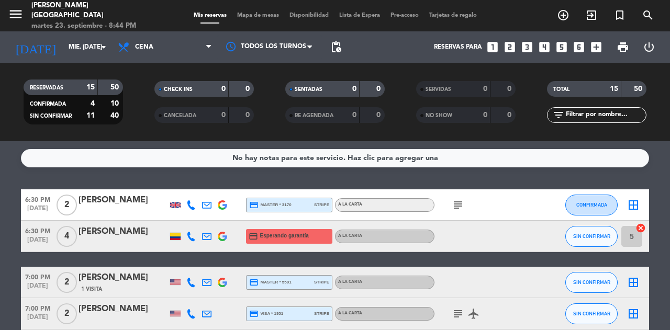
click at [635, 207] on icon "border_all" at bounding box center [633, 205] width 13 height 13
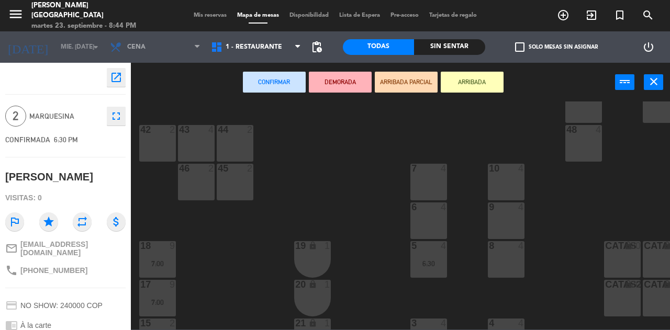
scroll to position [154, 0]
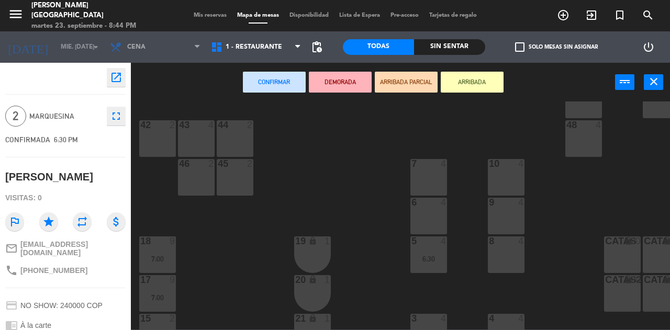
click at [239, 185] on div "45 2" at bounding box center [235, 177] width 37 height 37
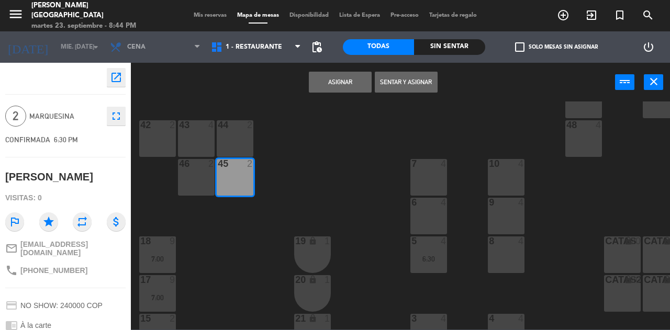
click at [330, 85] on button "Asignar" at bounding box center [340, 82] width 63 height 21
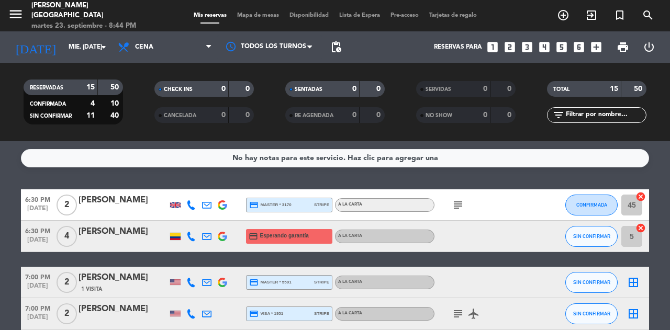
click at [636, 282] on icon "border_all" at bounding box center [633, 282] width 13 height 13
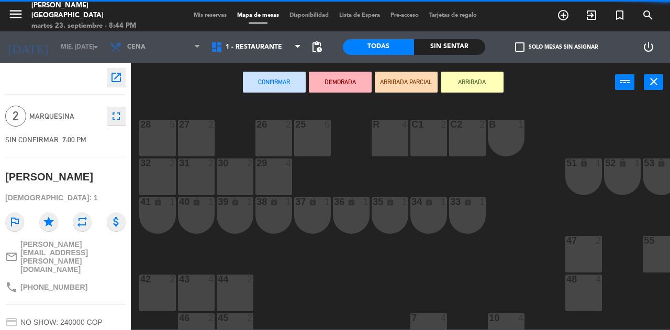
click at [268, 135] on div "26 2" at bounding box center [274, 138] width 37 height 37
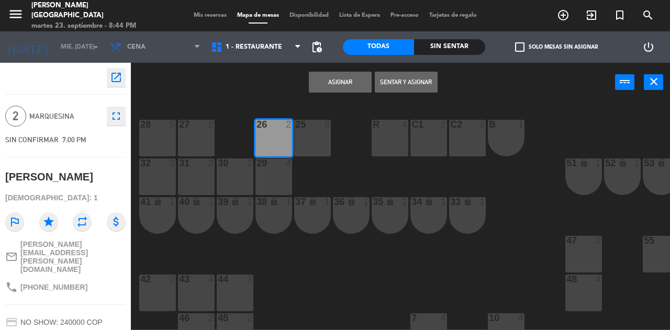
click at [333, 80] on button "Asignar" at bounding box center [340, 82] width 63 height 21
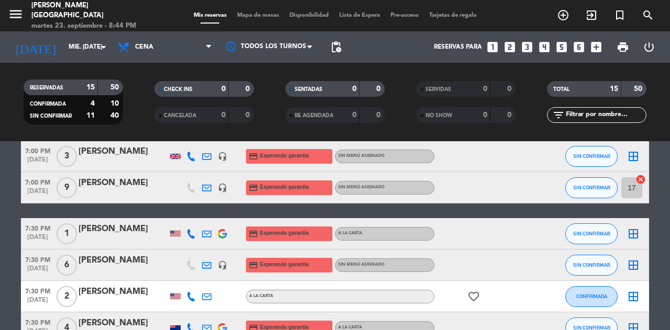
scroll to position [190, 0]
click at [635, 262] on icon "border_all" at bounding box center [633, 265] width 13 height 13
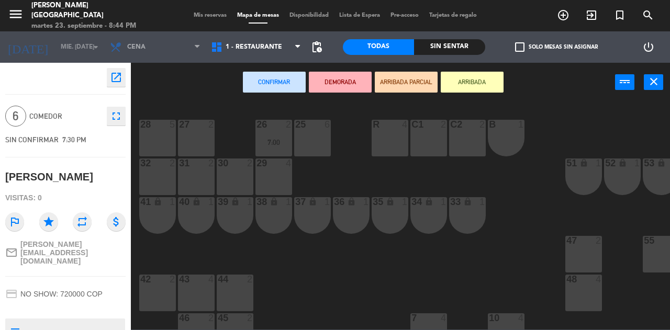
click at [310, 137] on div "25 6" at bounding box center [312, 138] width 37 height 37
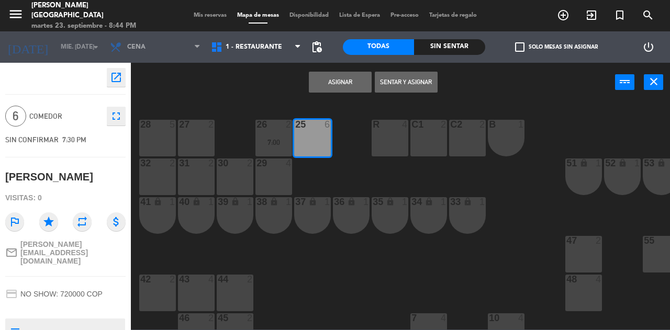
click at [344, 83] on button "Asignar" at bounding box center [340, 82] width 63 height 21
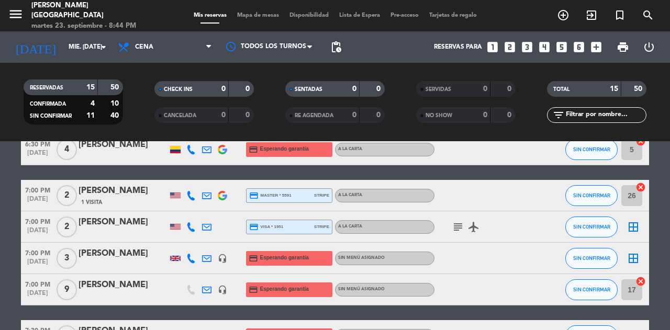
scroll to position [87, 0]
click at [636, 225] on icon "border_all" at bounding box center [633, 227] width 13 height 13
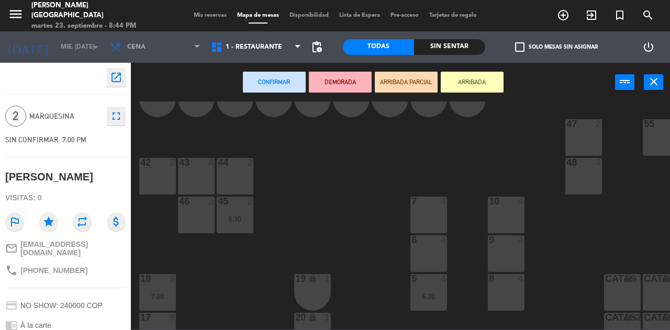
scroll to position [117, 0]
click at [502, 261] on div "9 4" at bounding box center [506, 253] width 37 height 37
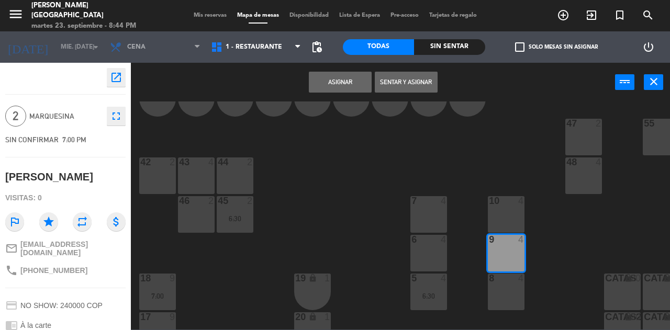
click at [325, 94] on div "Asignar Sentar y Asignar power_input close" at bounding box center [373, 83] width 484 height 40
click at [330, 80] on button "Asignar" at bounding box center [340, 82] width 63 height 21
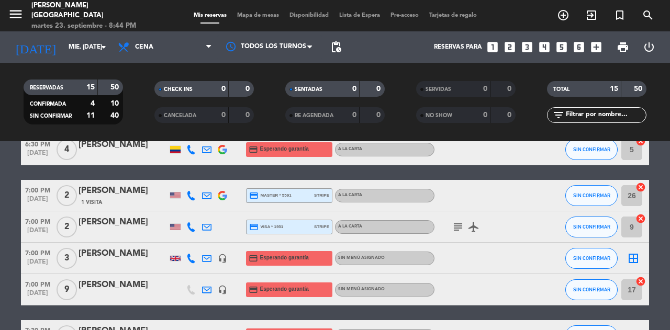
scroll to position [87, 0]
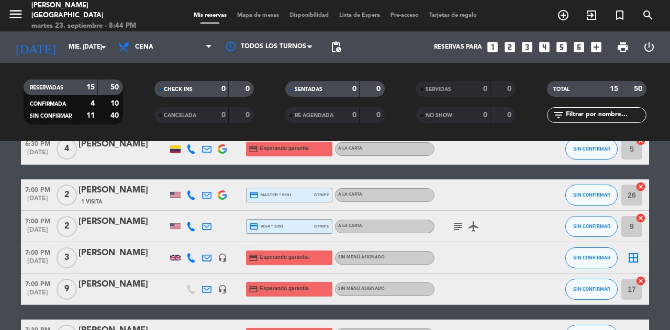
click at [638, 255] on icon "border_all" at bounding box center [633, 258] width 13 height 13
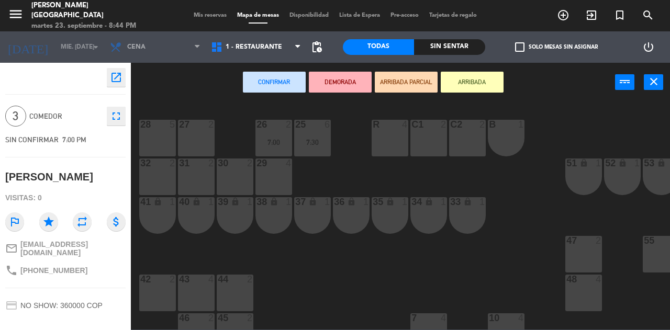
click at [282, 175] on div "29 4" at bounding box center [274, 177] width 37 height 37
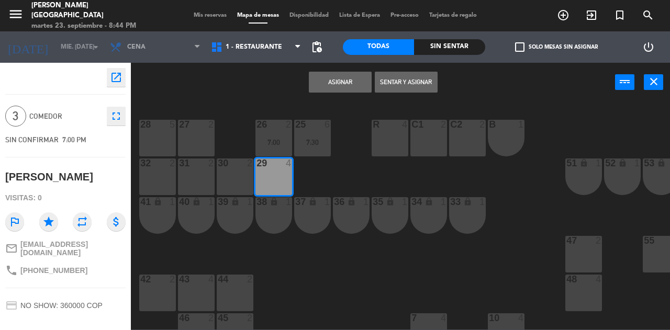
click at [341, 82] on button "Asignar" at bounding box center [340, 82] width 63 height 21
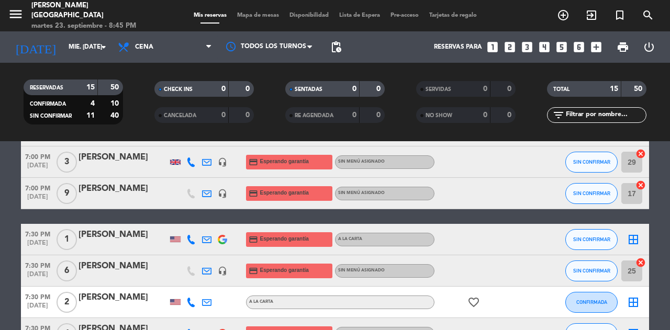
scroll to position [190, 0]
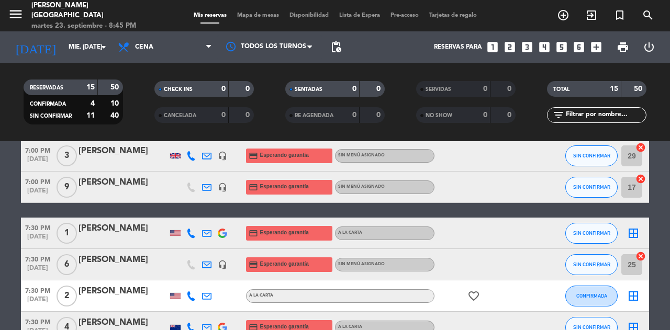
click at [637, 230] on icon "border_all" at bounding box center [633, 233] width 13 height 13
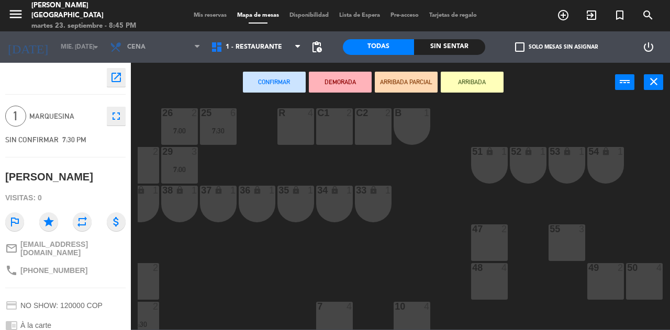
scroll to position [12, 95]
click at [610, 285] on div "49 2" at bounding box center [605, 281] width 37 height 37
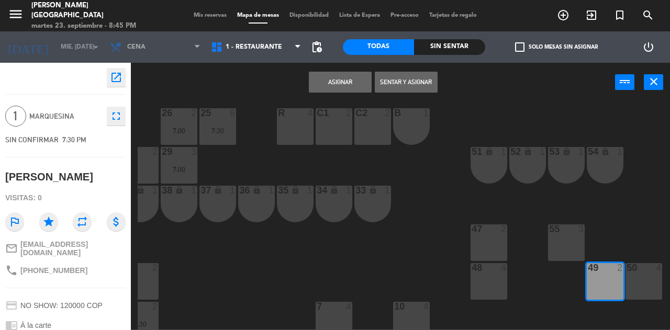
click at [346, 74] on button "Asignar" at bounding box center [340, 82] width 63 height 21
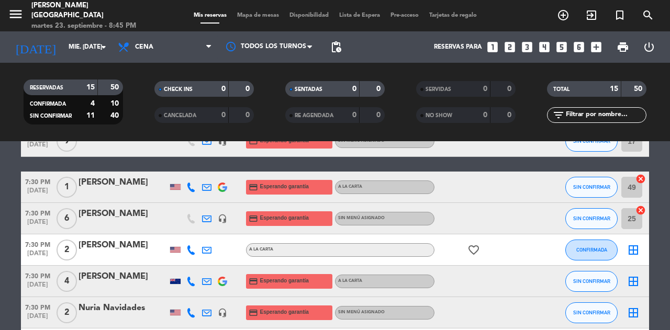
scroll to position [286, 0]
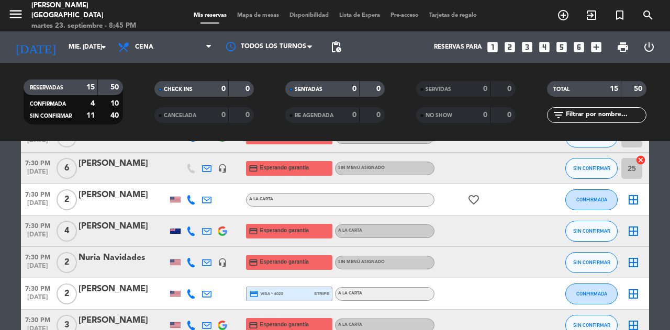
click at [639, 204] on icon "border_all" at bounding box center [633, 200] width 13 height 13
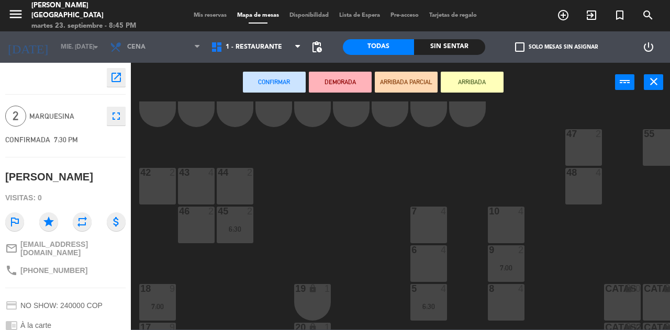
scroll to position [77, 0]
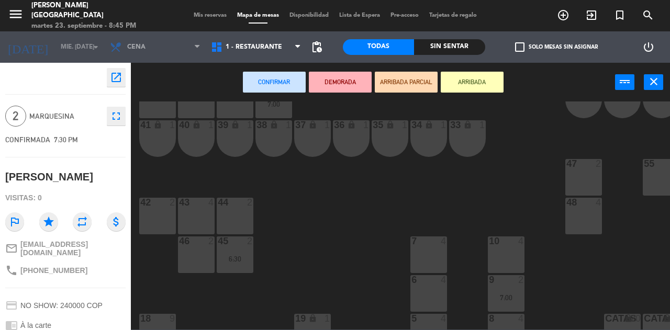
click at [197, 258] on div "46 2" at bounding box center [196, 255] width 37 height 37
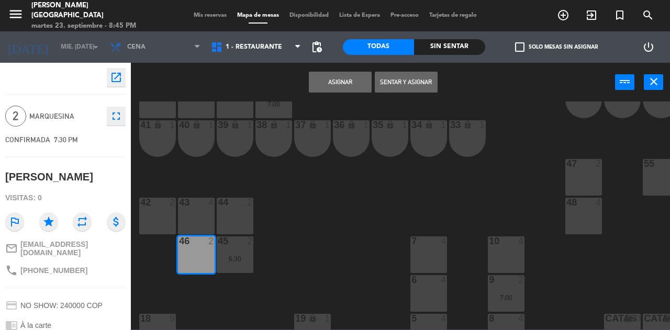
click at [358, 84] on button "Asignar" at bounding box center [340, 82] width 63 height 21
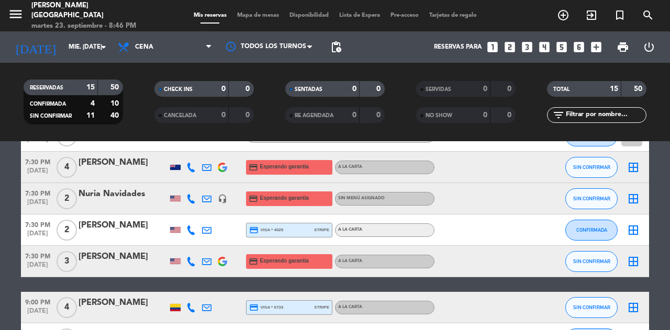
scroll to position [343, 0]
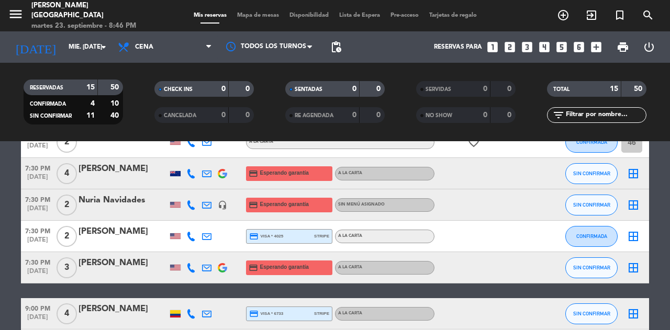
click at [636, 172] on icon "border_all" at bounding box center [633, 174] width 13 height 13
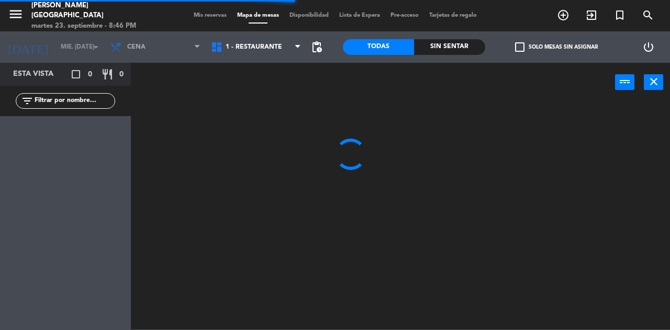
click at [627, 307] on div at bounding box center [404, 216] width 532 height 228
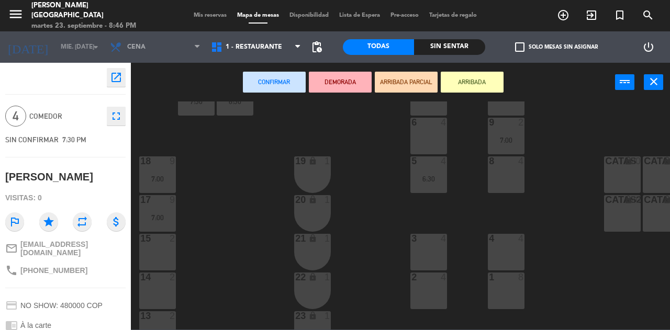
scroll to position [297, 0]
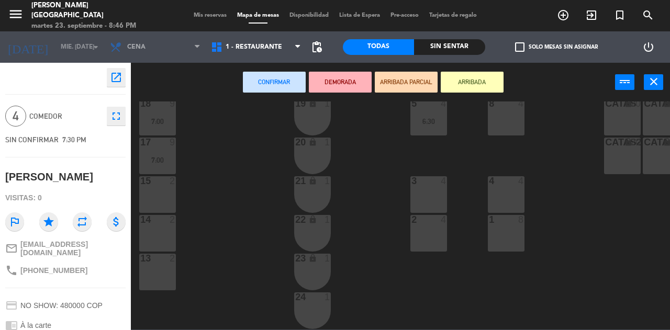
click at [157, 272] on div "13 2" at bounding box center [157, 272] width 37 height 37
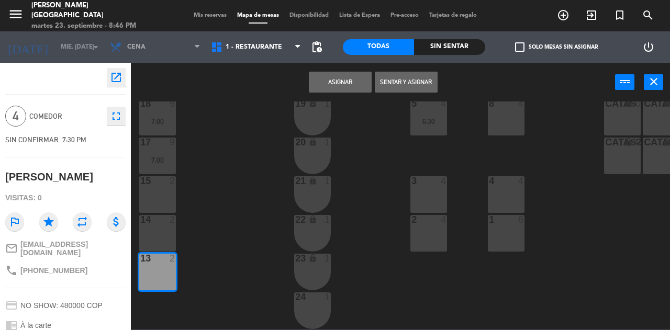
click at [165, 269] on div "13 2" at bounding box center [157, 272] width 37 height 37
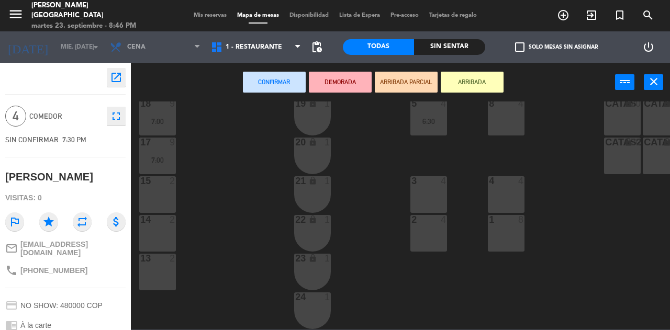
click at [164, 184] on div "15 2" at bounding box center [157, 194] width 37 height 37
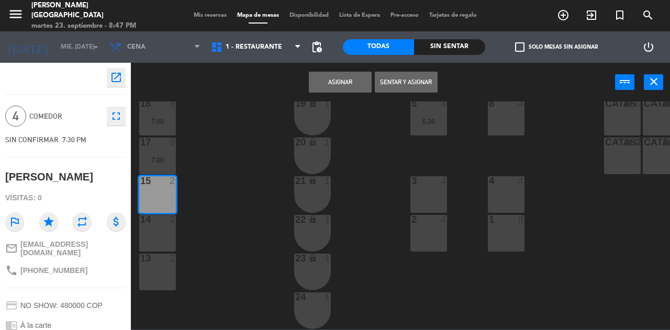
click at [347, 81] on button "Asignar" at bounding box center [340, 82] width 63 height 21
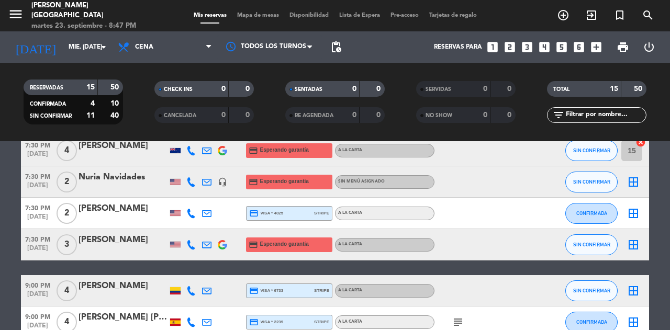
scroll to position [372, 0]
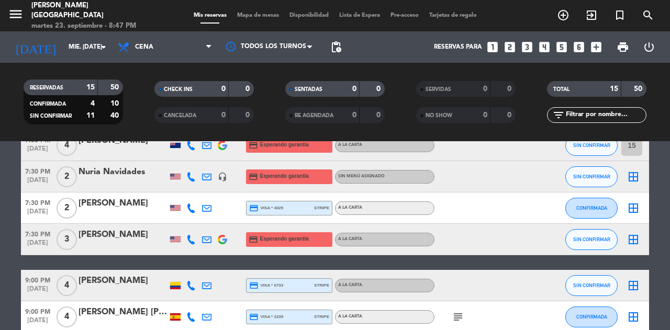
click at [638, 176] on icon "border_all" at bounding box center [633, 177] width 13 height 13
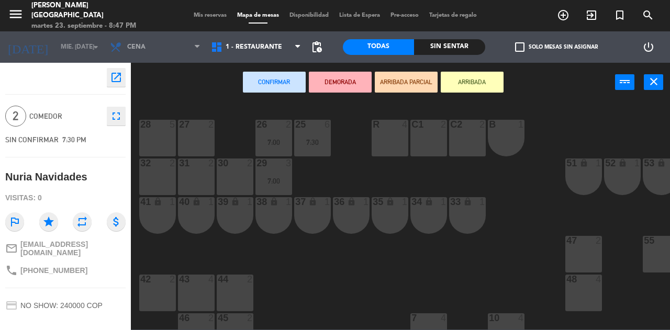
click at [201, 172] on div "31 2" at bounding box center [196, 177] width 37 height 37
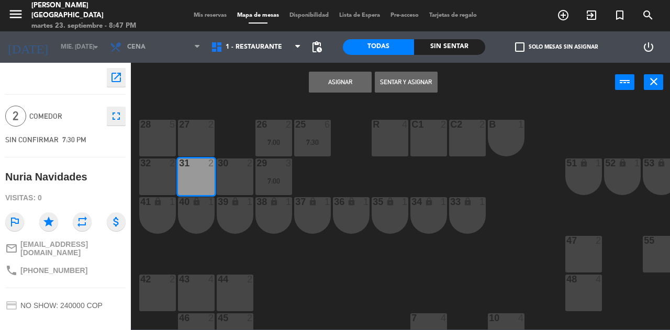
click at [357, 85] on button "Asignar" at bounding box center [340, 82] width 63 height 21
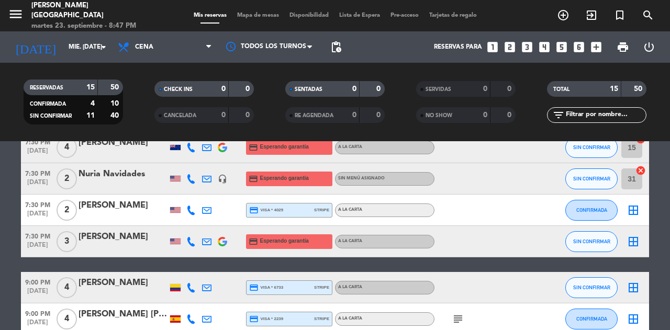
scroll to position [367, 0]
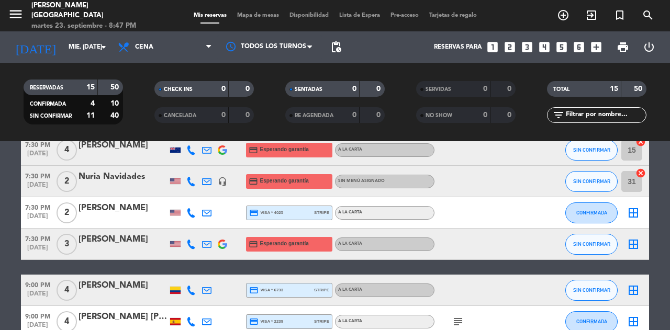
click at [631, 214] on icon "border_all" at bounding box center [633, 213] width 13 height 13
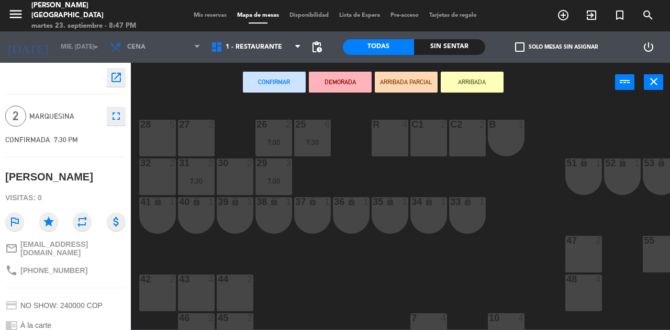
click at [168, 181] on div "32 2" at bounding box center [157, 177] width 37 height 37
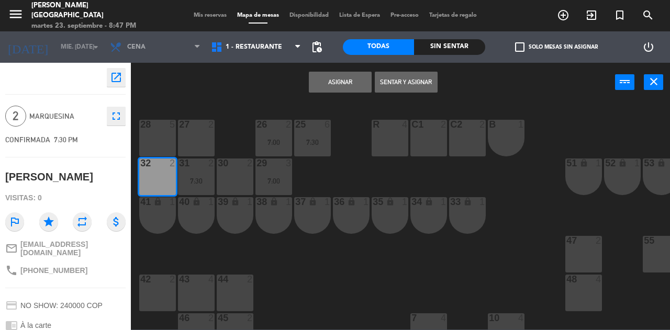
click at [342, 84] on button "Asignar" at bounding box center [340, 82] width 63 height 21
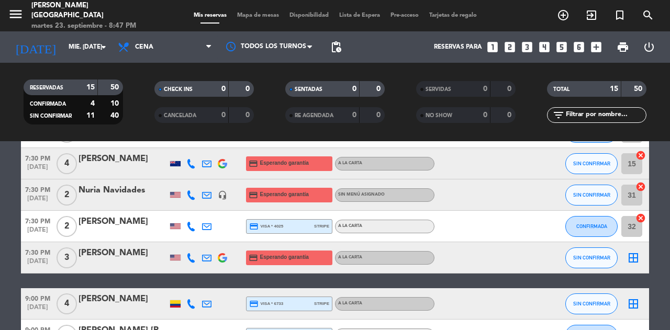
scroll to position [357, 0]
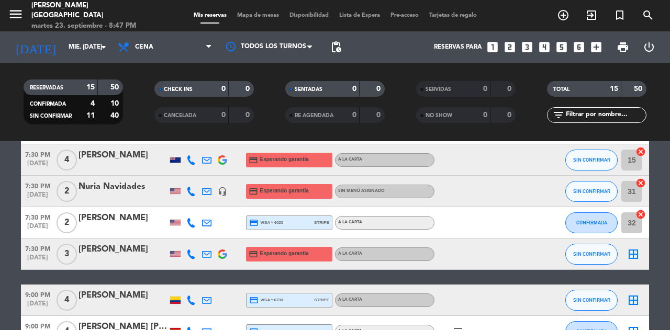
click at [629, 256] on icon "border_all" at bounding box center [633, 254] width 13 height 13
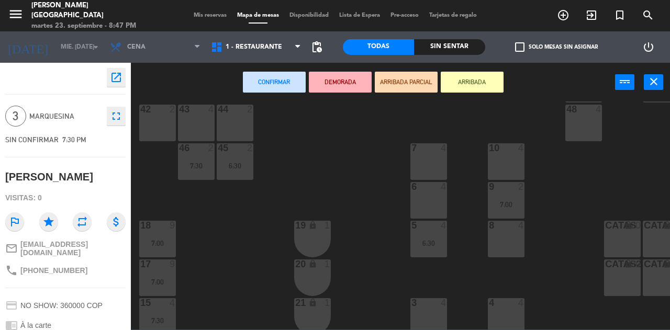
scroll to position [164, 0]
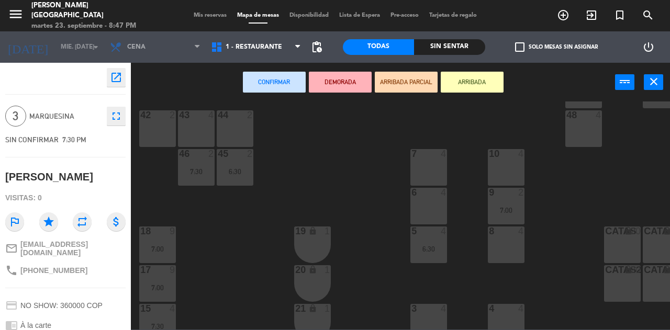
click at [514, 241] on div "8 4" at bounding box center [506, 245] width 37 height 37
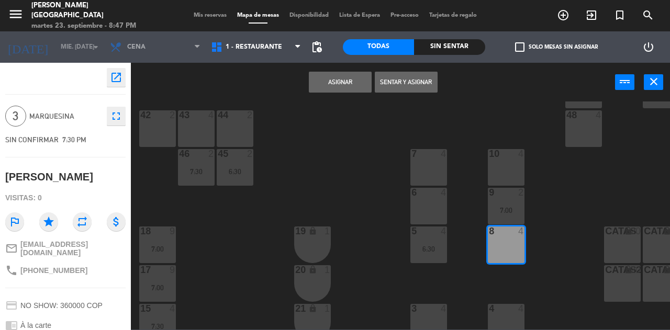
click at [351, 89] on button "Asignar" at bounding box center [340, 82] width 63 height 21
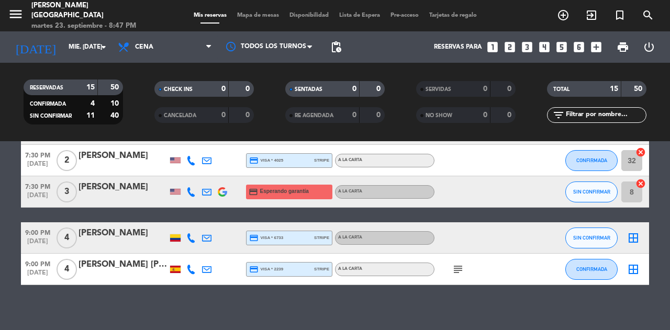
scroll to position [426, 0]
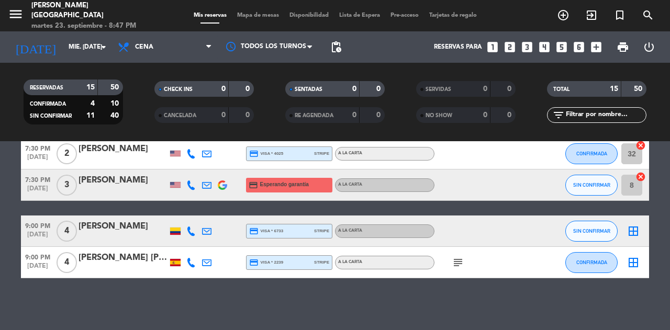
click at [463, 262] on icon "subject" at bounding box center [458, 263] width 13 height 13
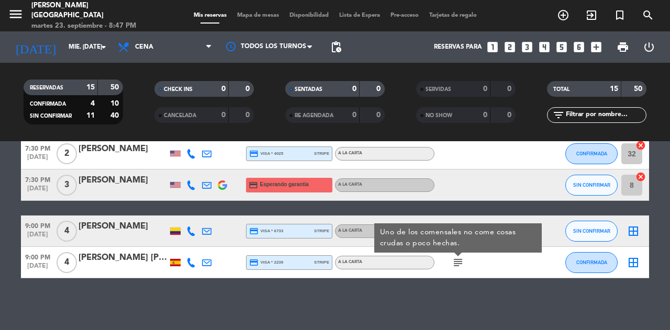
click at [563, 296] on div "No hay notas para este servicio. Haz clic para agregar una 6:30 PM [DATE] 2 [PE…" at bounding box center [335, 235] width 670 height 189
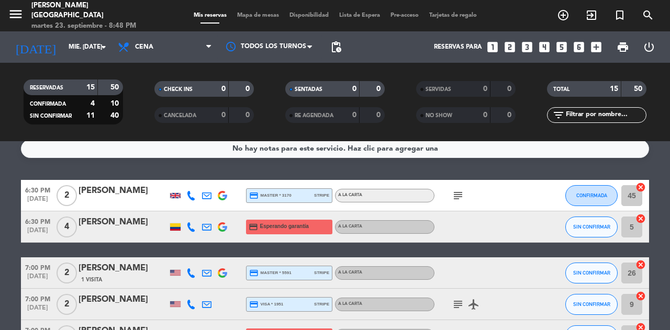
scroll to position [0, 0]
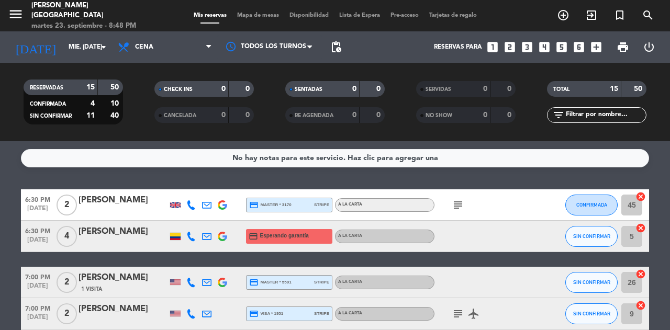
click at [459, 210] on icon "subject" at bounding box center [458, 205] width 13 height 13
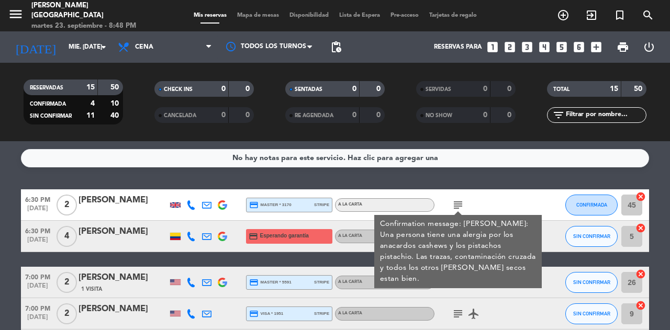
click at [568, 208] on button "CONFIRMADA" at bounding box center [591, 205] width 52 height 21
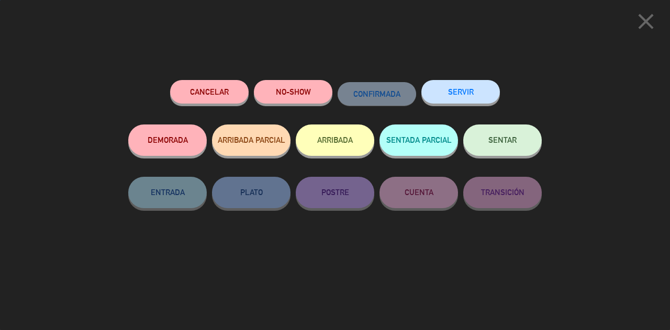
click at [573, 260] on div "close Cancelar NO-SHOW CONFIRMADA SERVIR DEMORADA ARRIBADA PARCIAL ARRIBADA SEN…" at bounding box center [335, 165] width 670 height 330
click at [653, 16] on icon "close" at bounding box center [646, 21] width 26 height 26
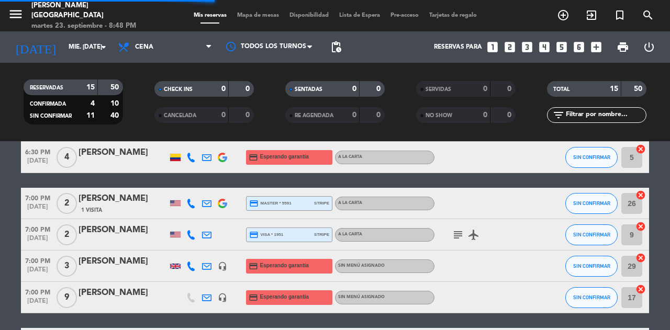
scroll to position [87, 0]
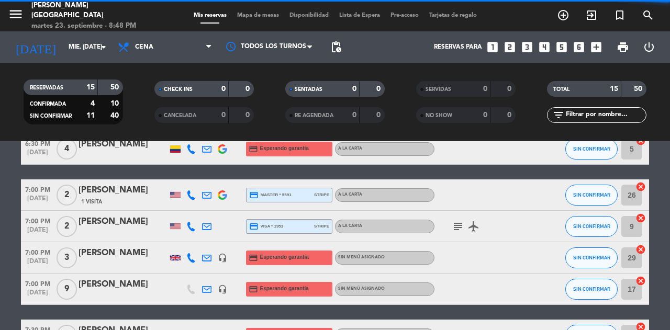
click at [458, 231] on icon "subject" at bounding box center [458, 226] width 13 height 13
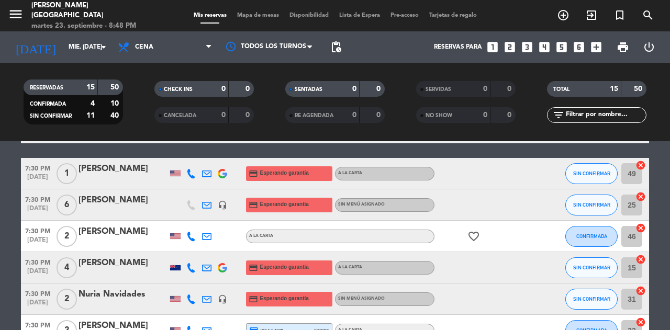
scroll to position [0, 0]
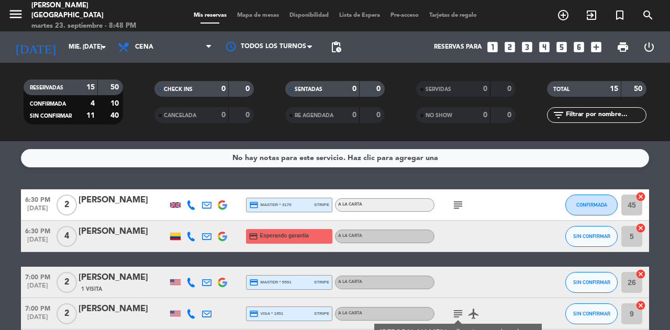
click at [514, 176] on div "No hay notas para este servicio. Haz clic para agregar una 6:30 PM [DATE] 2 [PE…" at bounding box center [335, 235] width 670 height 189
